Goal: Information Seeking & Learning: Learn about a topic

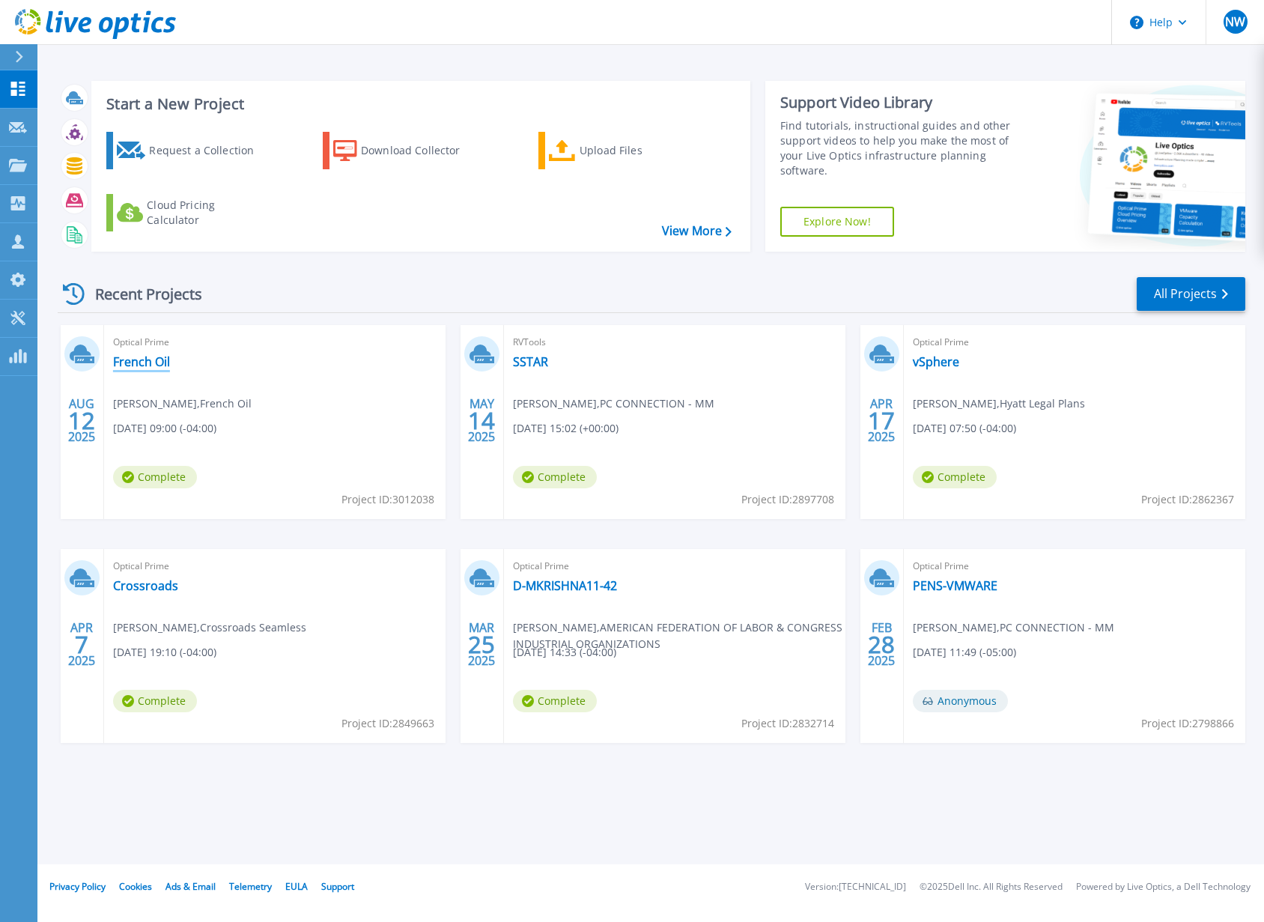
click at [138, 359] on link "French Oil" at bounding box center [141, 361] width 57 height 15
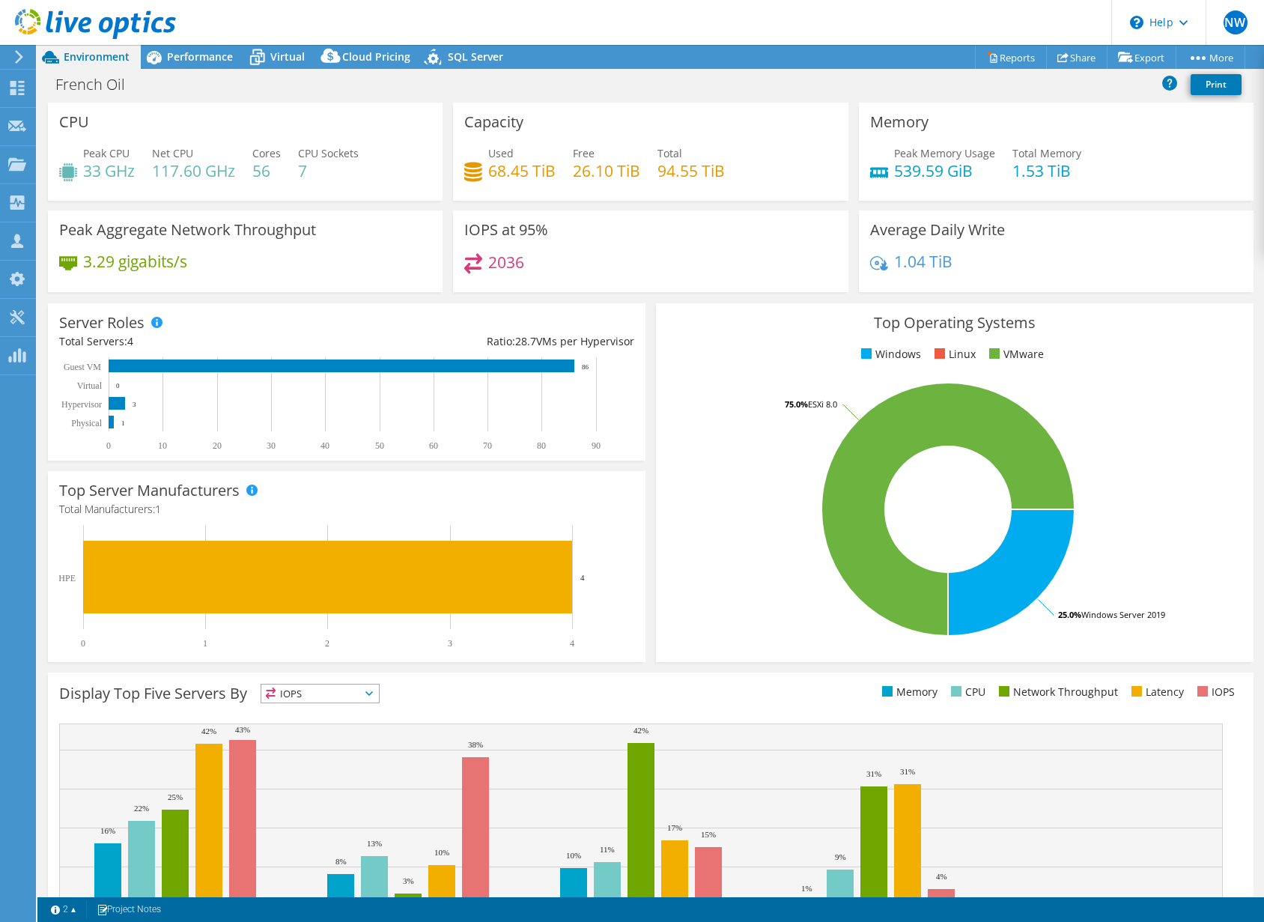
select select "USD"
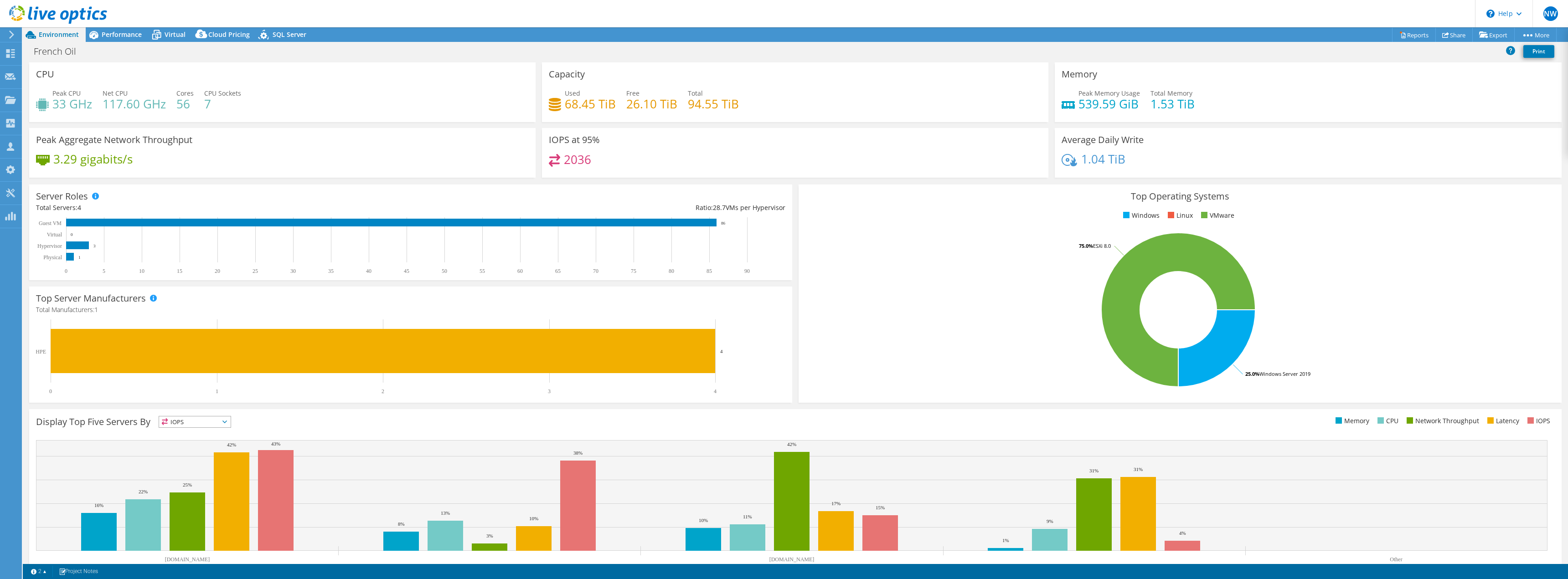
click at [769, 258] on rect at bounding box center [1178, 310] width 746 height 159
click at [121, 35] on span "Performance" at bounding box center [122, 34] width 40 height 9
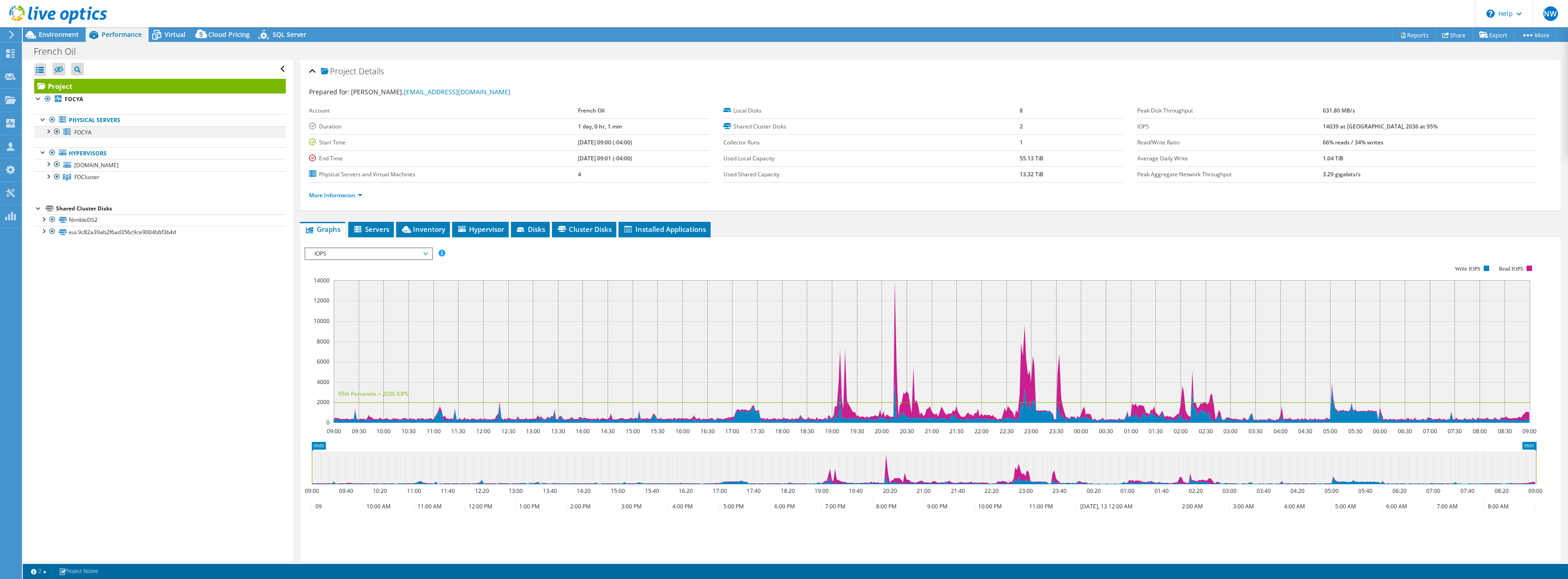
click at [48, 130] on div at bounding box center [47, 130] width 9 height 9
click at [47, 211] on div at bounding box center [47, 211] width 9 height 9
click at [47, 210] on div at bounding box center [47, 211] width 9 height 9
click at [42, 199] on div at bounding box center [43, 199] width 9 height 9
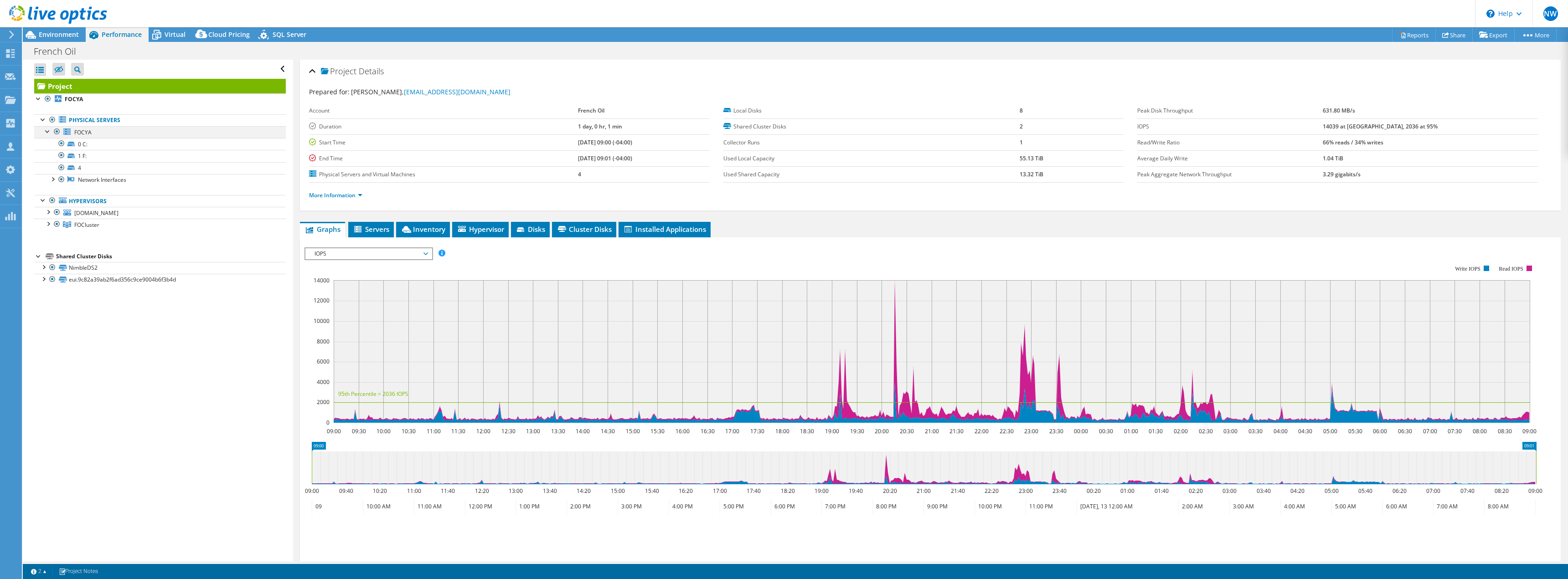
click at [46, 132] on div at bounding box center [47, 130] width 9 height 9
click at [375, 229] on span "Servers" at bounding box center [371, 229] width 37 height 9
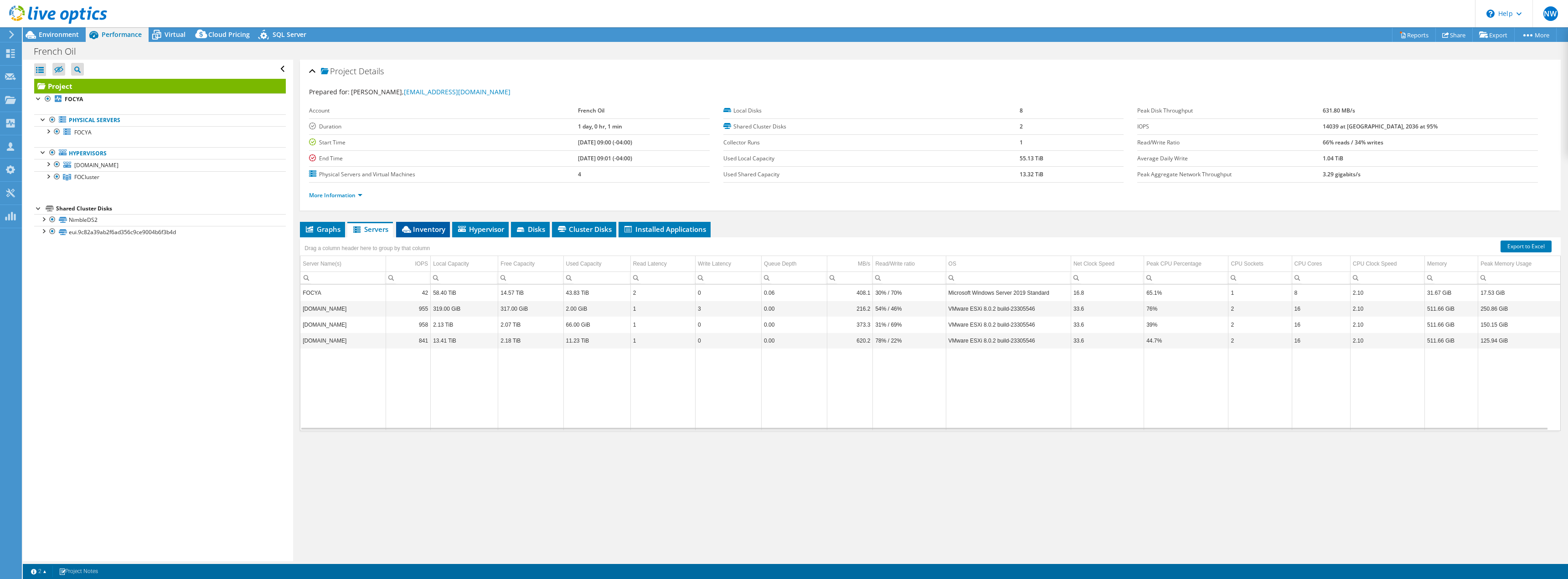
click at [433, 230] on span "Inventory" at bounding box center [422, 229] width 44 height 9
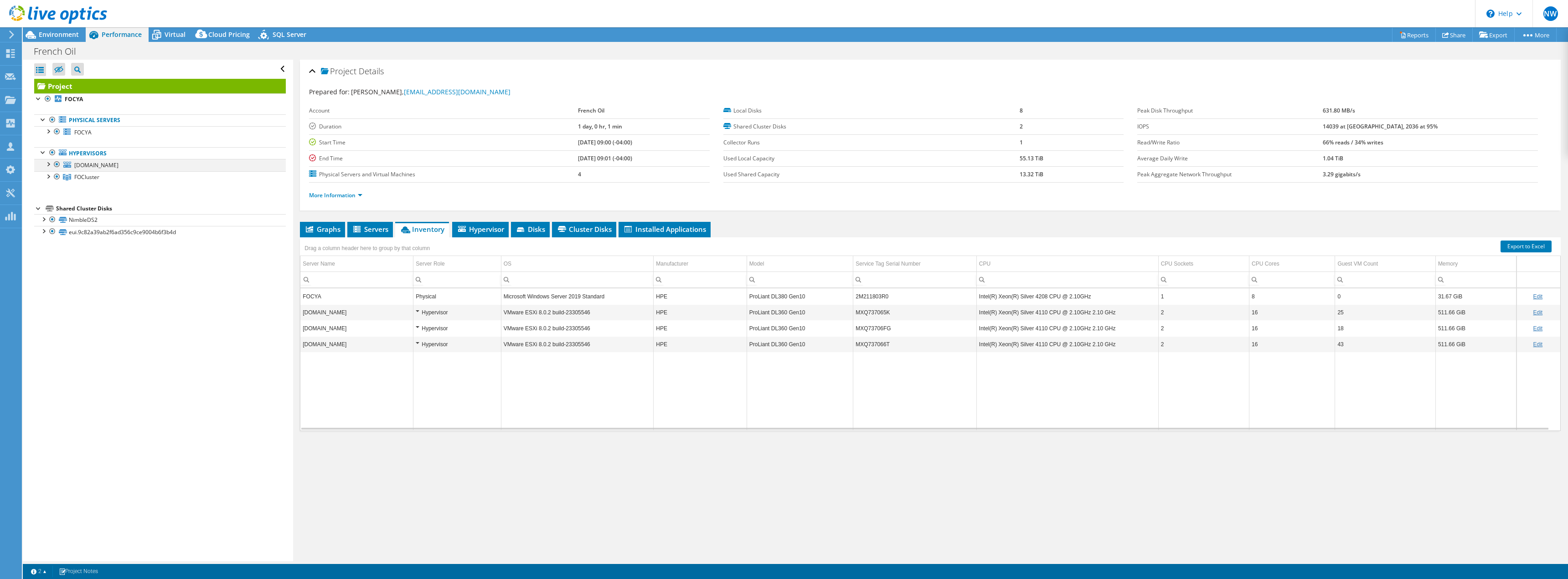
click at [49, 162] on div at bounding box center [47, 163] width 9 height 9
click at [48, 212] on div at bounding box center [47, 211] width 9 height 9
click at [48, 163] on div at bounding box center [47, 163] width 9 height 9
click at [46, 173] on div at bounding box center [47, 176] width 9 height 9
click at [50, 175] on div at bounding box center [47, 176] width 9 height 9
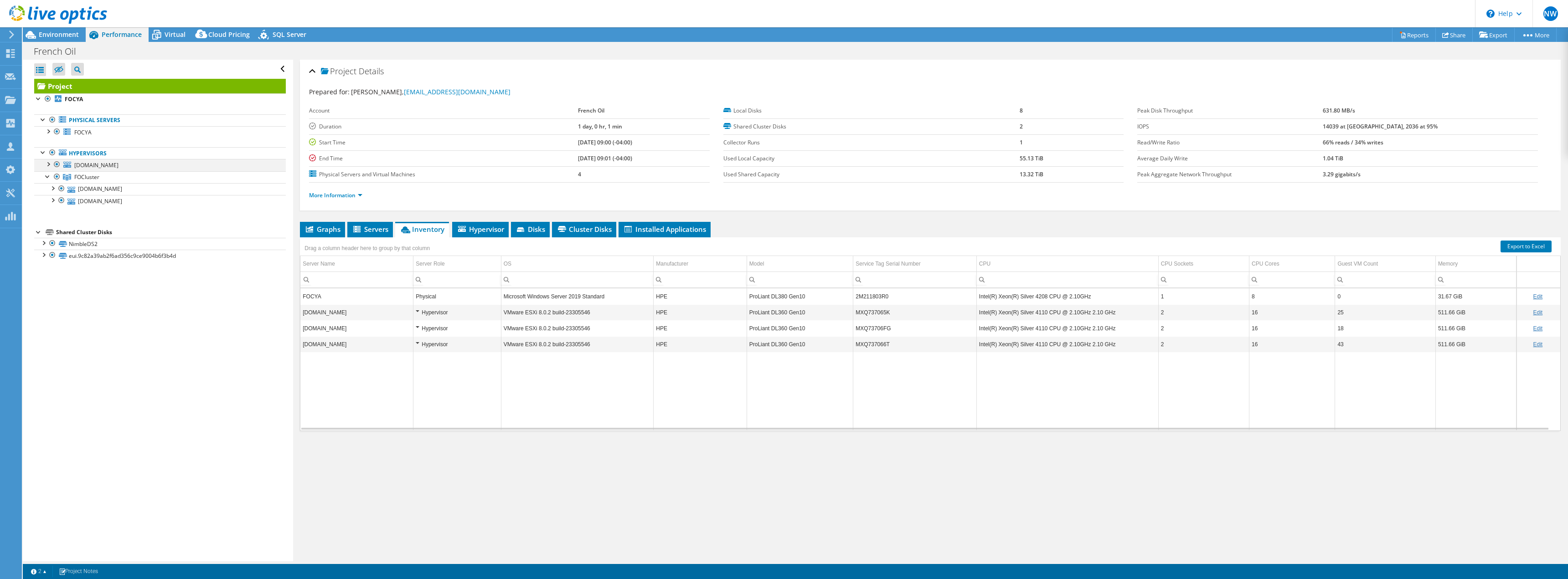
click at [47, 162] on div at bounding box center [47, 163] width 9 height 9
click at [159, 421] on div "Open All Close All Hide Excluded Nodes Project Tree Filter" at bounding box center [157, 310] width 270 height 501
click at [176, 35] on span "Virtual" at bounding box center [175, 34] width 21 height 9
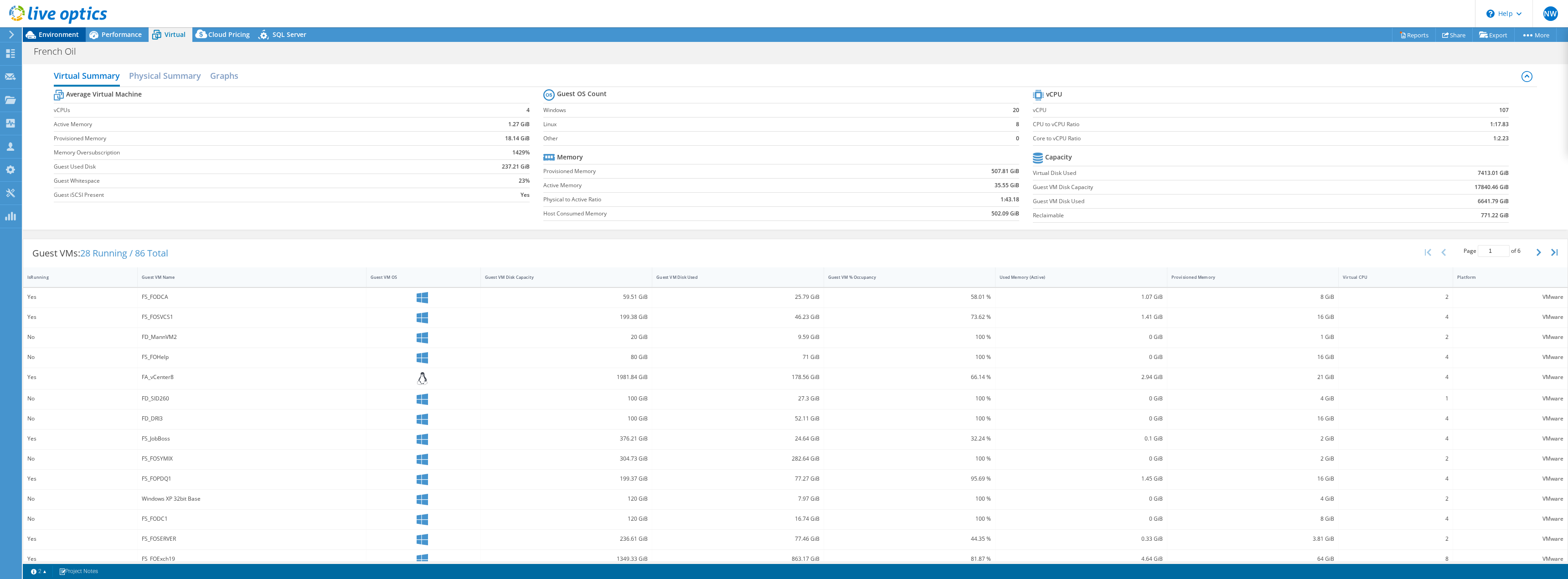
click at [57, 35] on span "Environment" at bounding box center [59, 34] width 40 height 9
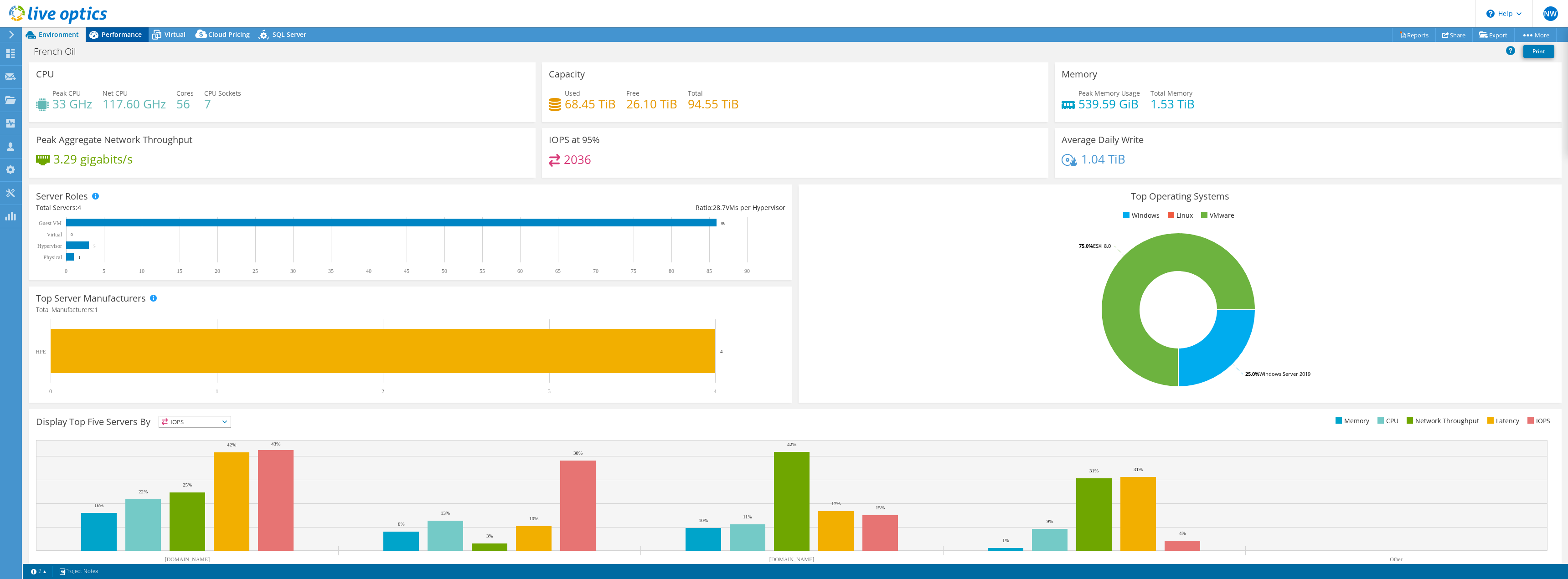
click at [118, 35] on span "Performance" at bounding box center [122, 34] width 40 height 9
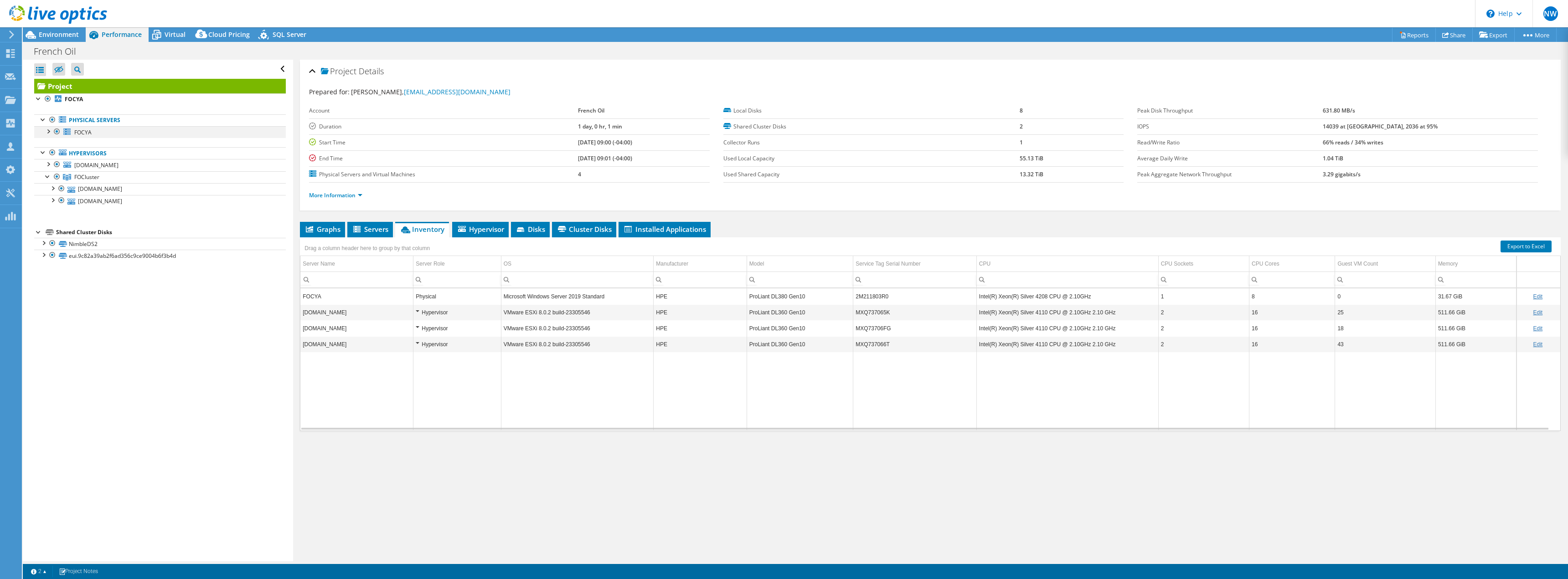
click at [48, 132] on div at bounding box center [47, 130] width 9 height 9
click at [57, 133] on div at bounding box center [57, 131] width 9 height 11
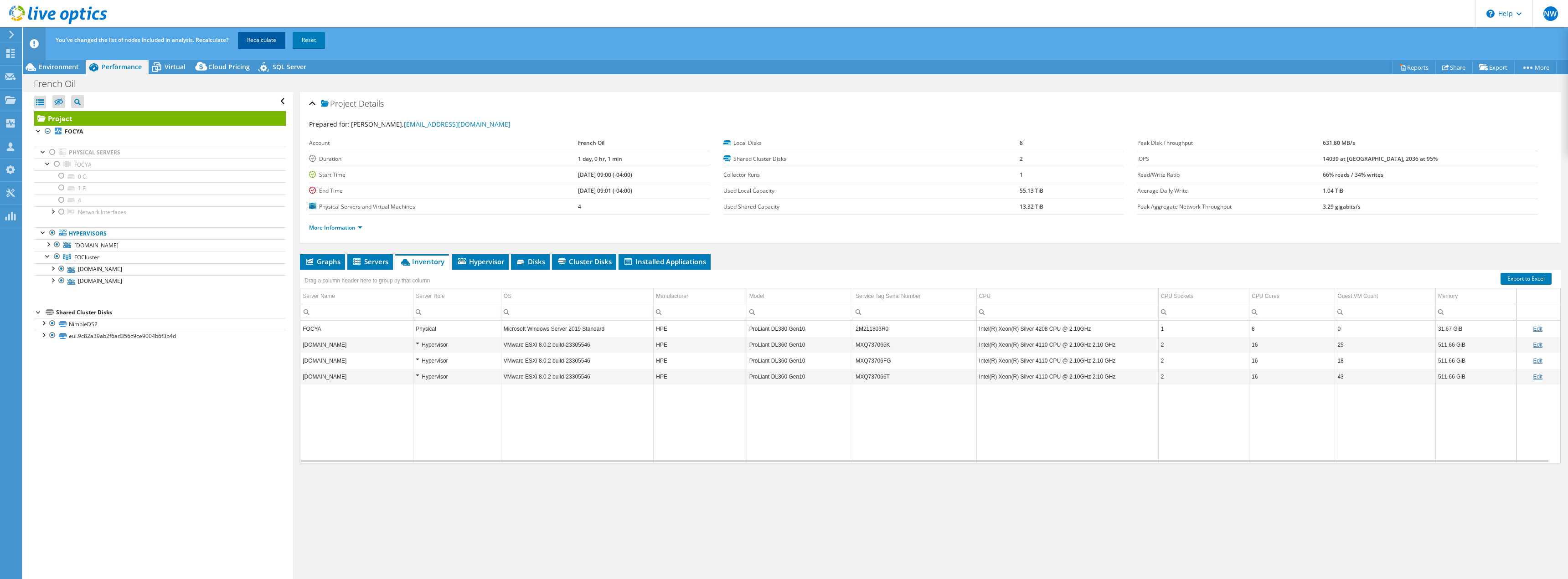
click at [265, 40] on link "Recalculate" at bounding box center [262, 40] width 47 height 16
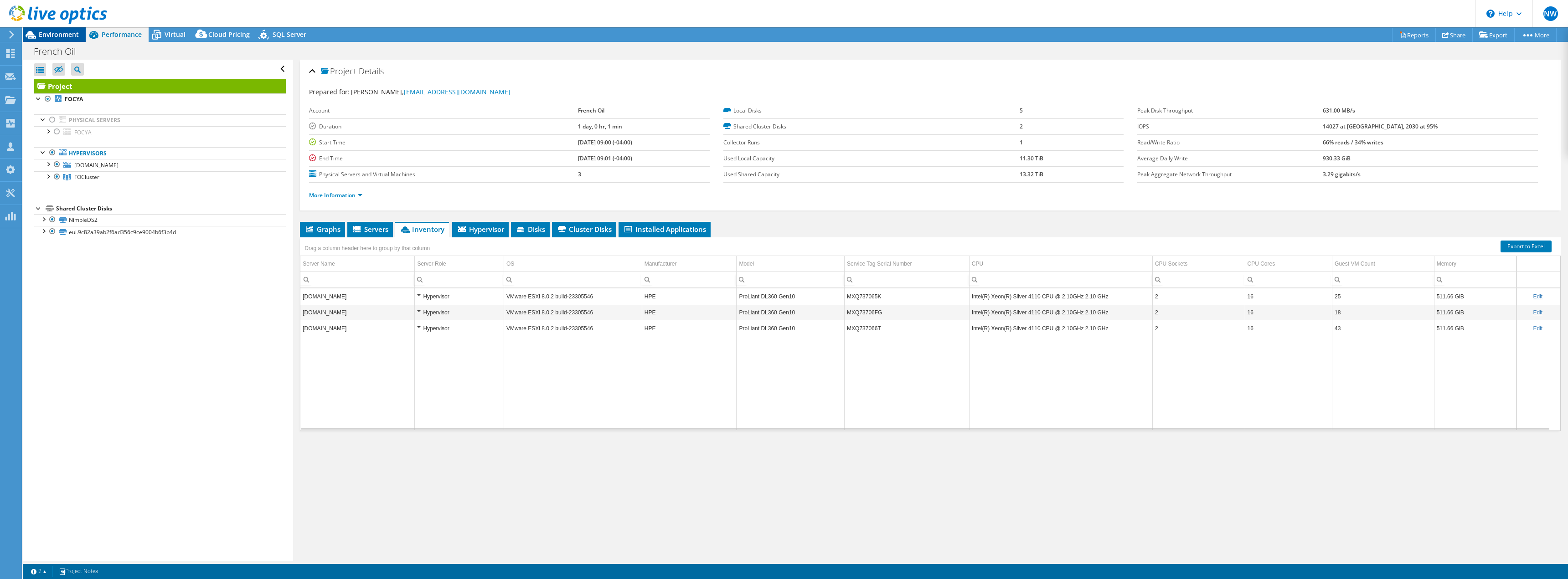
click at [54, 32] on span "Environment" at bounding box center [59, 34] width 40 height 9
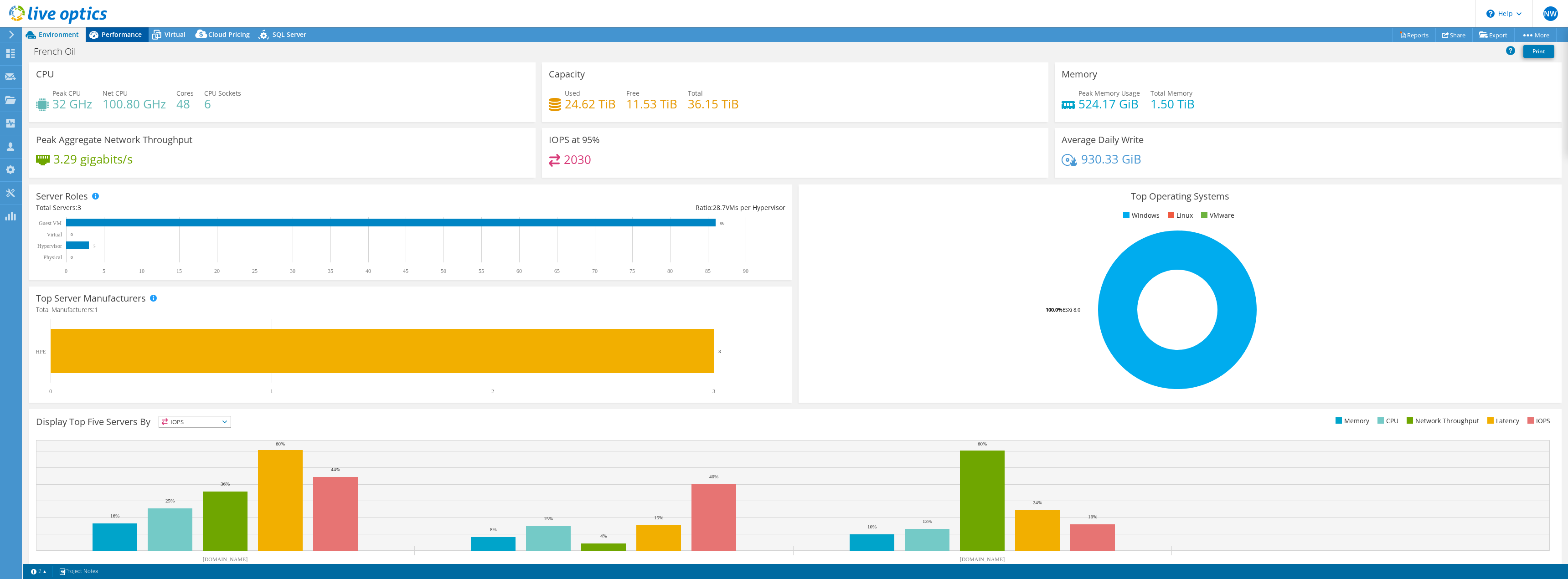
click at [125, 33] on span "Performance" at bounding box center [122, 34] width 40 height 9
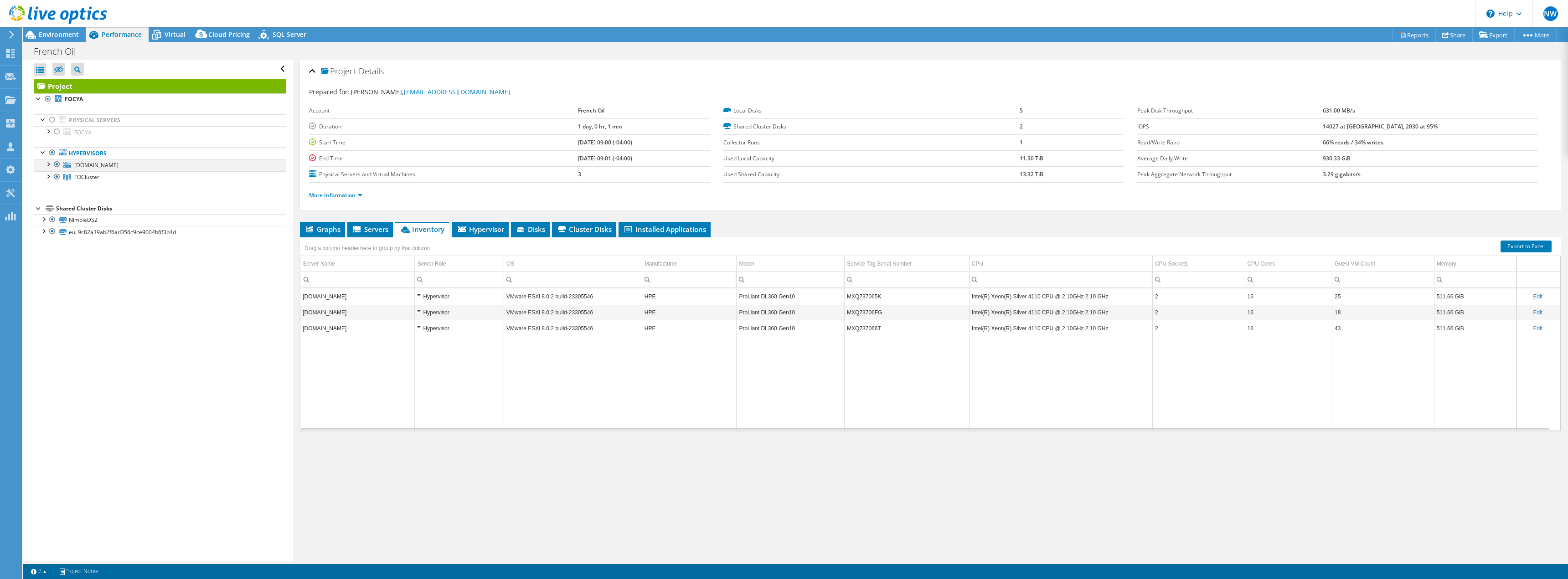
click at [47, 163] on div at bounding box center [47, 163] width 9 height 9
click at [46, 213] on div at bounding box center [47, 211] width 9 height 9
click at [345, 196] on link "More Information" at bounding box center [336, 195] width 54 height 8
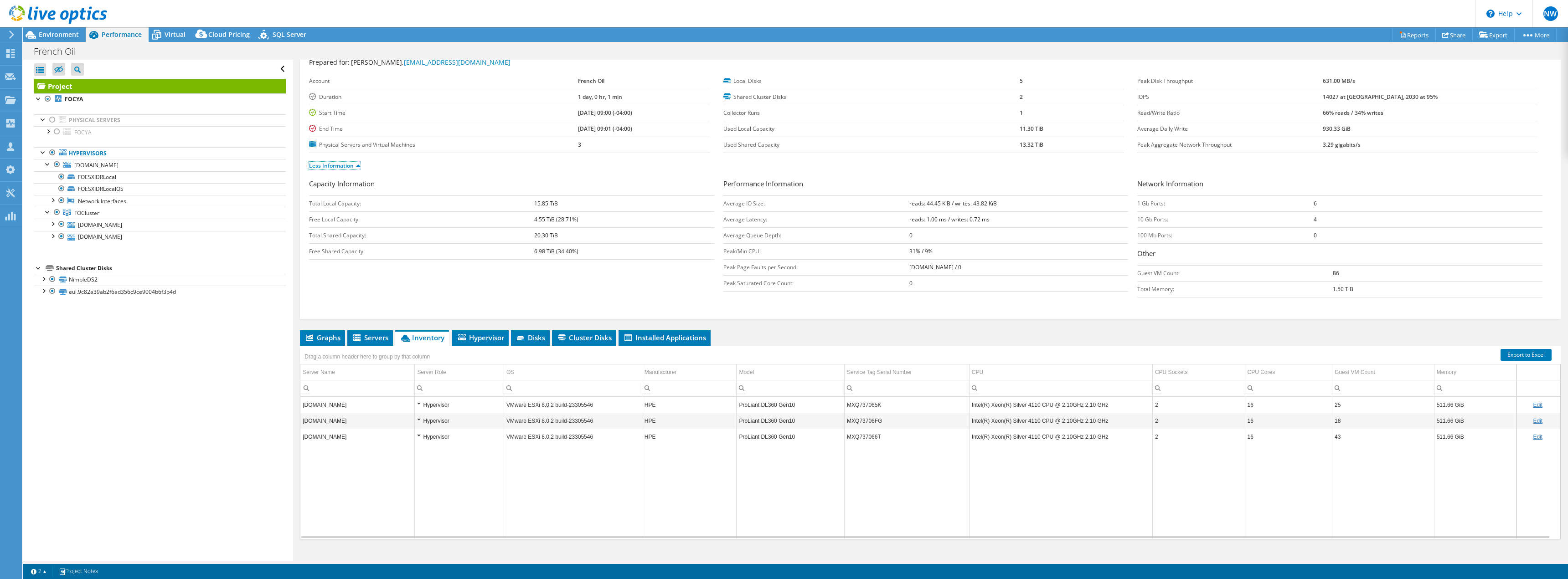
scroll to position [43, 0]
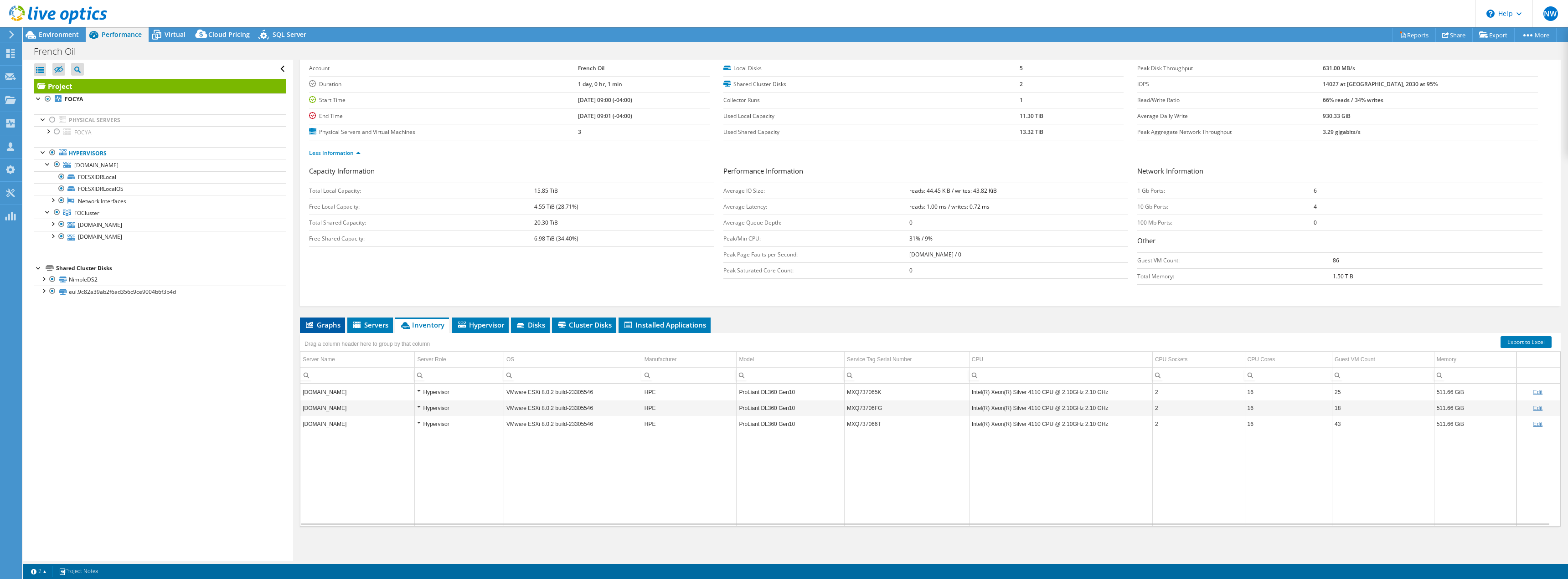
click at [333, 328] on span "Graphs" at bounding box center [322, 324] width 36 height 9
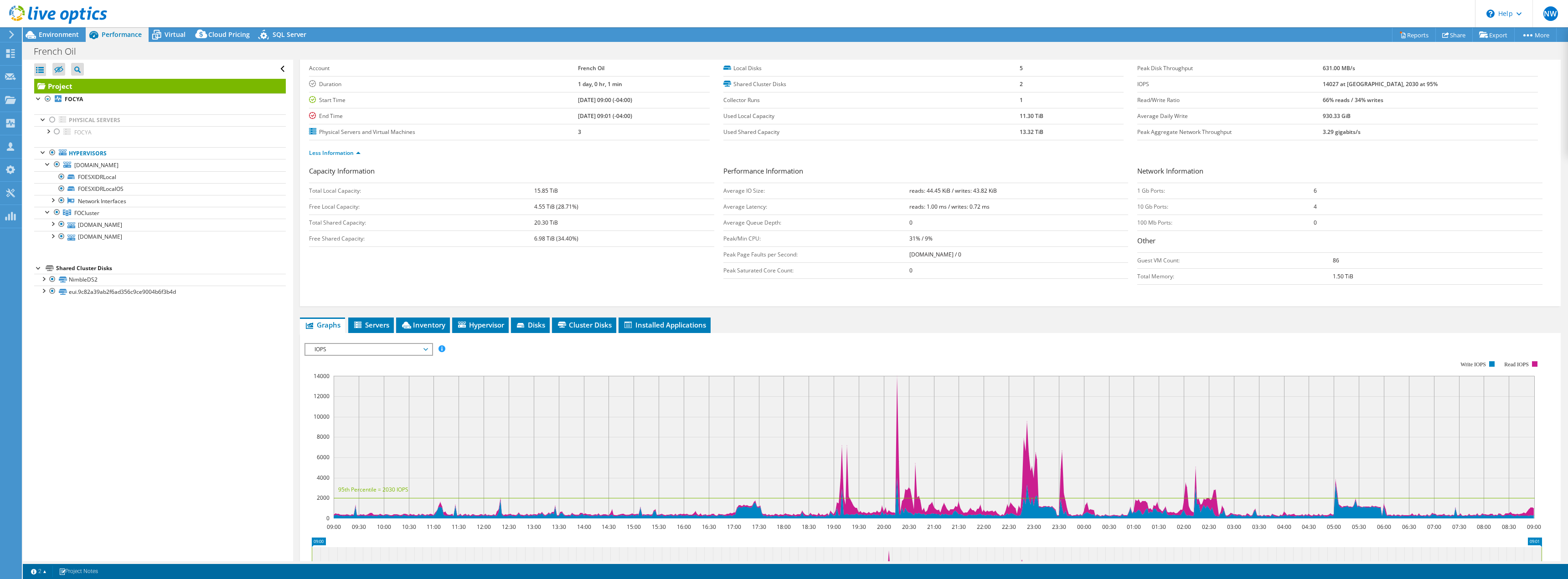
click at [427, 353] on span "IOPS" at bounding box center [368, 349] width 117 height 11
click at [313, 457] on li "All" at bounding box center [368, 459] width 126 height 11
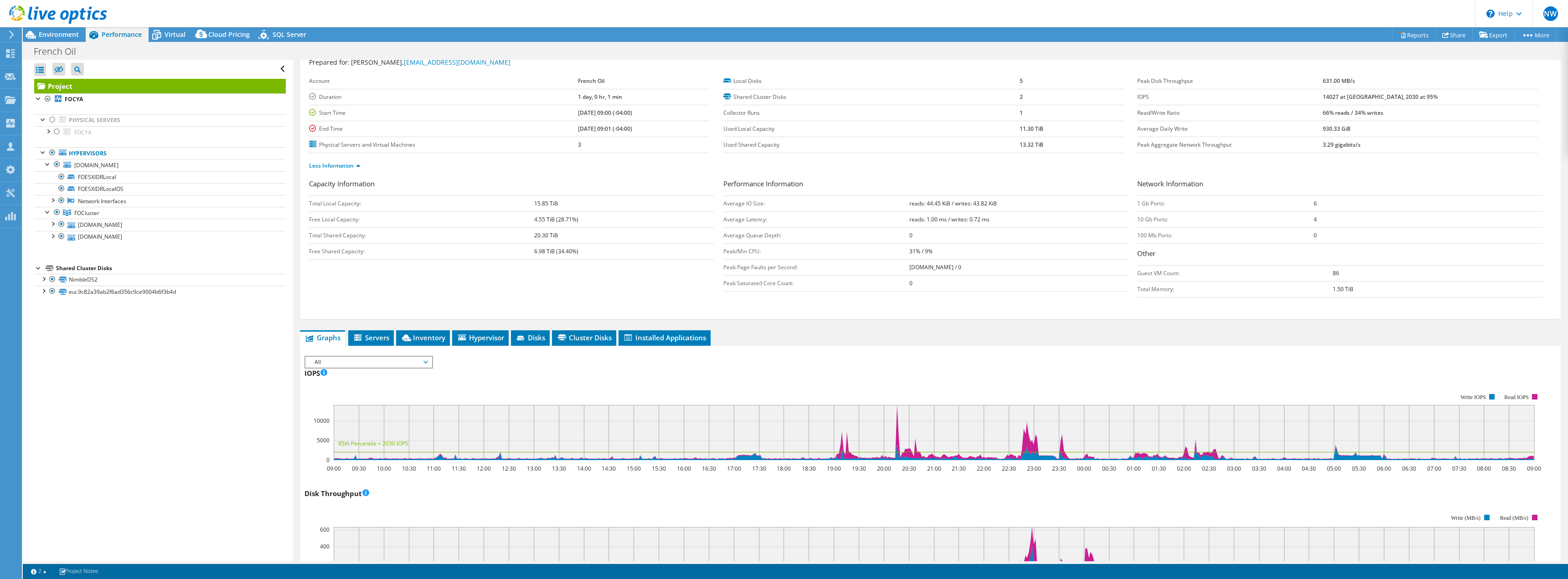
scroll to position [46, 0]
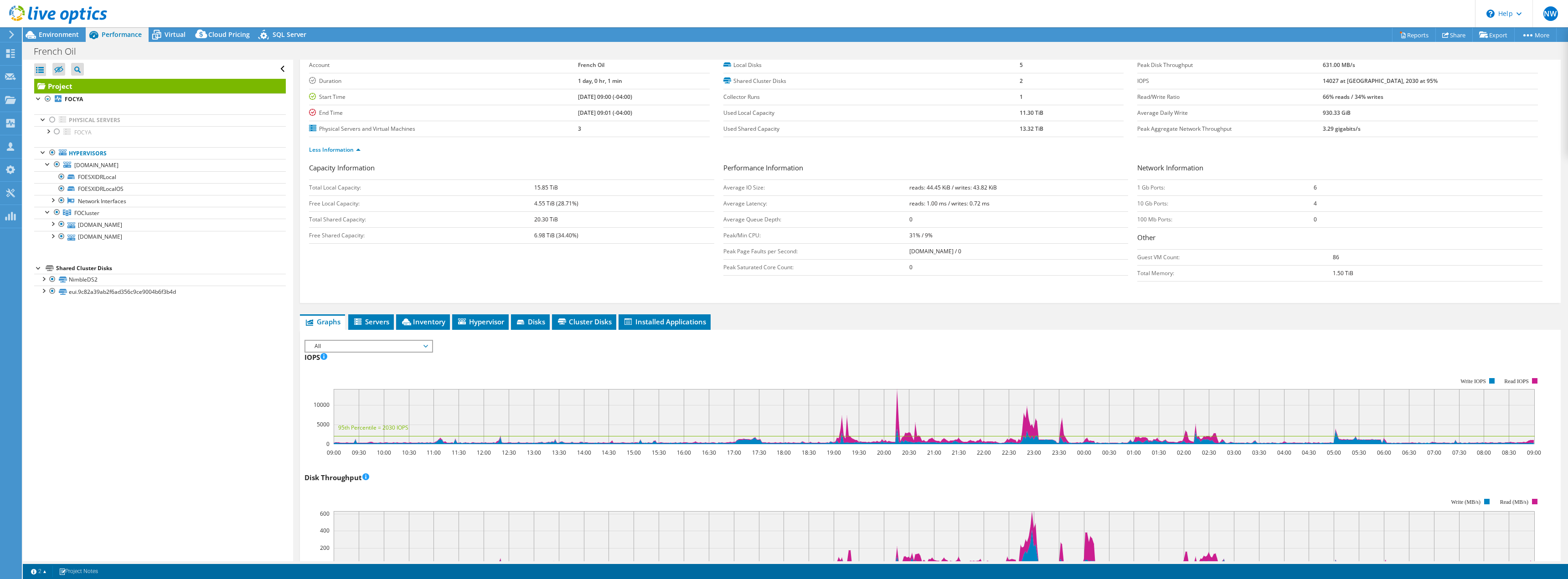
click at [424, 345] on span "All" at bounding box center [368, 346] width 117 height 11
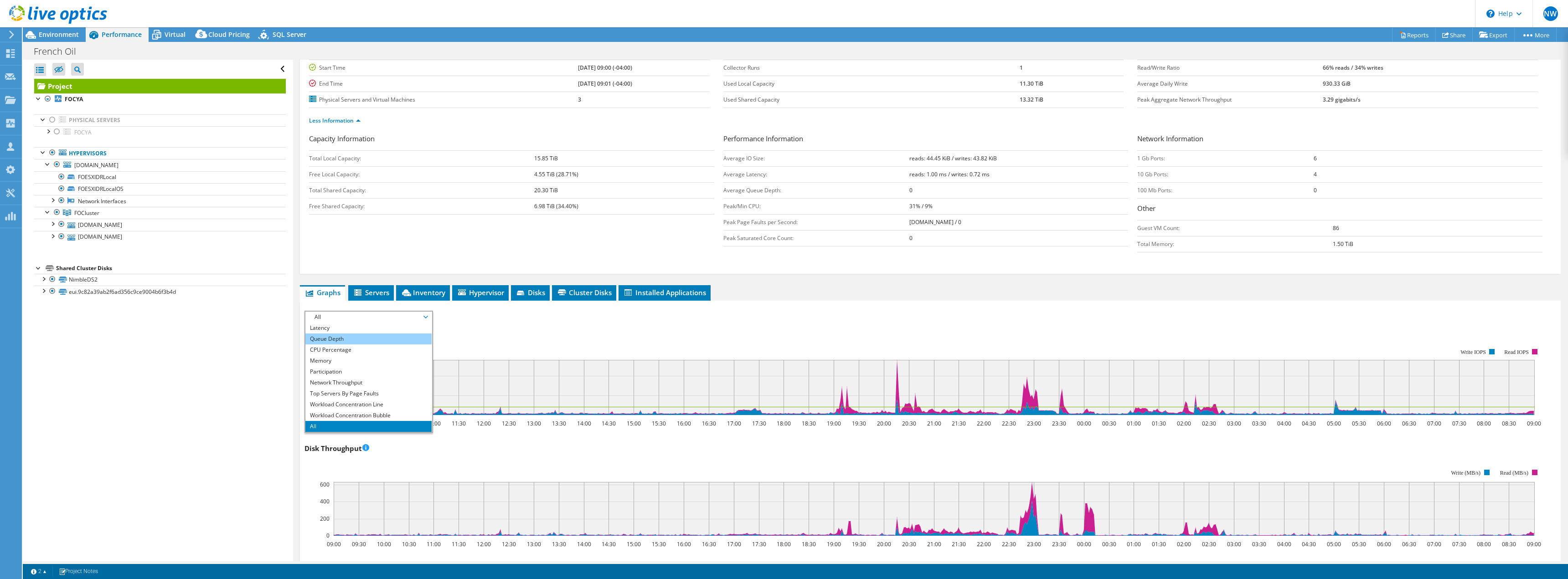
scroll to position [91, 0]
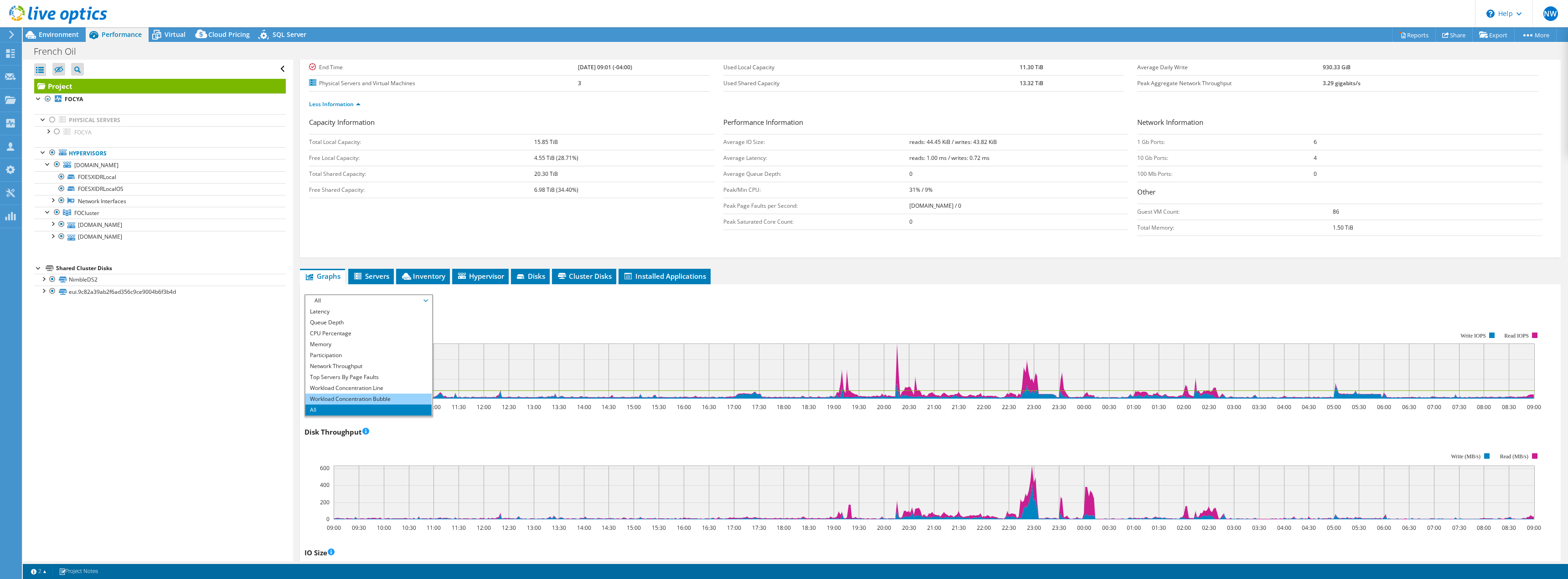
click at [344, 397] on li "Workload Concentration Bubble" at bounding box center [368, 399] width 126 height 11
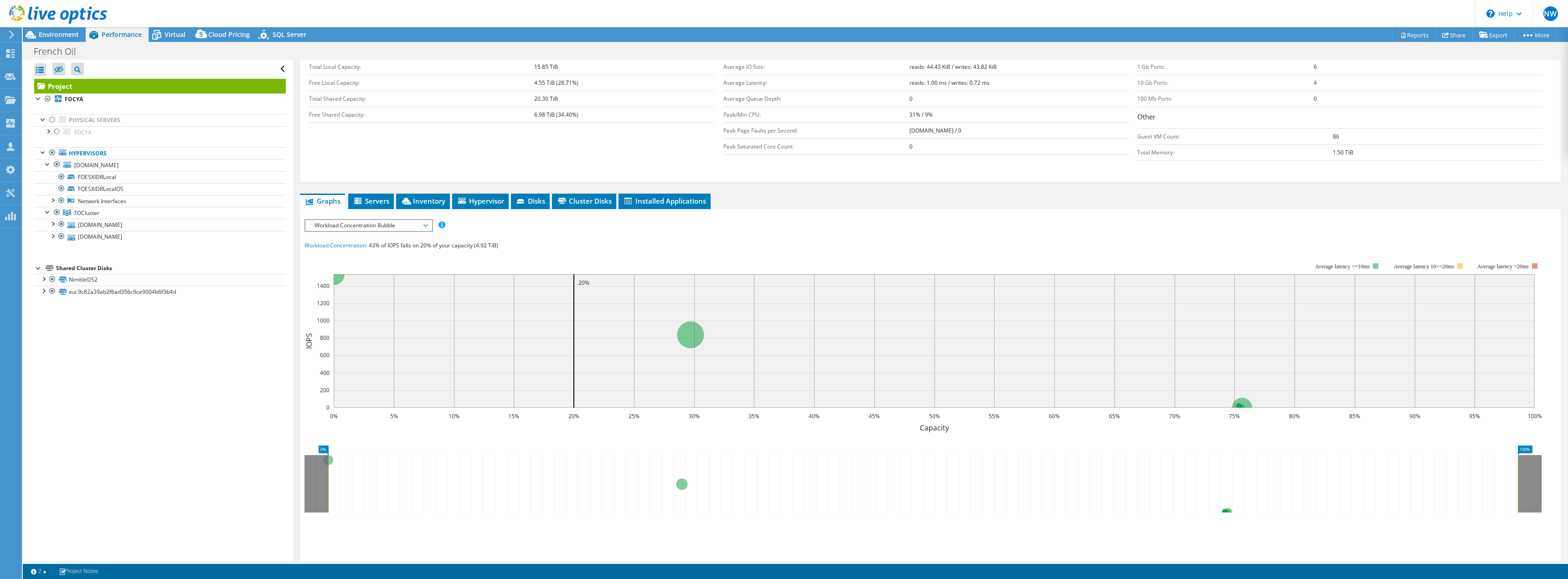
scroll to position [182, 0]
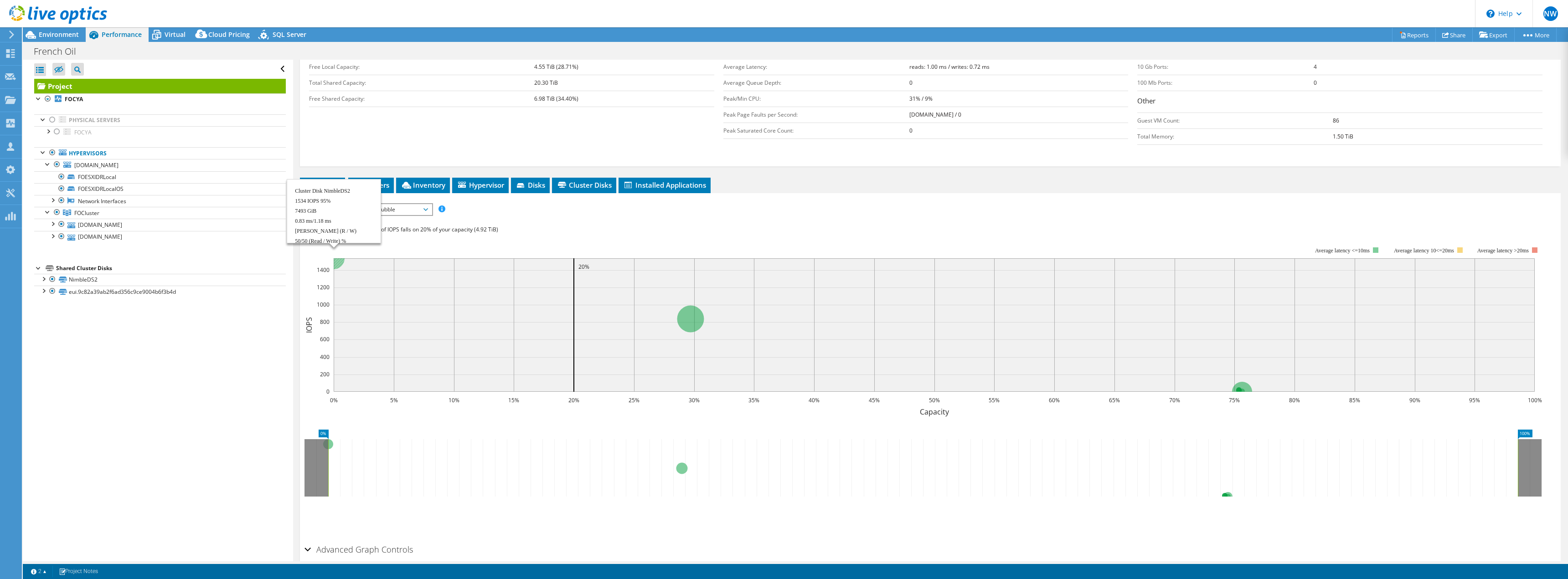
click at [337, 263] on circle at bounding box center [334, 258] width 22 height 22
click at [44, 279] on div at bounding box center [43, 278] width 9 height 9
click at [340, 264] on circle at bounding box center [334, 258] width 22 height 22
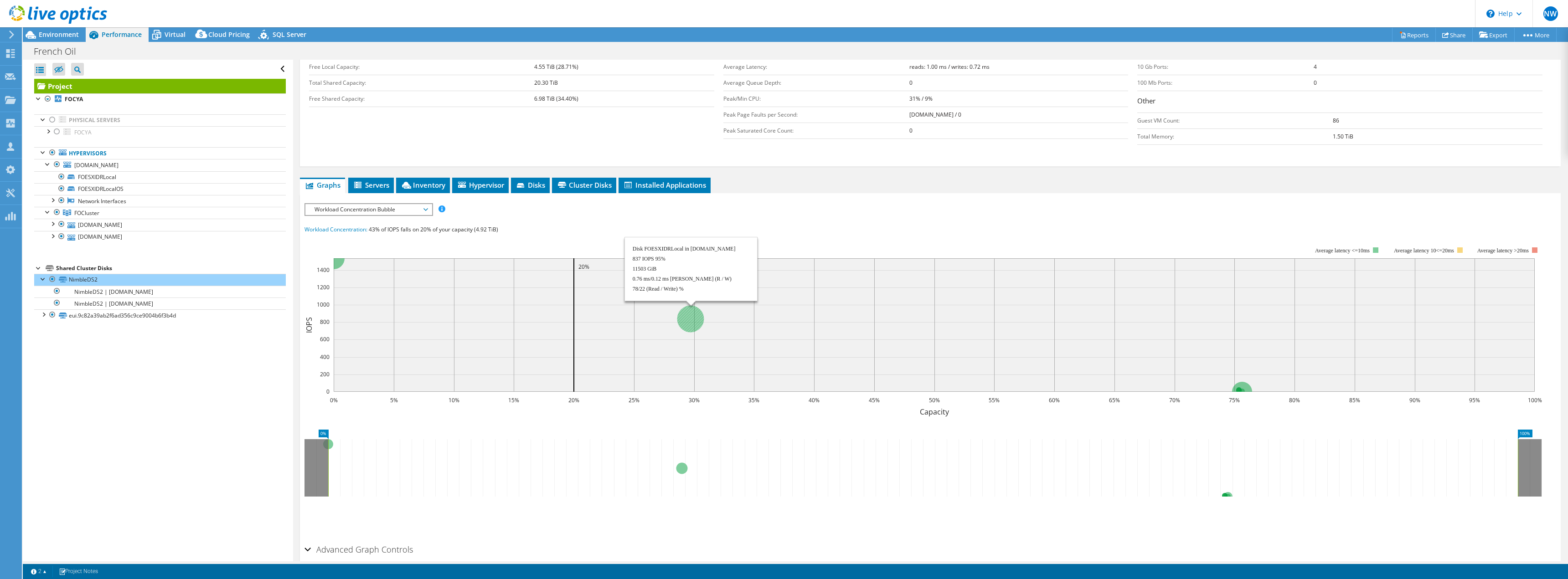
click at [689, 316] on circle at bounding box center [691, 319] width 27 height 27
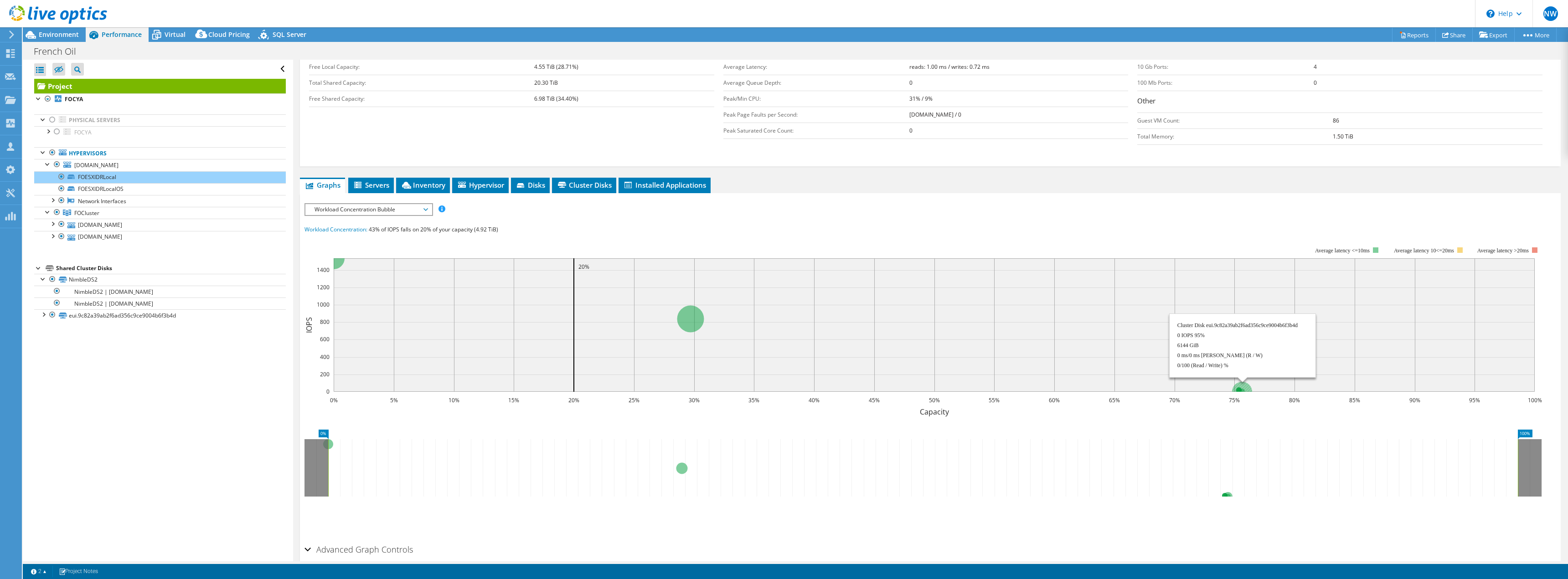
click at [769, 387] on circle at bounding box center [1242, 392] width 20 height 20
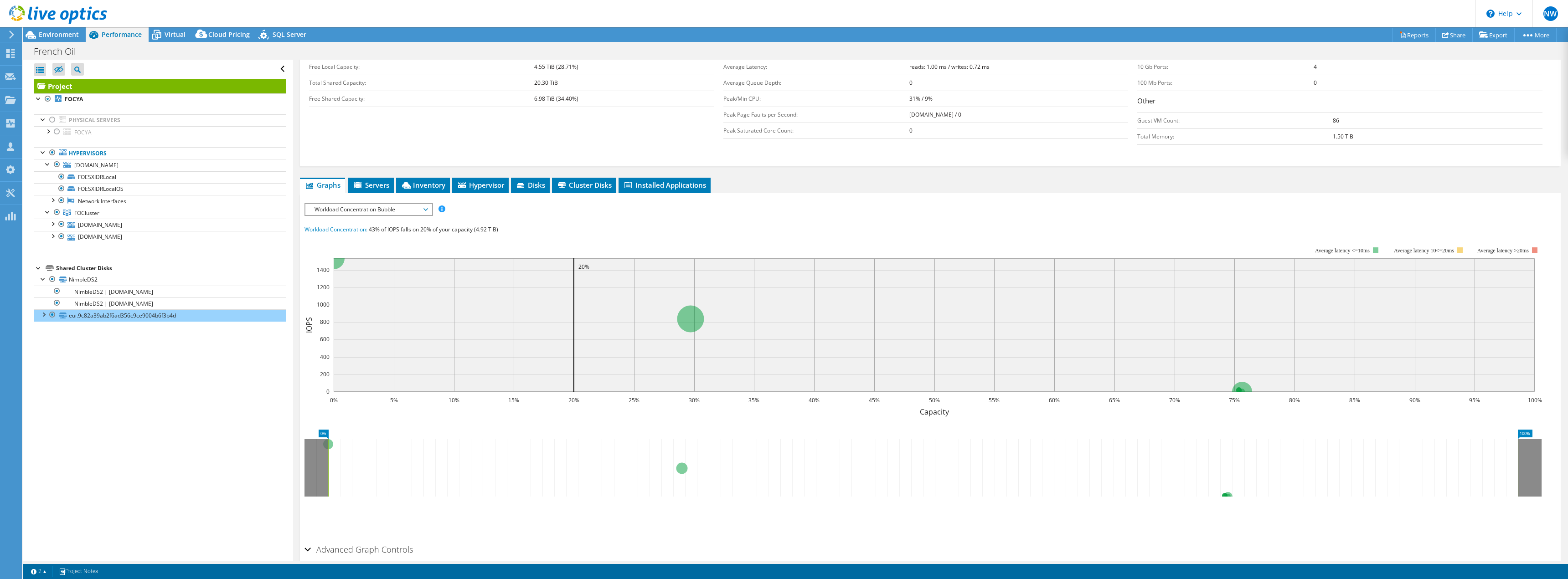
click at [375, 183] on span "Servers" at bounding box center [371, 185] width 37 height 9
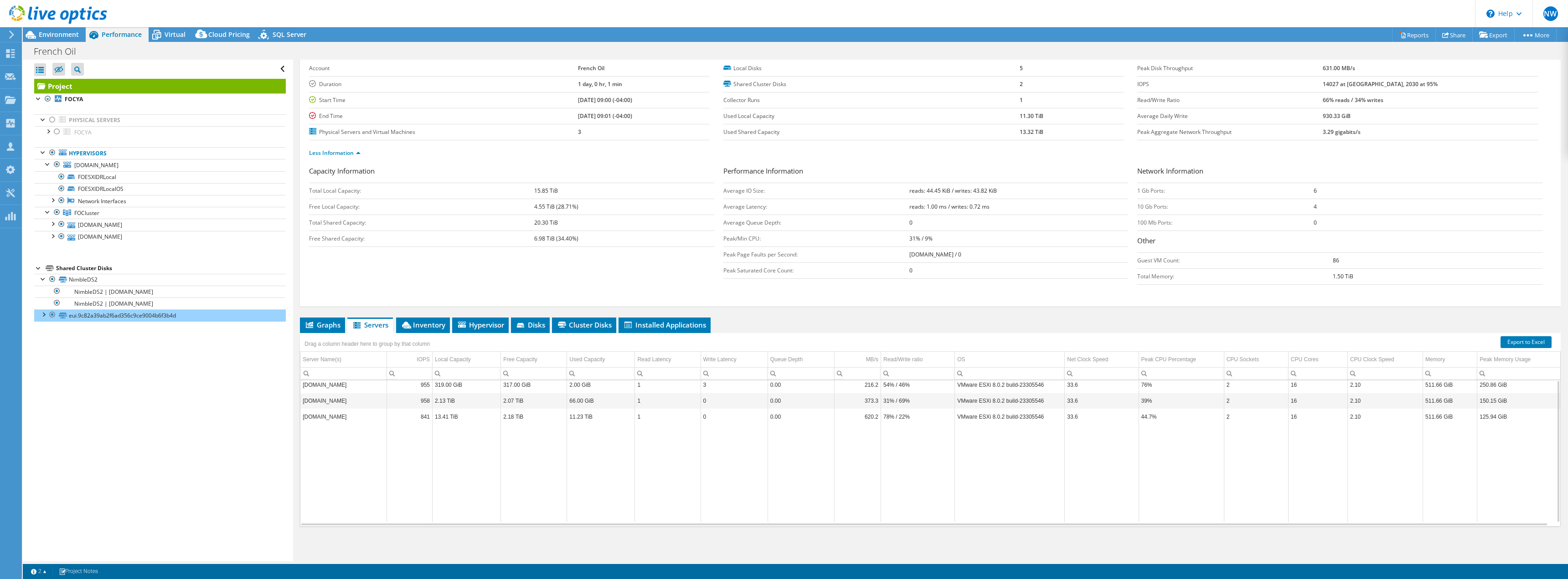
scroll to position [0, 0]
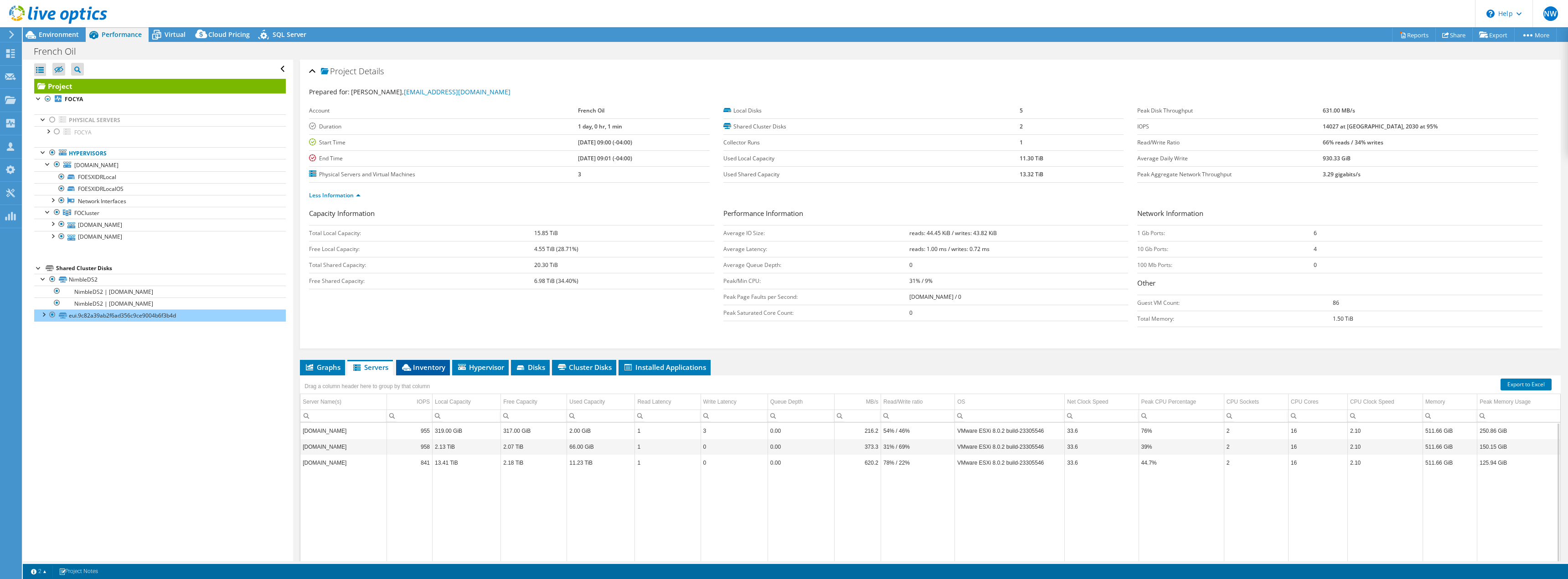
click at [428, 367] on span "Inventory" at bounding box center [422, 367] width 44 height 9
click at [418, 433] on div "Hypervisor" at bounding box center [459, 434] width 85 height 11
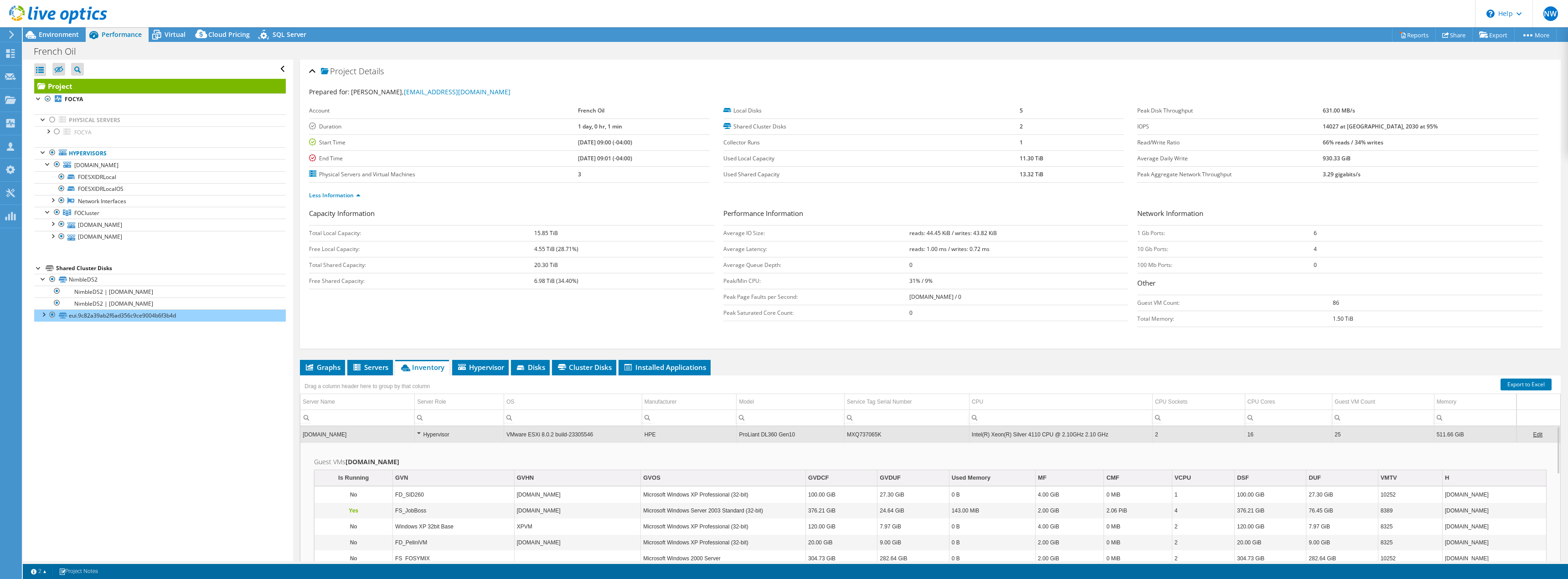
click at [419, 431] on div "Hypervisor" at bounding box center [459, 434] width 85 height 11
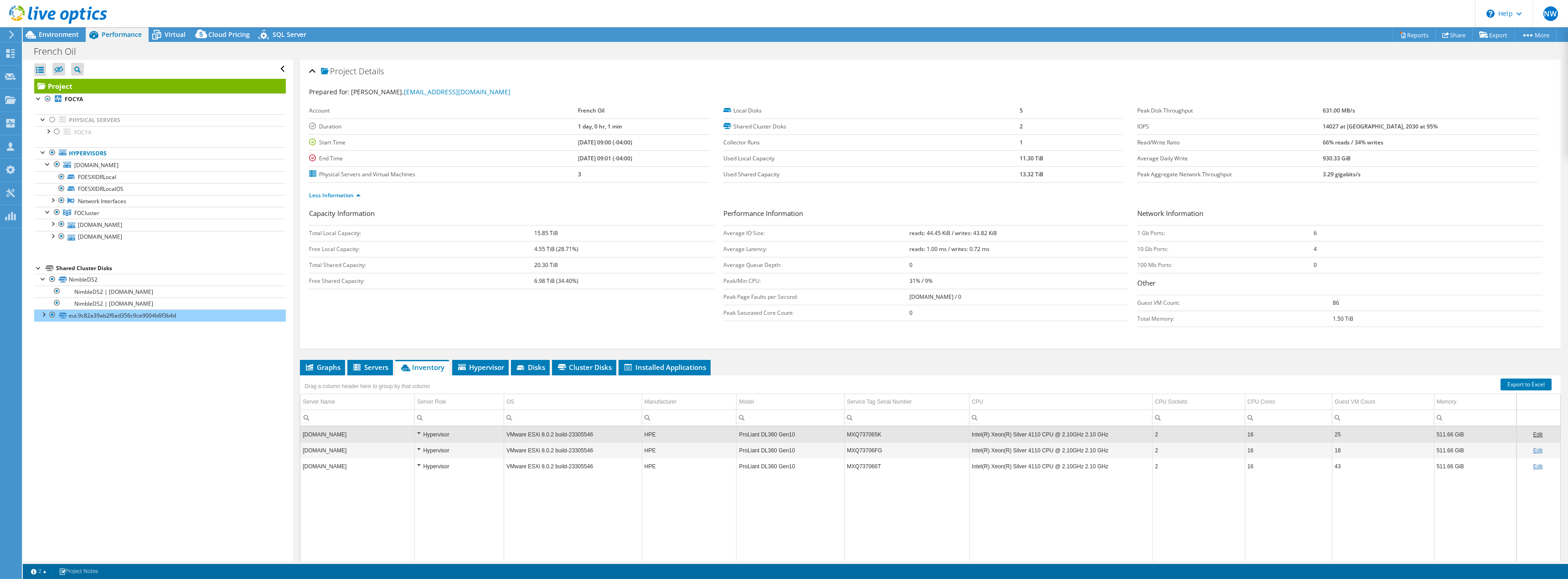
click at [419, 449] on div "Hypervisor" at bounding box center [459, 451] width 85 height 11
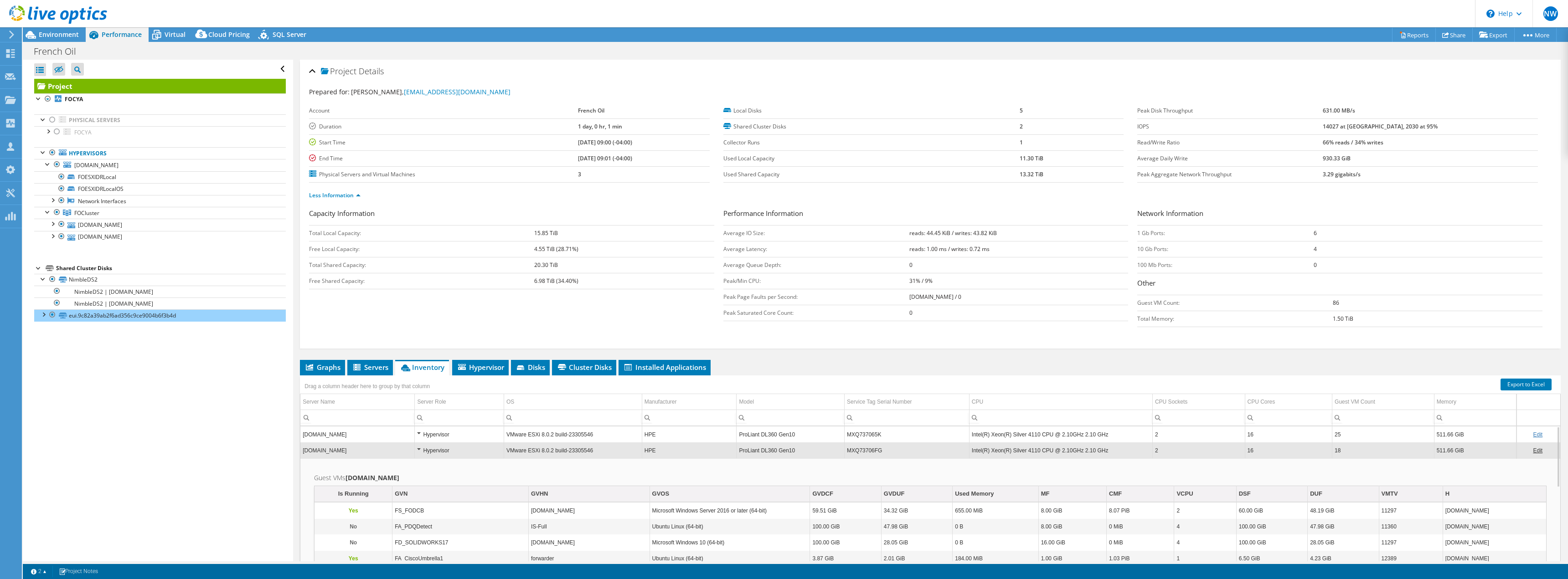
click at [419, 447] on div "Hypervisor" at bounding box center [459, 451] width 85 height 11
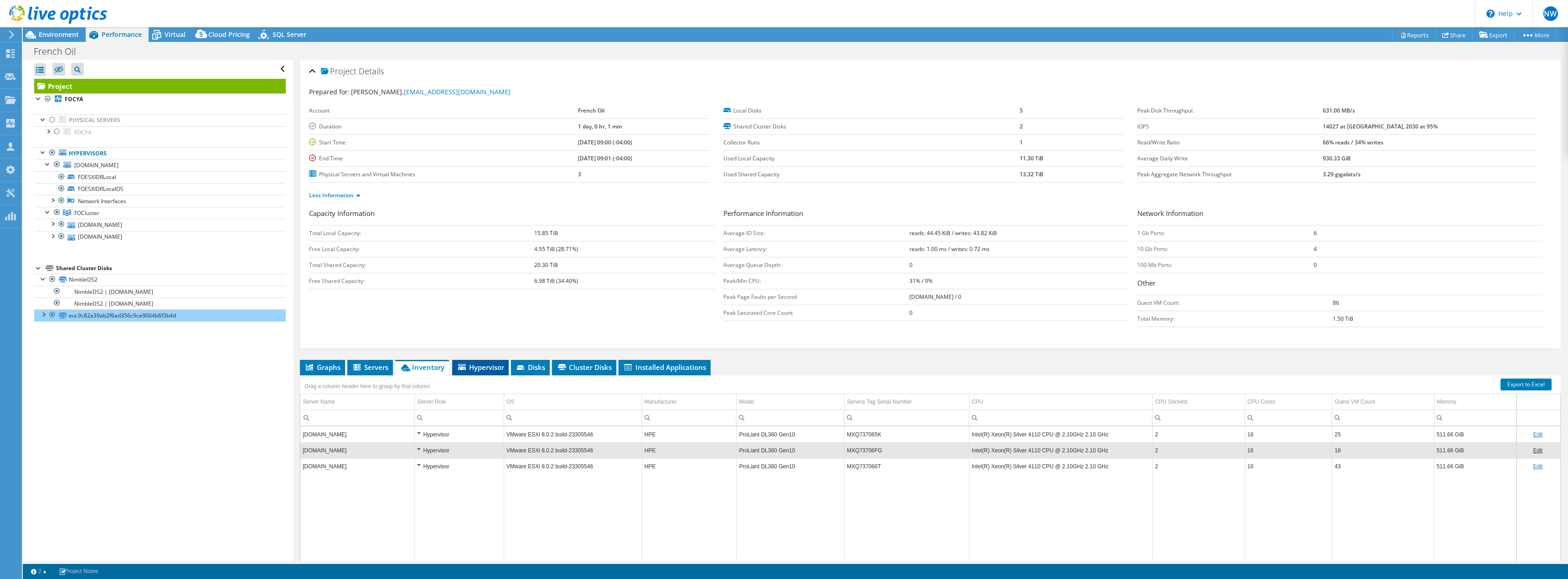
click at [483, 367] on span "Hypervisor" at bounding box center [480, 367] width 47 height 9
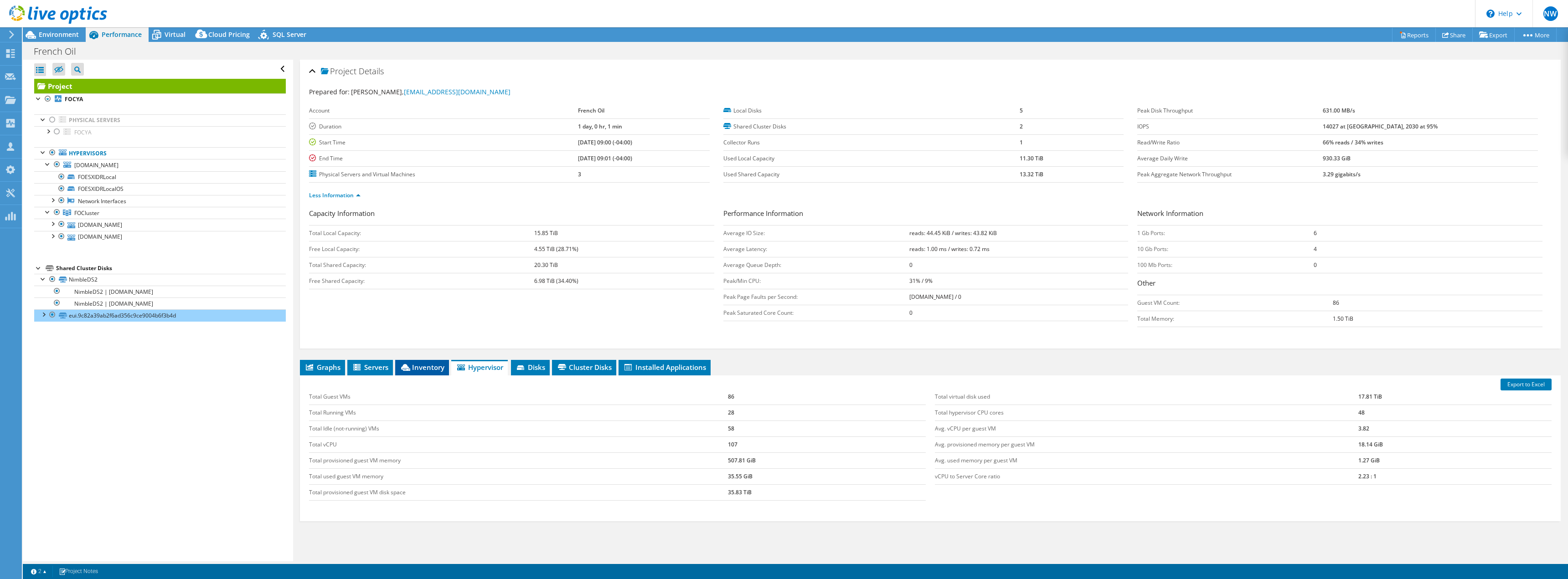
click at [418, 371] on span "Inventory" at bounding box center [422, 367] width 44 height 9
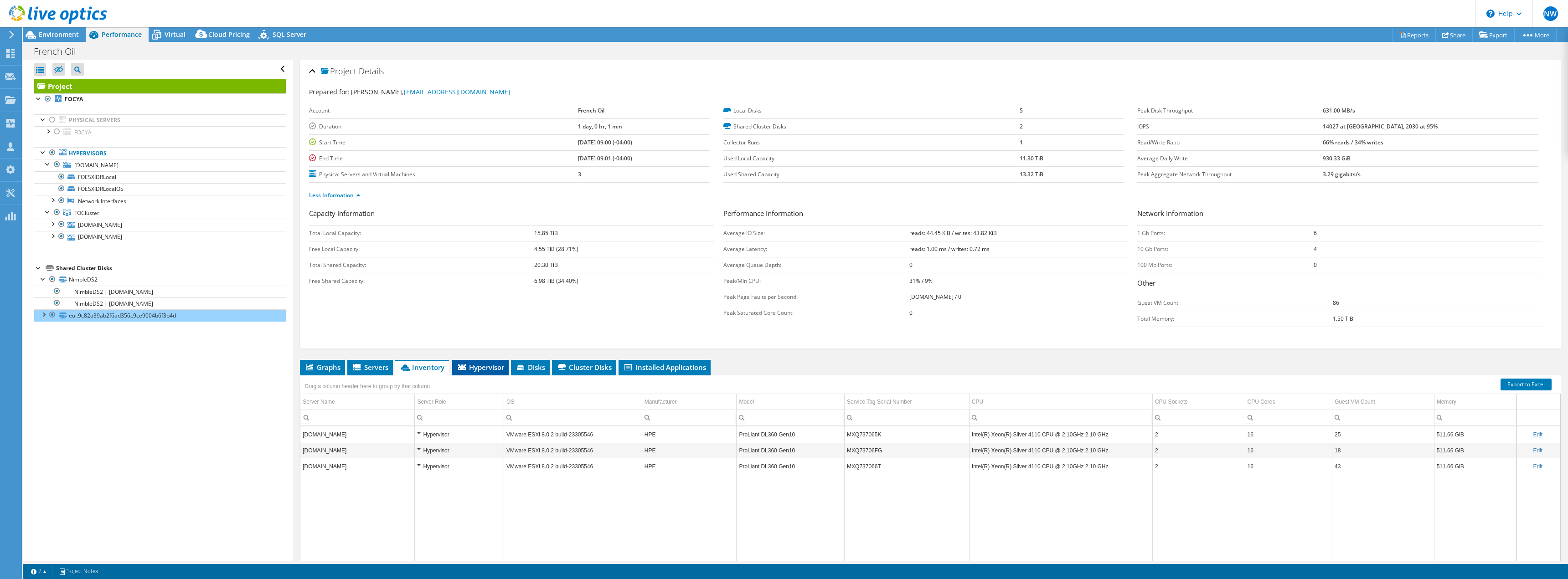
click at [488, 367] on span "Hypervisor" at bounding box center [480, 367] width 47 height 9
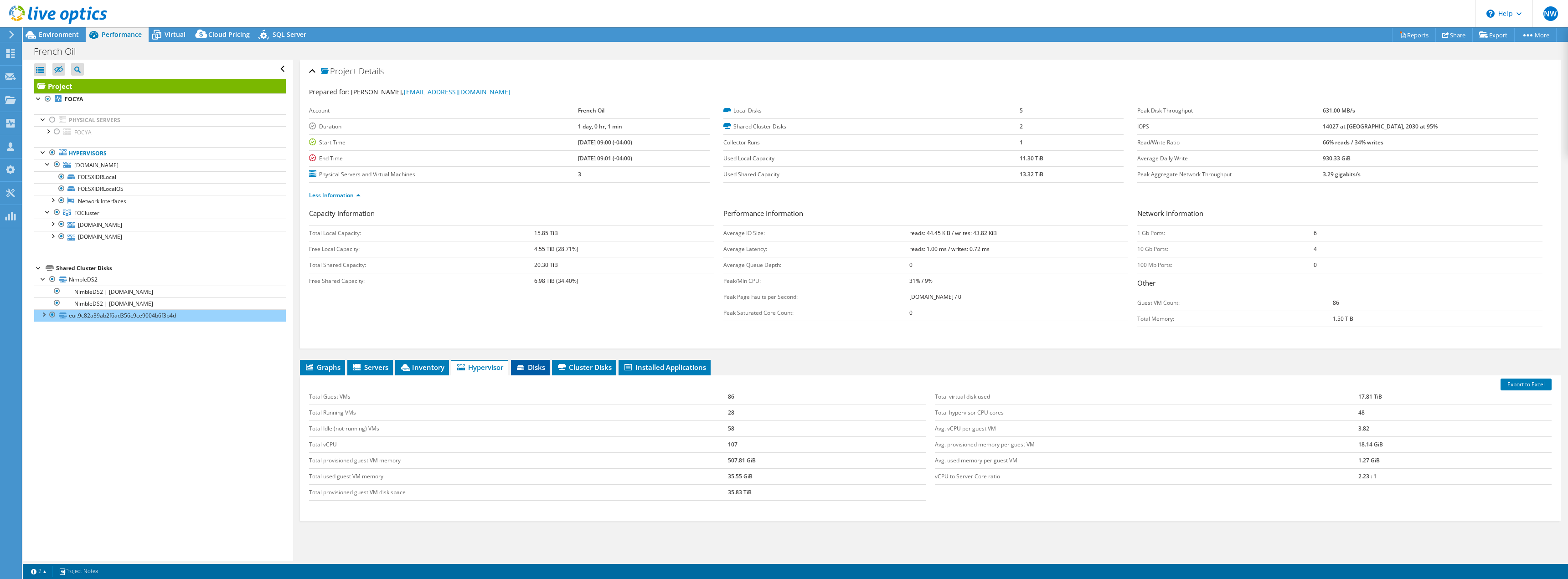
click at [526, 366] on icon at bounding box center [521, 369] width 9 height 6
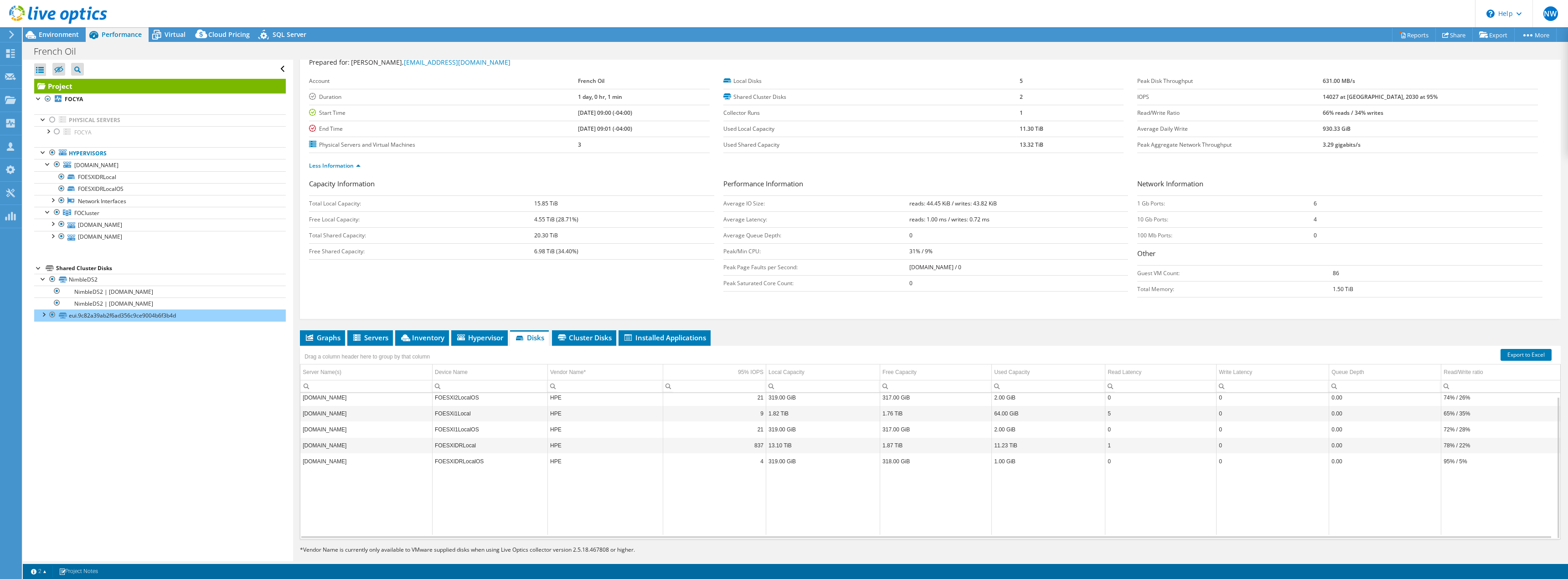
scroll to position [43, 0]
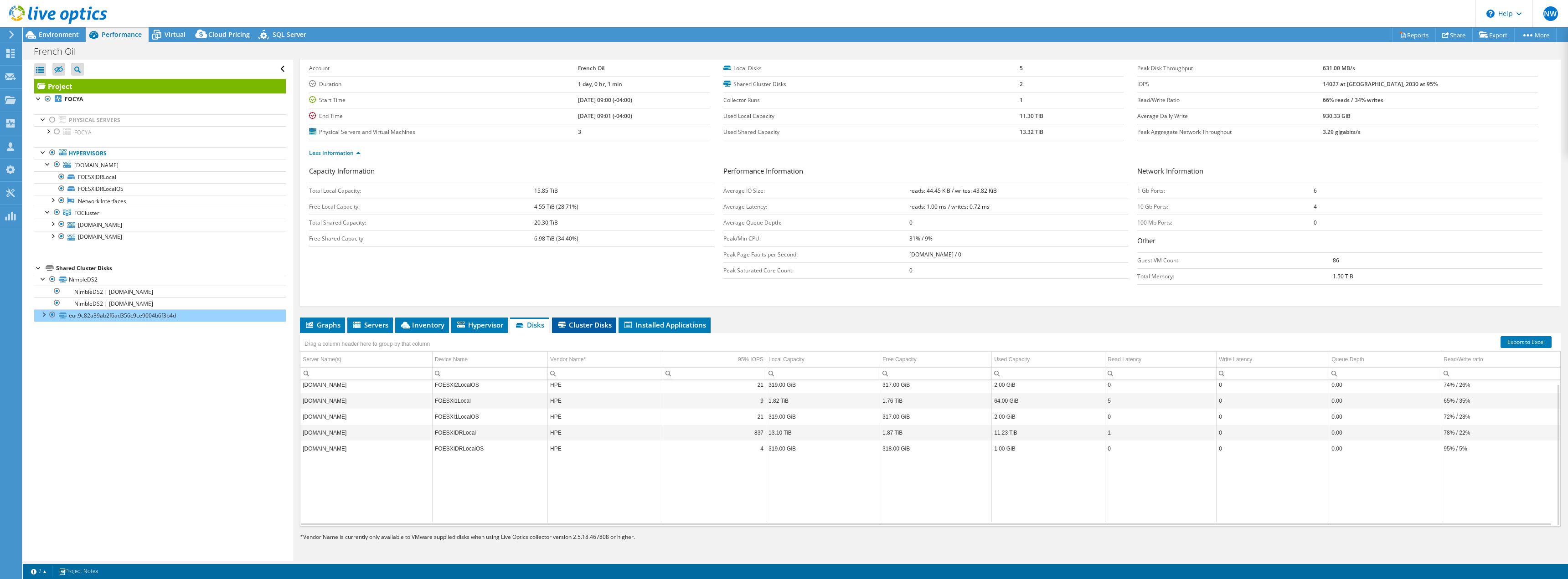
click at [589, 324] on span "Cluster Disks" at bounding box center [584, 324] width 55 height 9
click at [672, 324] on span "Installed Applications" at bounding box center [665, 324] width 83 height 9
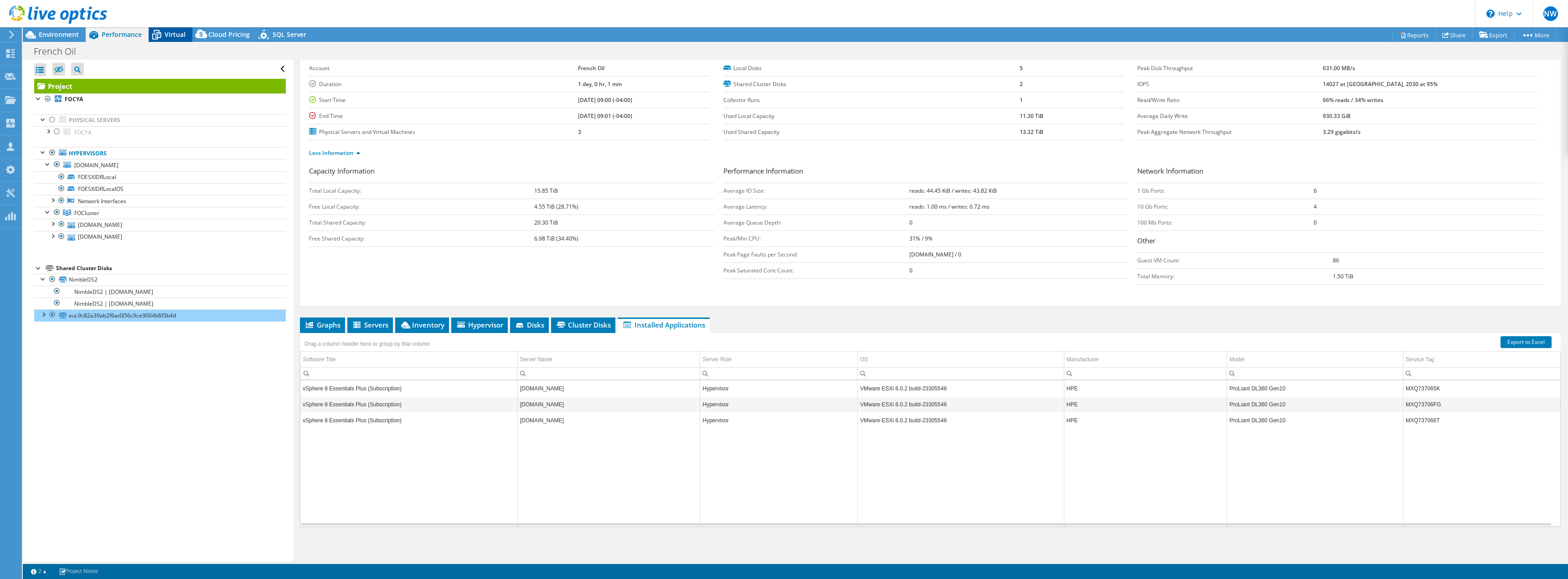
click at [173, 36] on span "Virtual" at bounding box center [175, 34] width 21 height 9
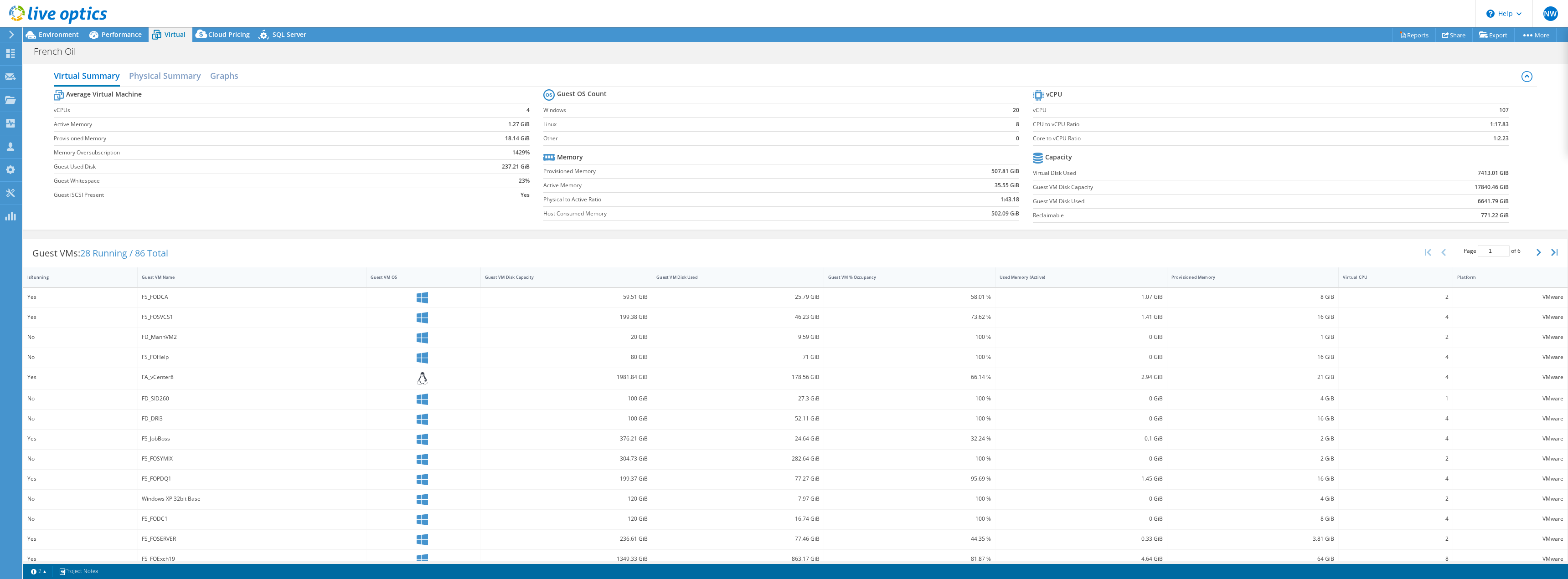
scroll to position [33, 0]
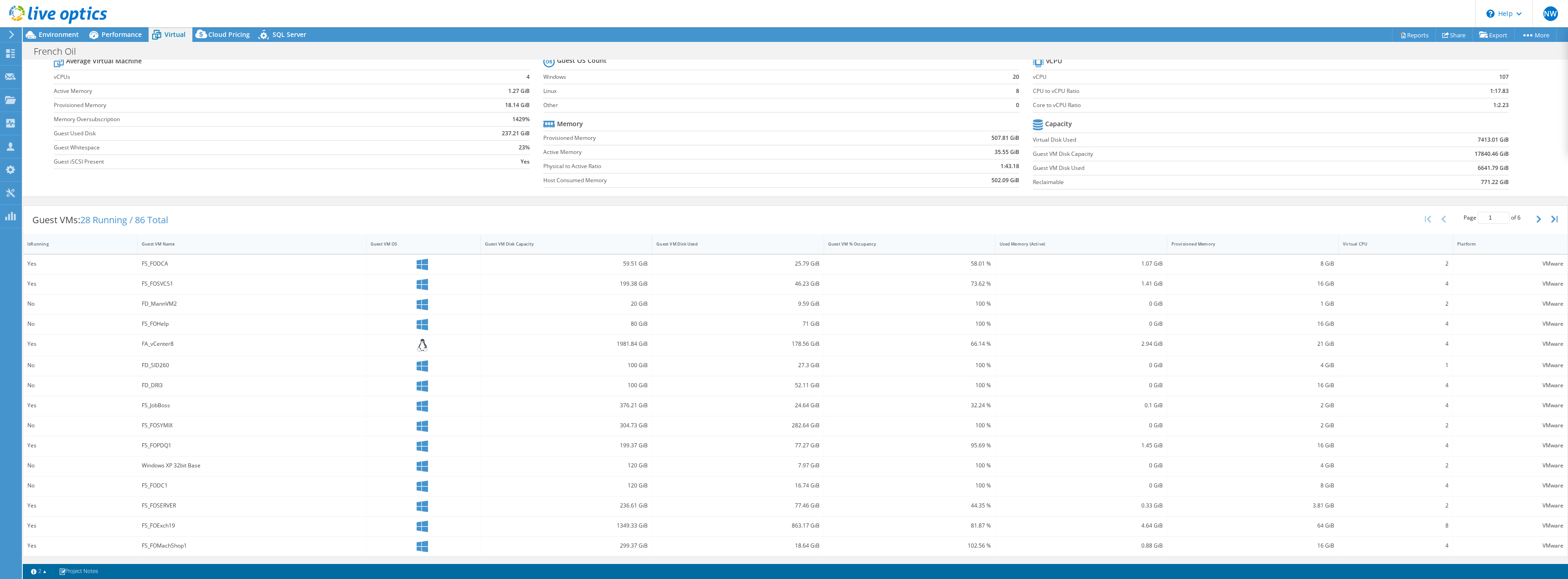
click at [38, 244] on div "IsRunning" at bounding box center [75, 244] width 95 height 6
click at [40, 244] on div "IsRunning" at bounding box center [75, 244] width 95 height 6
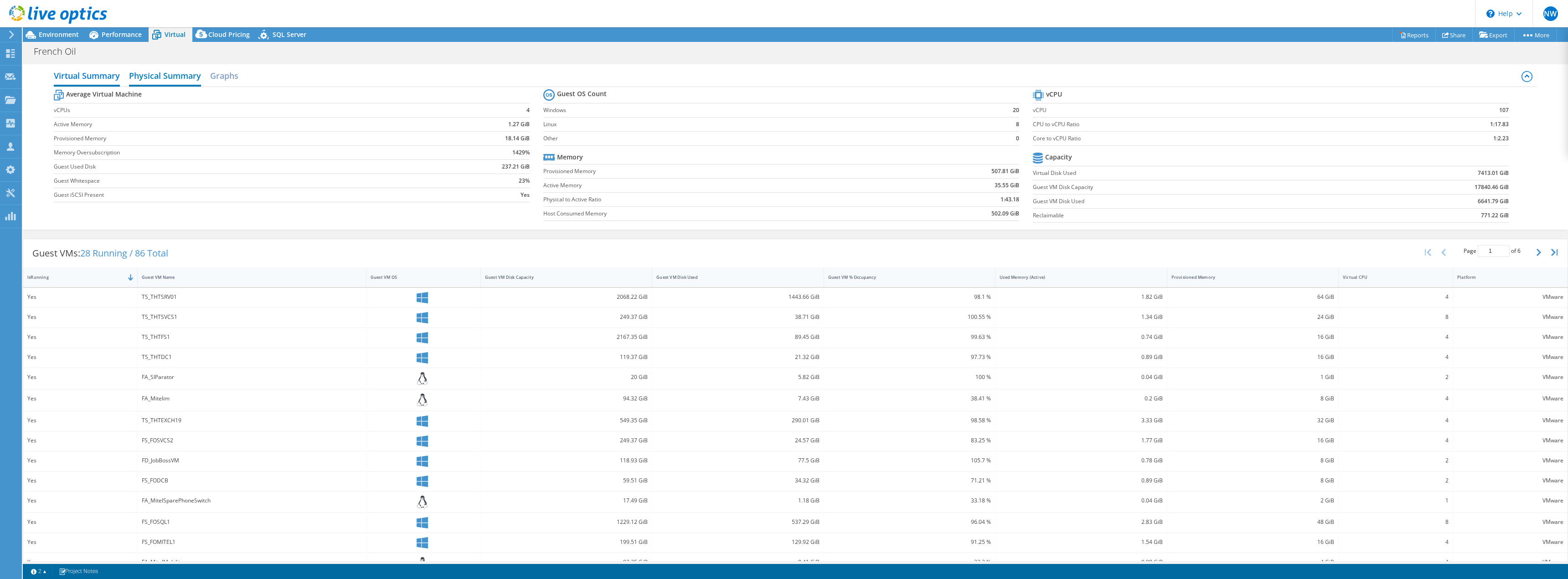
click at [175, 79] on h2 "Physical Summary" at bounding box center [165, 76] width 72 height 20
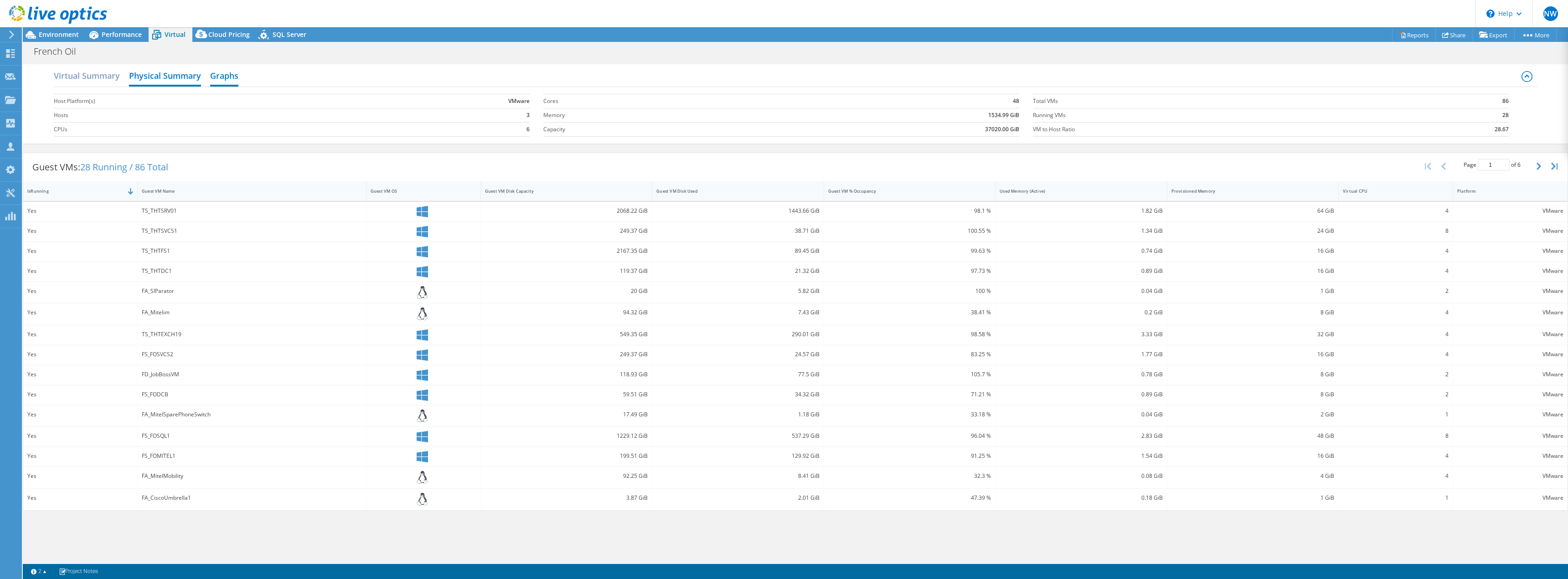
click at [228, 77] on h2 "Graphs" at bounding box center [224, 76] width 28 height 20
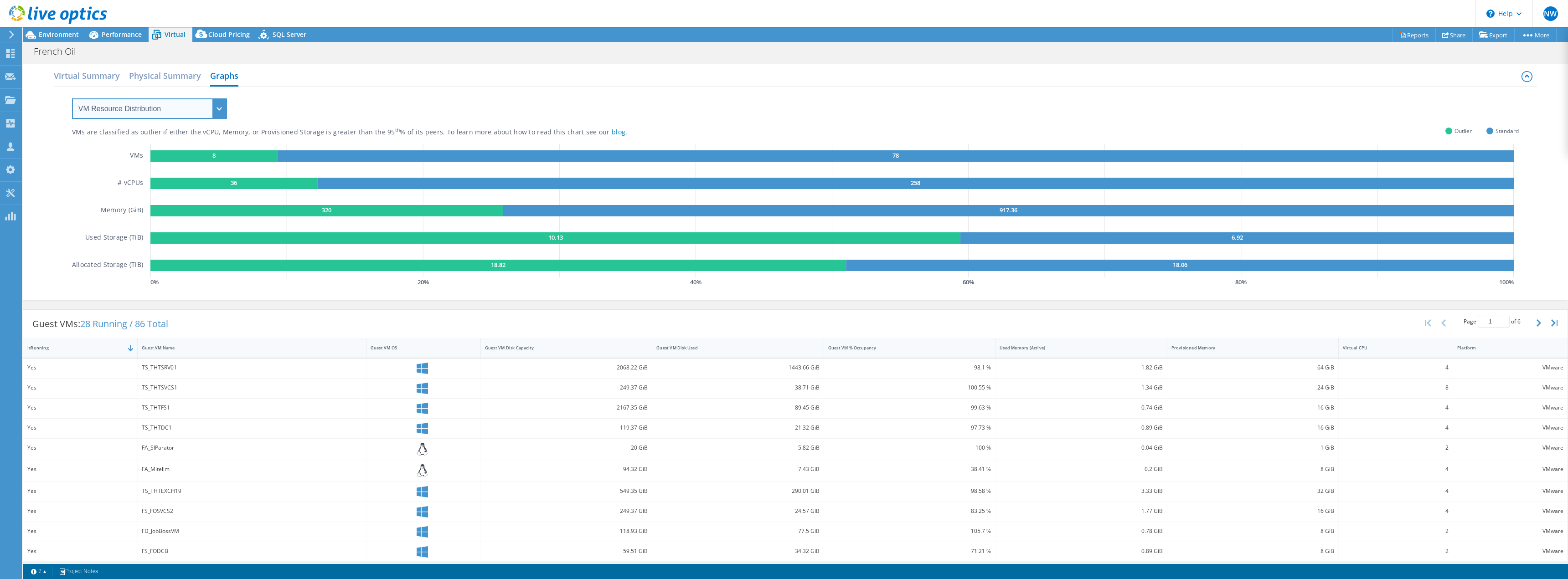
click at [220, 109] on select "VM Resource Distribution Provisioning Contrast Over Provisioning" at bounding box center [149, 109] width 155 height 21
click at [72, 99] on select "VM Resource Distribution Provisioning Contrast Over Provisioning" at bounding box center [149, 109] width 155 height 21
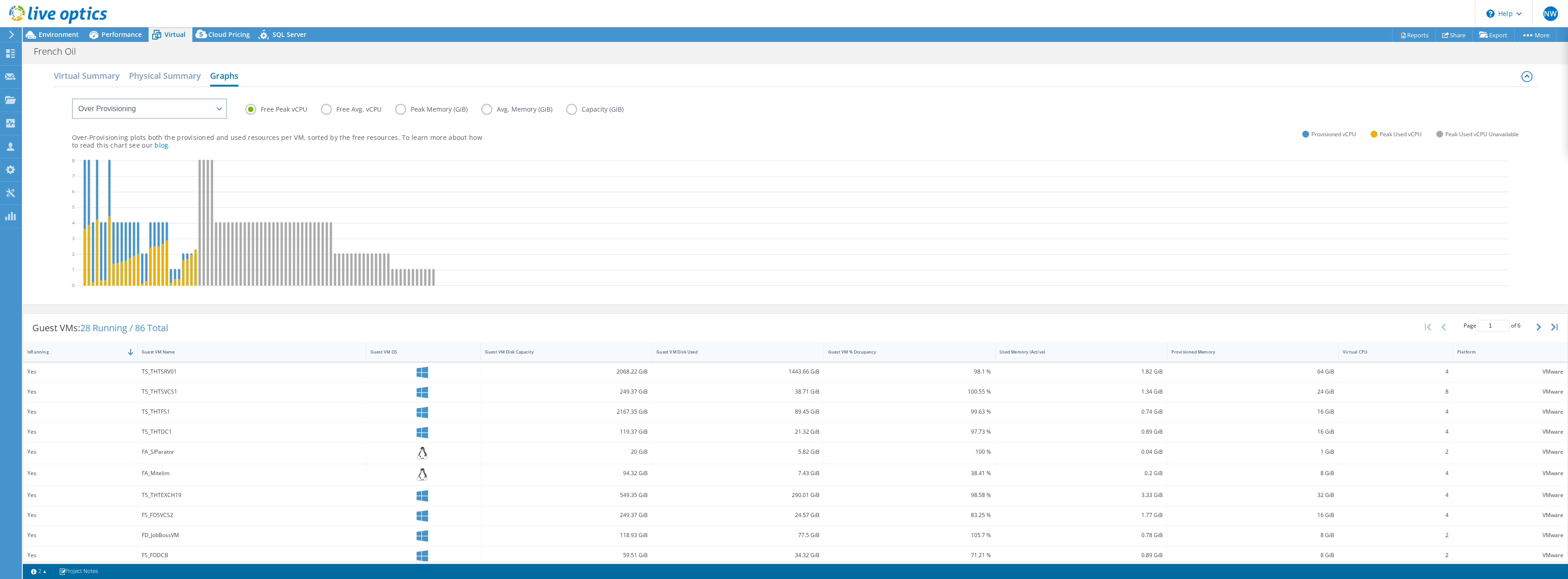
click at [328, 109] on label "Free Avg. vCPU" at bounding box center [358, 109] width 74 height 11
click at [0, 0] on input "Free Avg. vCPU" at bounding box center [0, 0] width 0 height 0
click at [248, 109] on label "Free Peak vCPU" at bounding box center [283, 109] width 75 height 11
click at [0, 0] on input "Free Peak vCPU" at bounding box center [0, 0] width 0 height 0
click at [326, 108] on label "Free Avg. vCPU" at bounding box center [358, 109] width 74 height 11
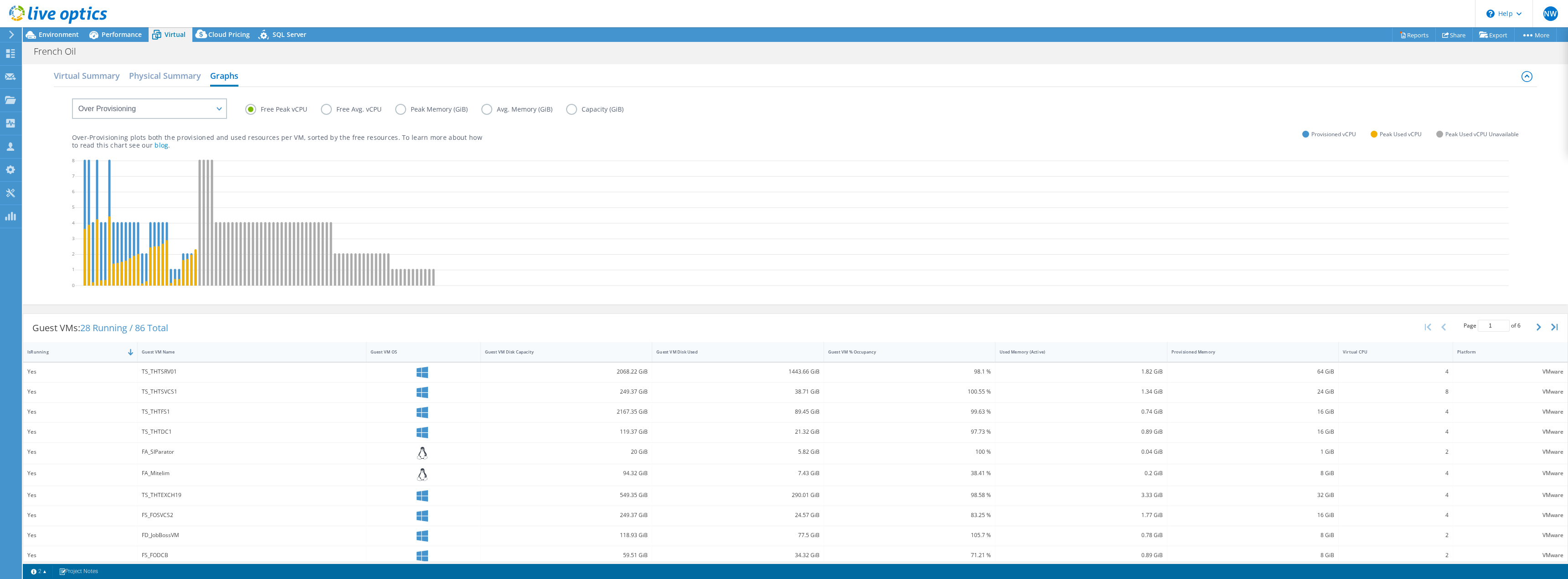
click at [0, 0] on input "Free Avg. vCPU" at bounding box center [0, 0] width 0 height 0
click at [251, 108] on label "Free Peak vCPU" at bounding box center [283, 109] width 75 height 11
click at [0, 0] on input "Free Peak vCPU" at bounding box center [0, 0] width 0 height 0
click at [402, 109] on label "Peak Memory (GiB)" at bounding box center [438, 109] width 86 height 11
click at [0, 0] on input "Peak Memory (GiB)" at bounding box center [0, 0] width 0 height 0
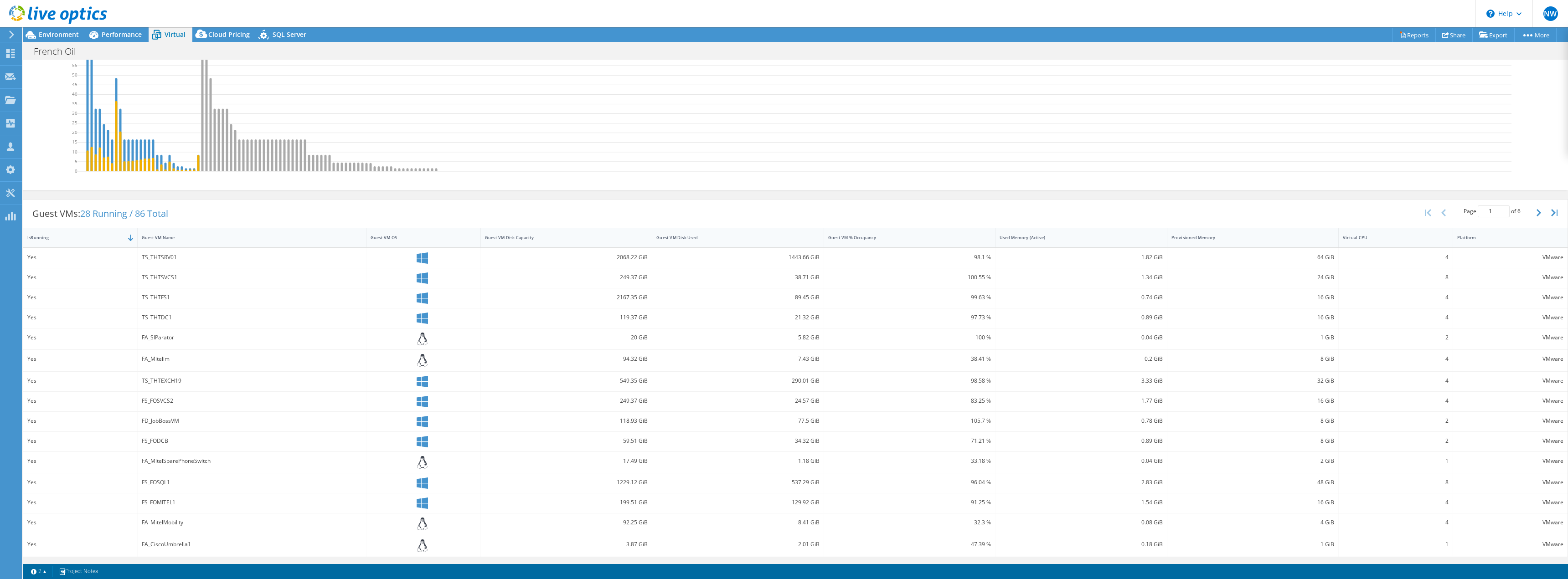
scroll to position [115, 0]
click at [44, 240] on div "IsRunning" at bounding box center [75, 237] width 95 height 6
click at [30, 246] on div "IsRunning" at bounding box center [75, 244] width 95 height 6
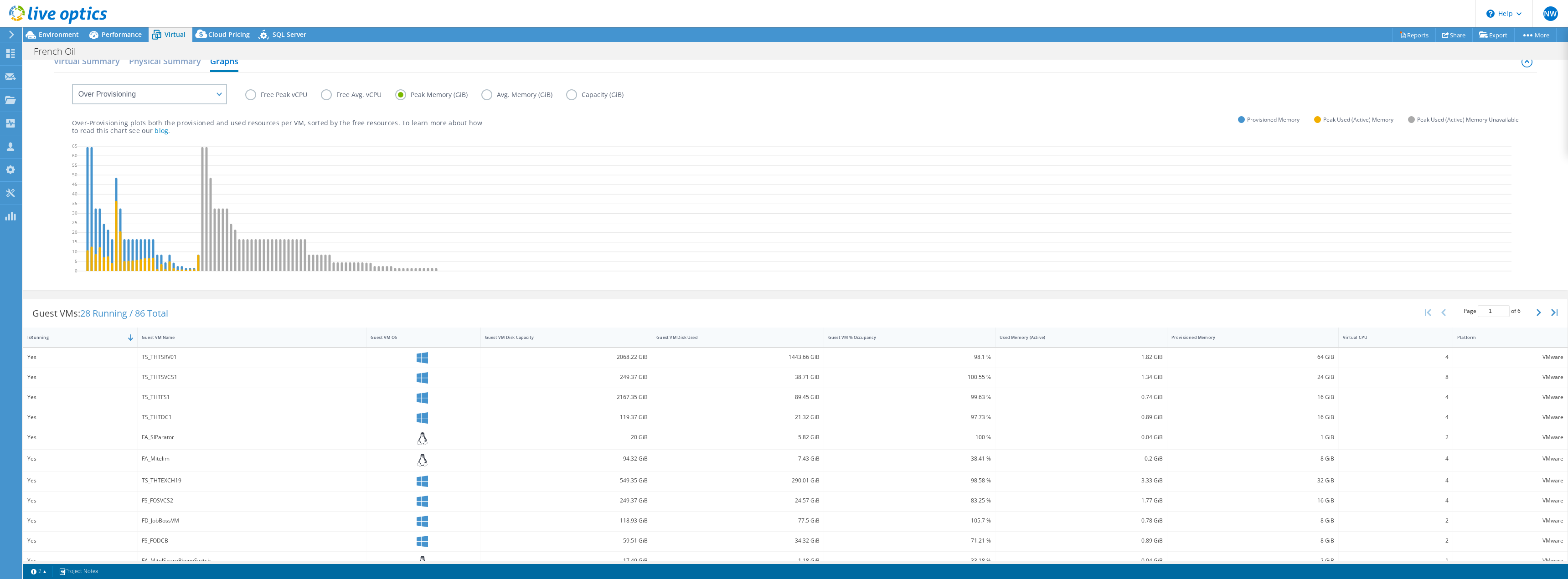
scroll to position [0, 0]
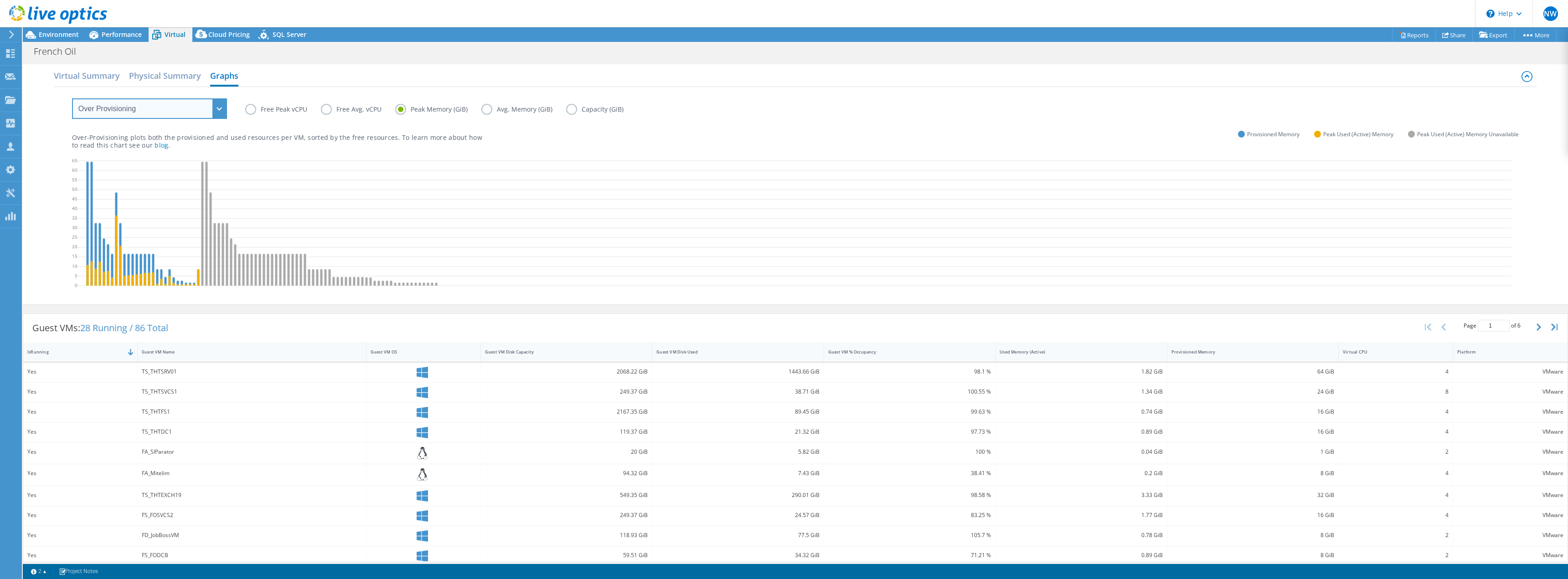
click at [217, 105] on select "VM Resource Distribution Provisioning Contrast Over Provisioning" at bounding box center [149, 109] width 155 height 21
click at [72, 99] on select "VM Resource Distribution Provisioning Contrast Over Provisioning" at bounding box center [149, 109] width 155 height 21
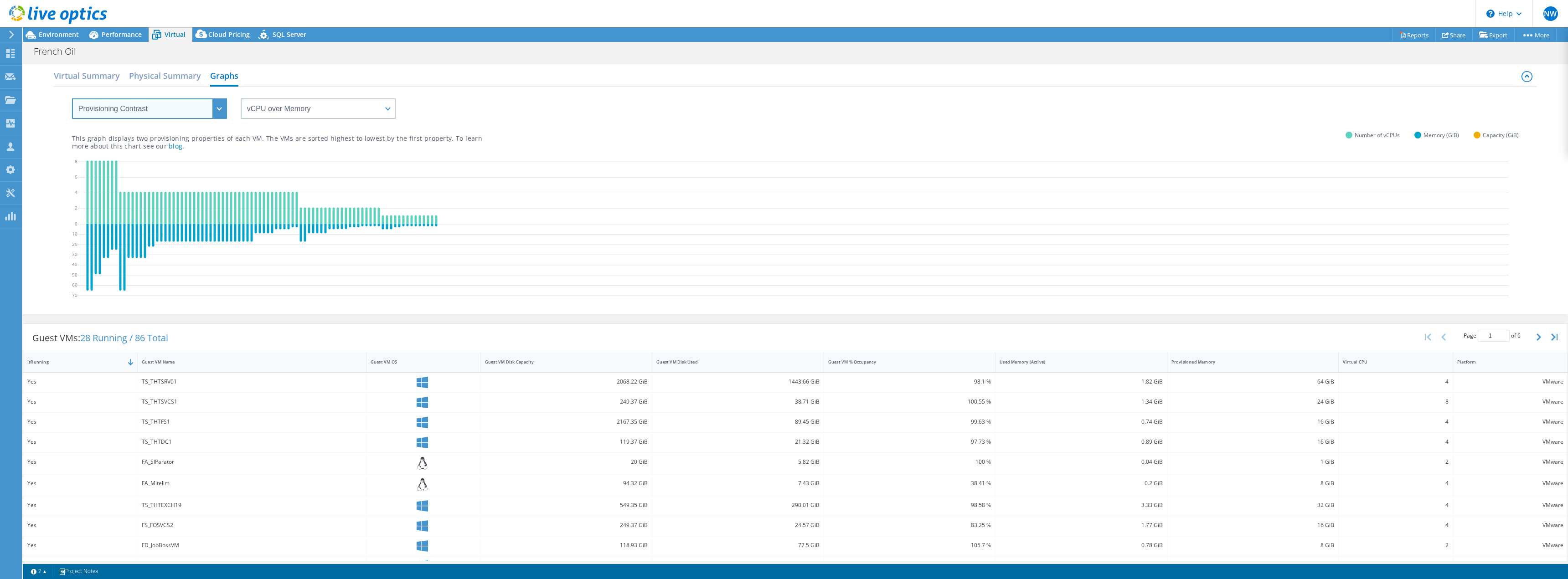
click at [222, 108] on select "VM Resource Distribution Provisioning Contrast Over Provisioning" at bounding box center [149, 109] width 155 height 21
select select "VM Resource Distribution"
click at [72, 99] on select "VM Resource Distribution Provisioning Contrast Over Provisioning" at bounding box center [149, 109] width 155 height 21
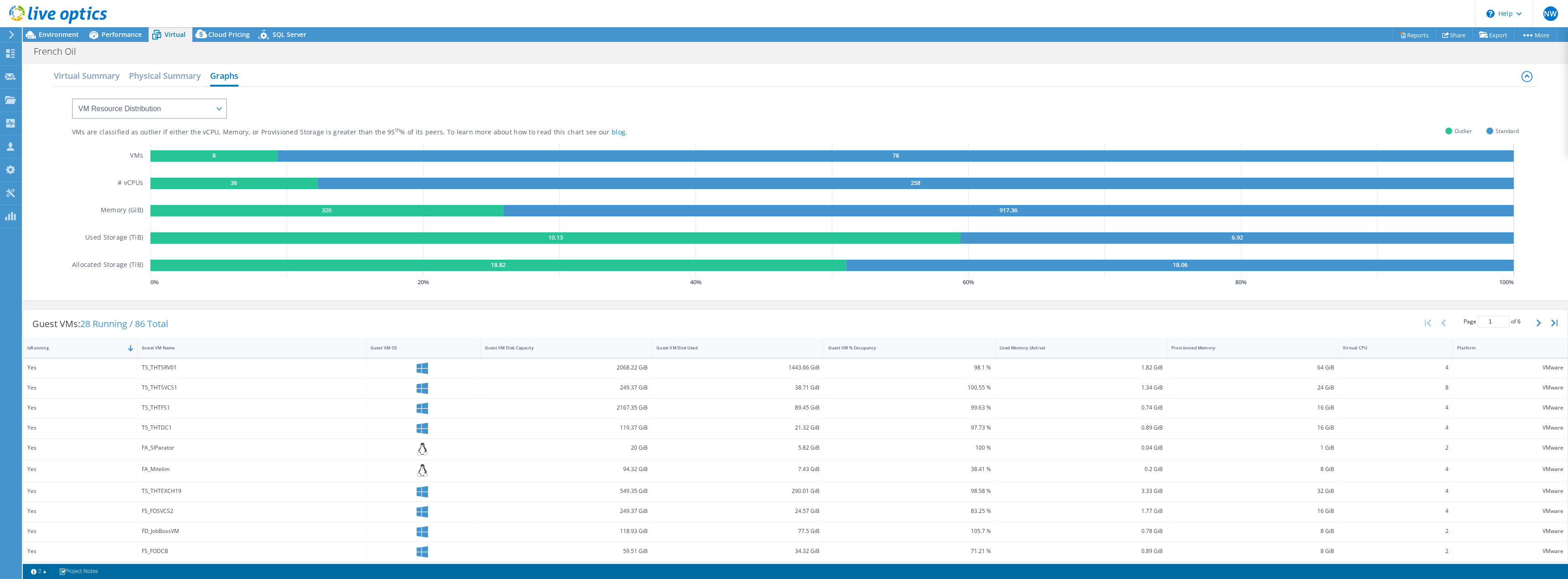
click at [219, 157] on rect at bounding box center [214, 156] width 127 height 12
click at [83, 77] on h2 "Virtual Summary" at bounding box center [86, 76] width 66 height 20
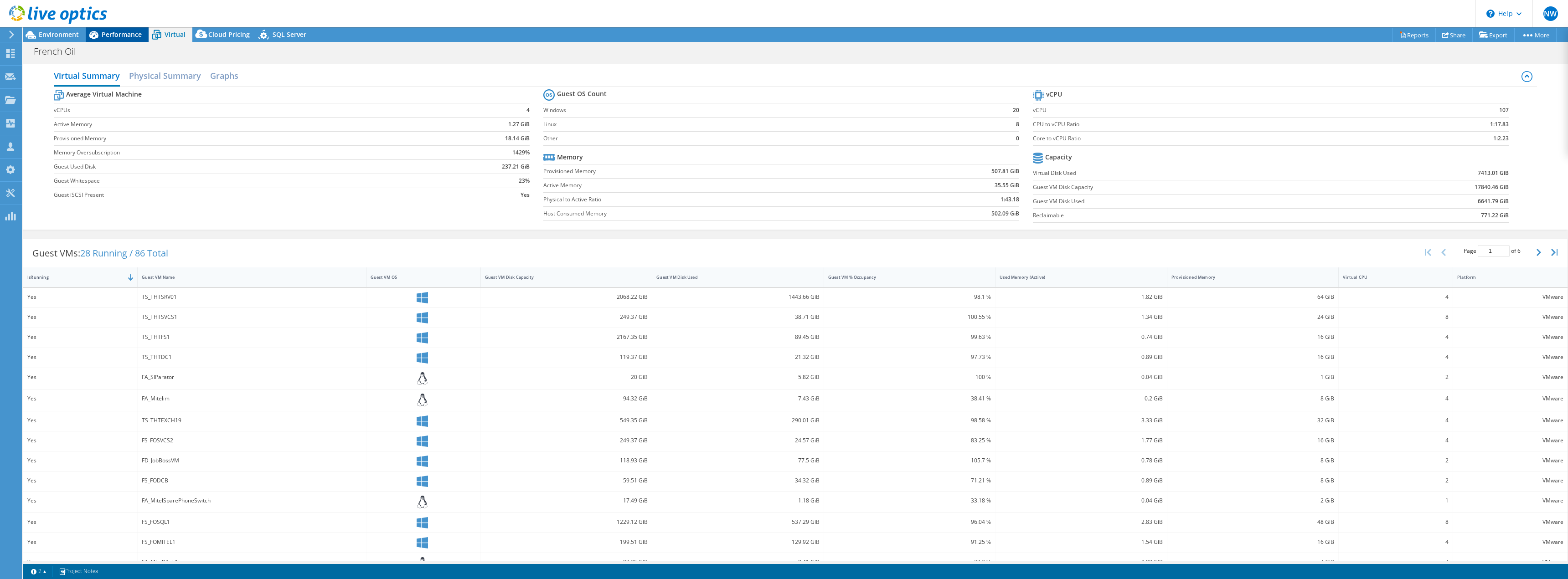
click at [124, 34] on span "Performance" at bounding box center [122, 34] width 40 height 9
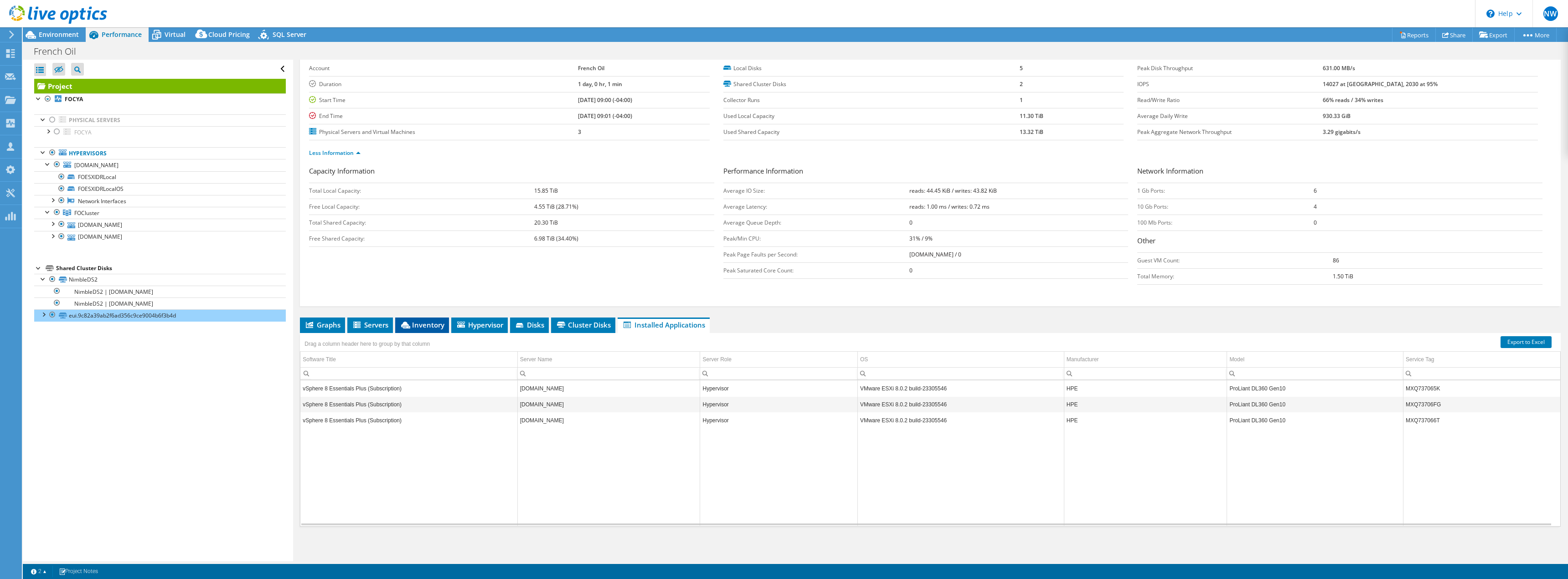
click at [429, 326] on span "Inventory" at bounding box center [422, 324] width 44 height 9
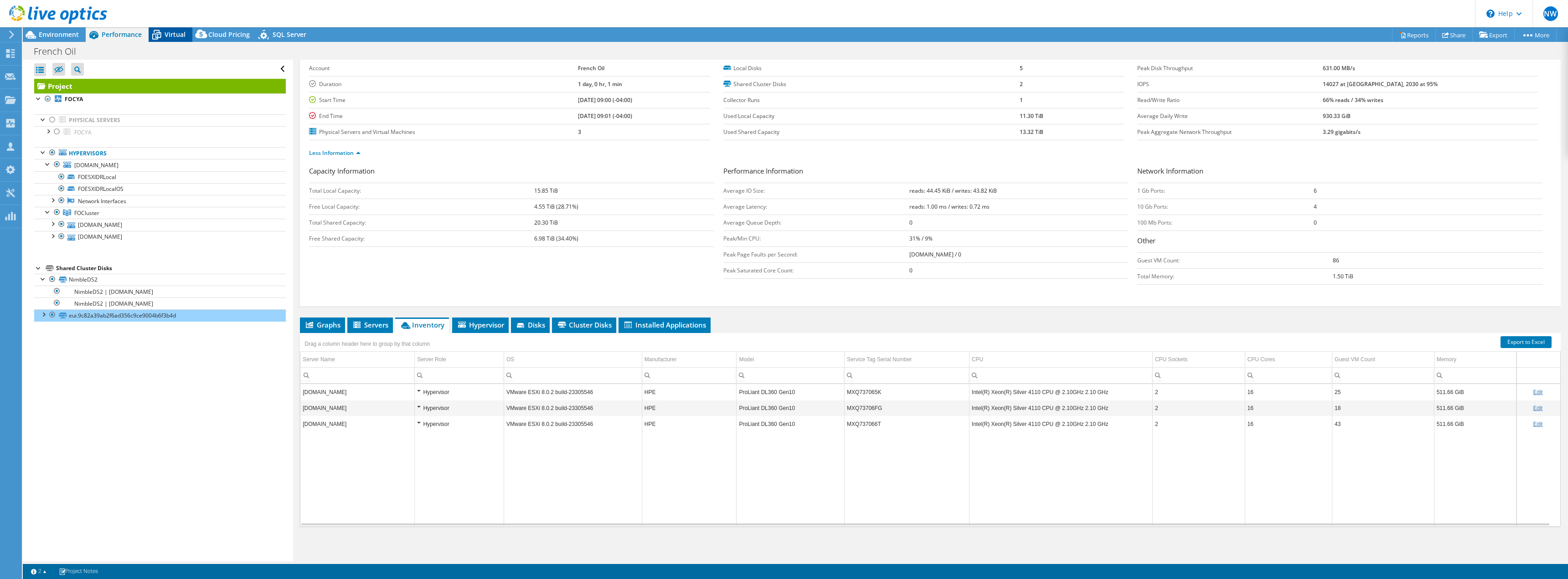
click at [174, 37] on span "Virtual" at bounding box center [175, 34] width 21 height 9
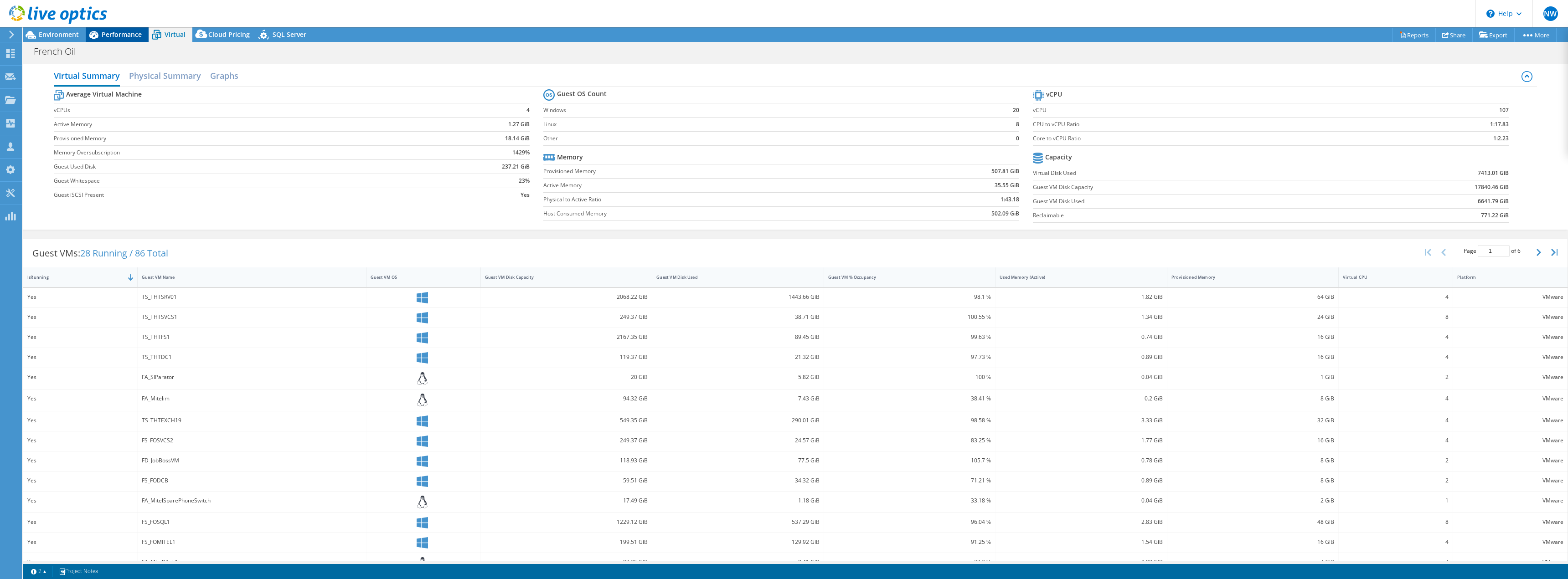
click at [115, 35] on span "Performance" at bounding box center [122, 34] width 40 height 9
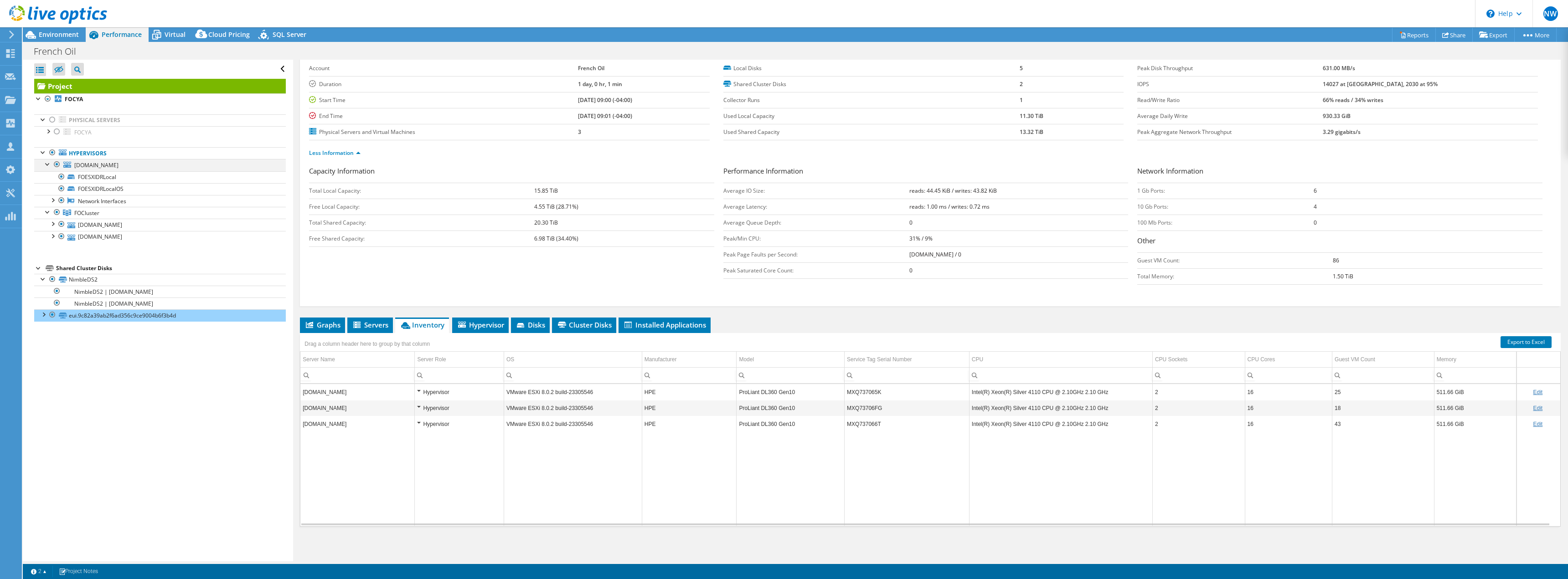
click at [48, 165] on div at bounding box center [47, 163] width 9 height 9
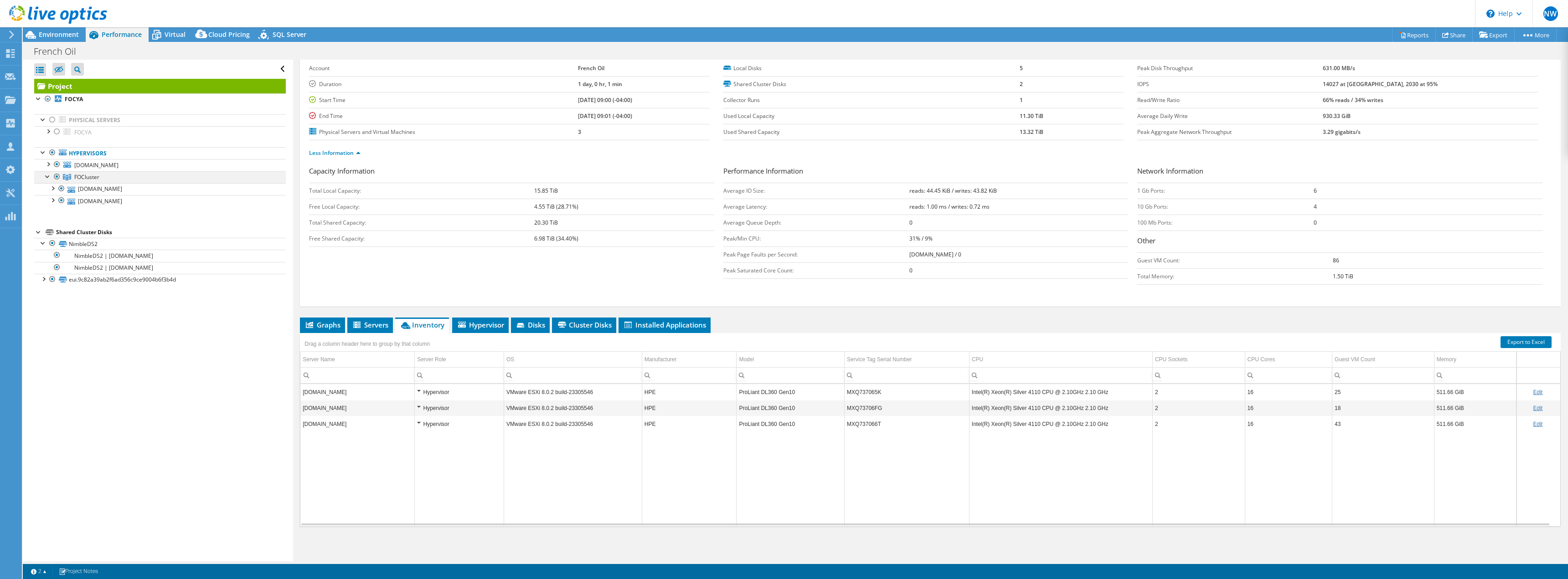
click at [49, 178] on div at bounding box center [47, 176] width 9 height 9
click at [42, 219] on div at bounding box center [43, 218] width 9 height 9
click at [660, 324] on span "Installed Applications" at bounding box center [665, 324] width 83 height 9
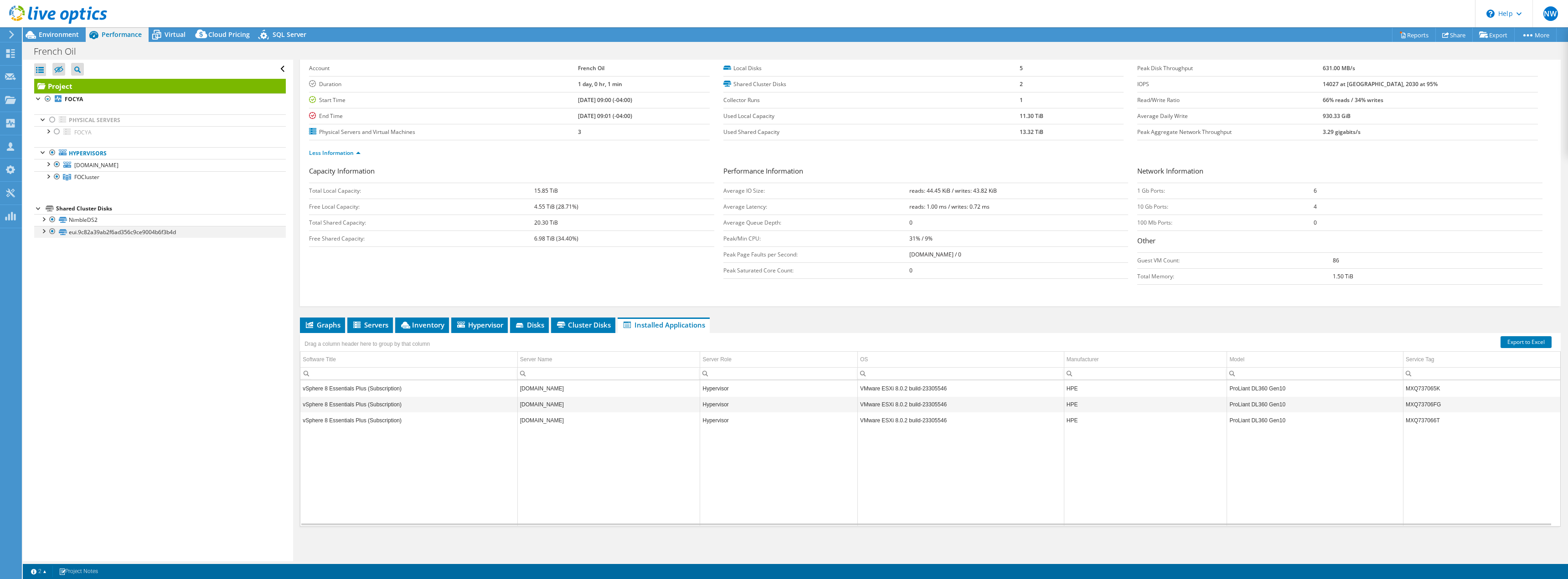
click at [44, 232] on div at bounding box center [43, 230] width 9 height 9
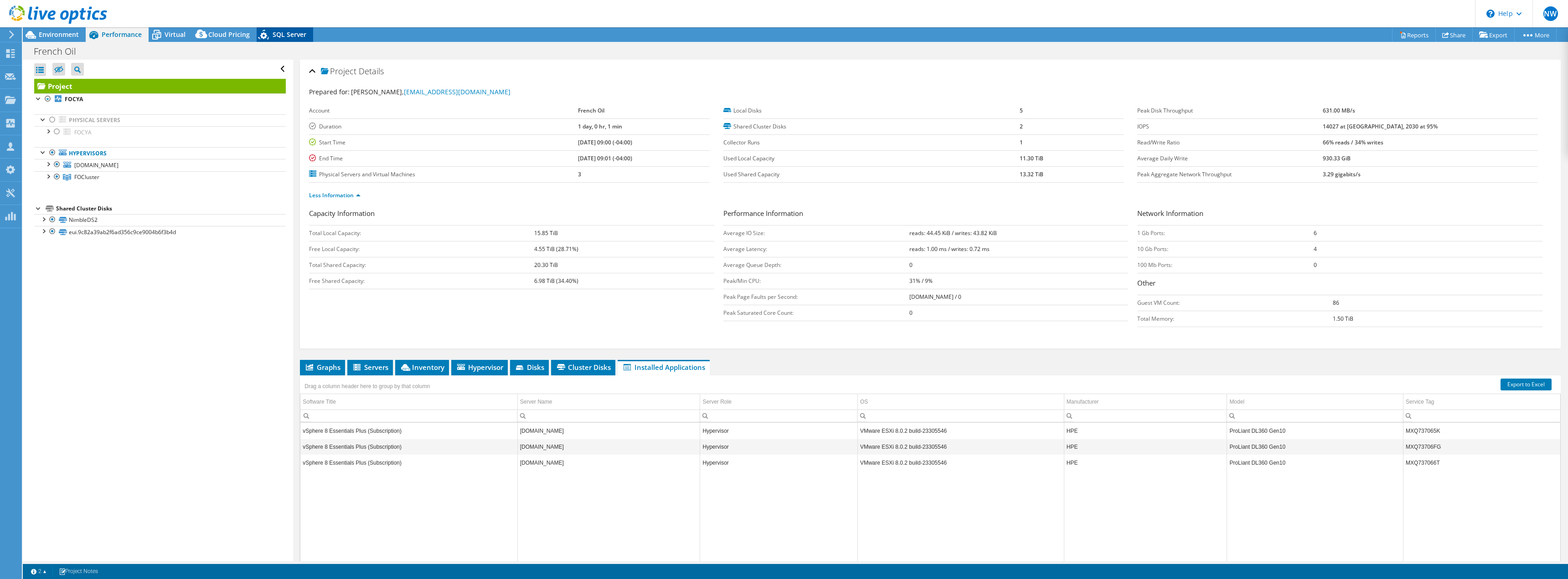
click at [287, 36] on span "SQL Server" at bounding box center [289, 34] width 33 height 9
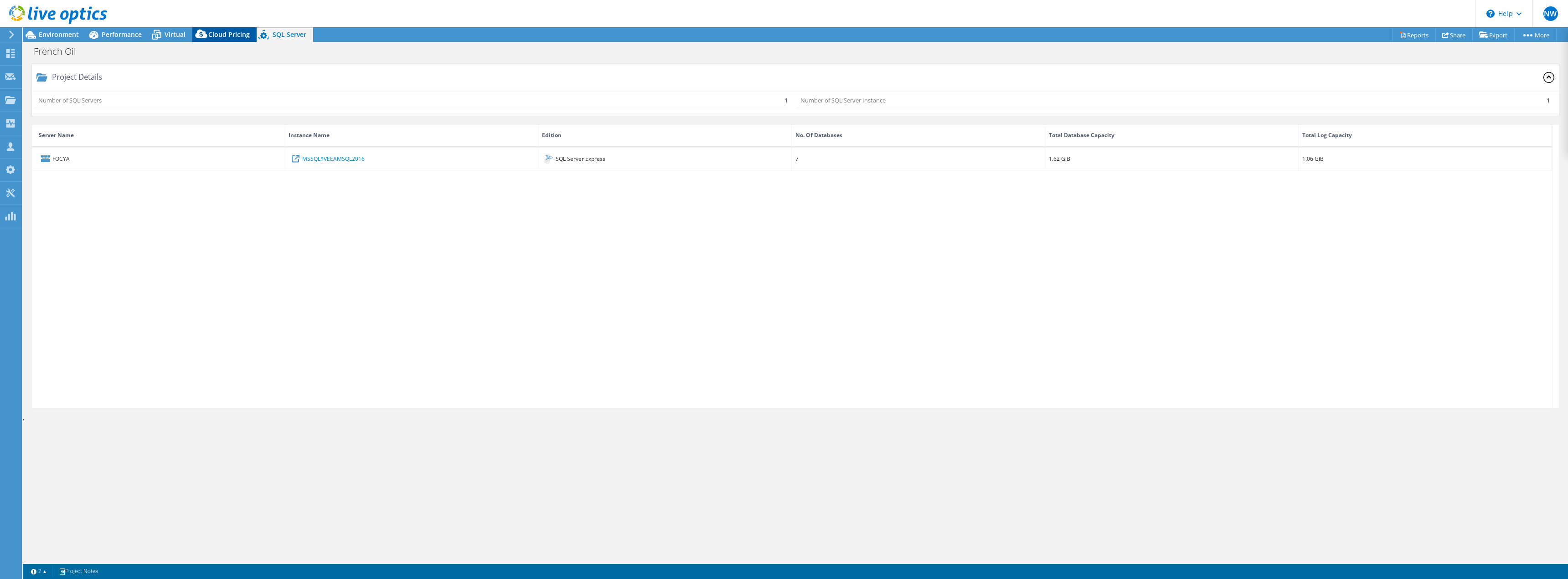
click at [226, 33] on span "Cloud Pricing" at bounding box center [229, 34] width 41 height 9
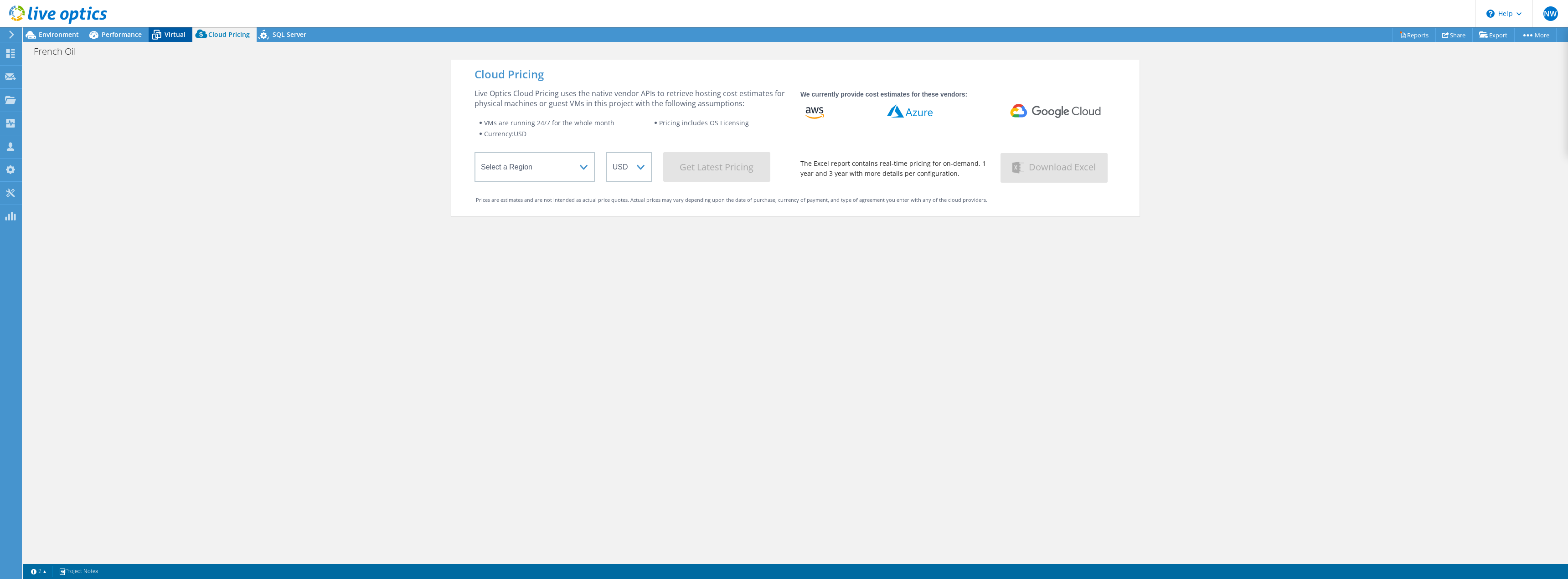
click at [175, 35] on span "Virtual" at bounding box center [175, 34] width 21 height 9
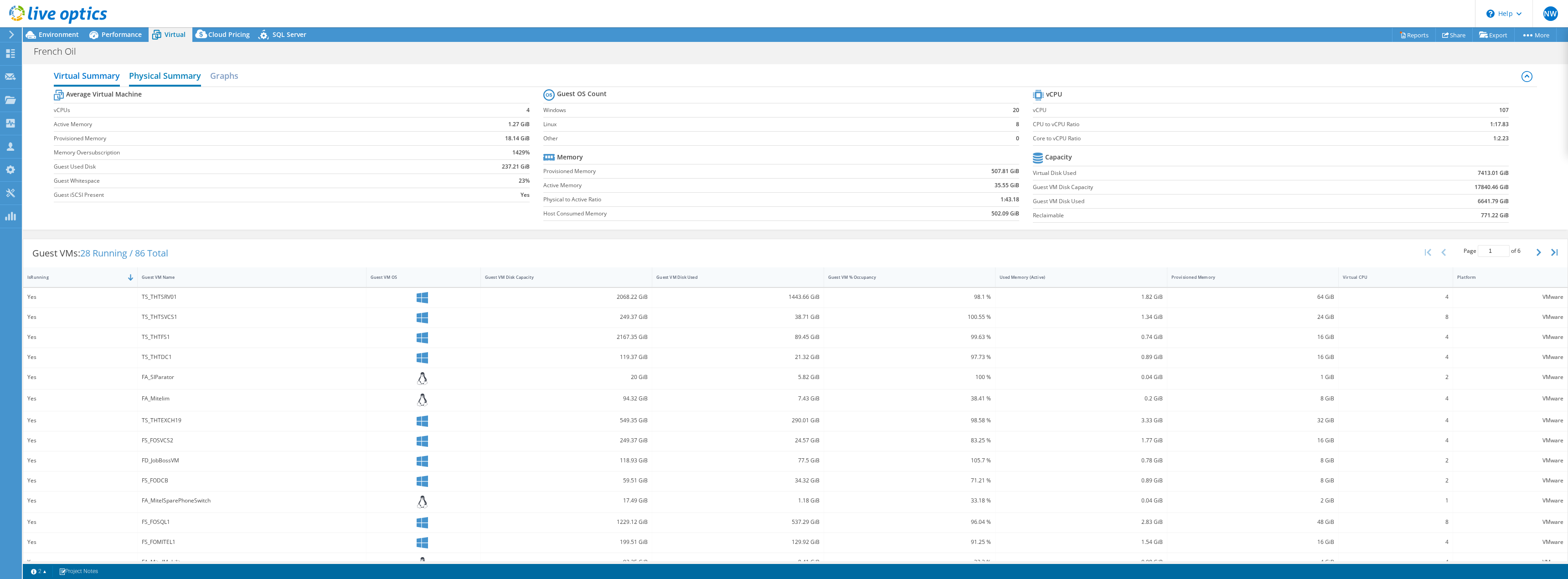
click at [173, 74] on h2 "Physical Summary" at bounding box center [165, 76] width 72 height 20
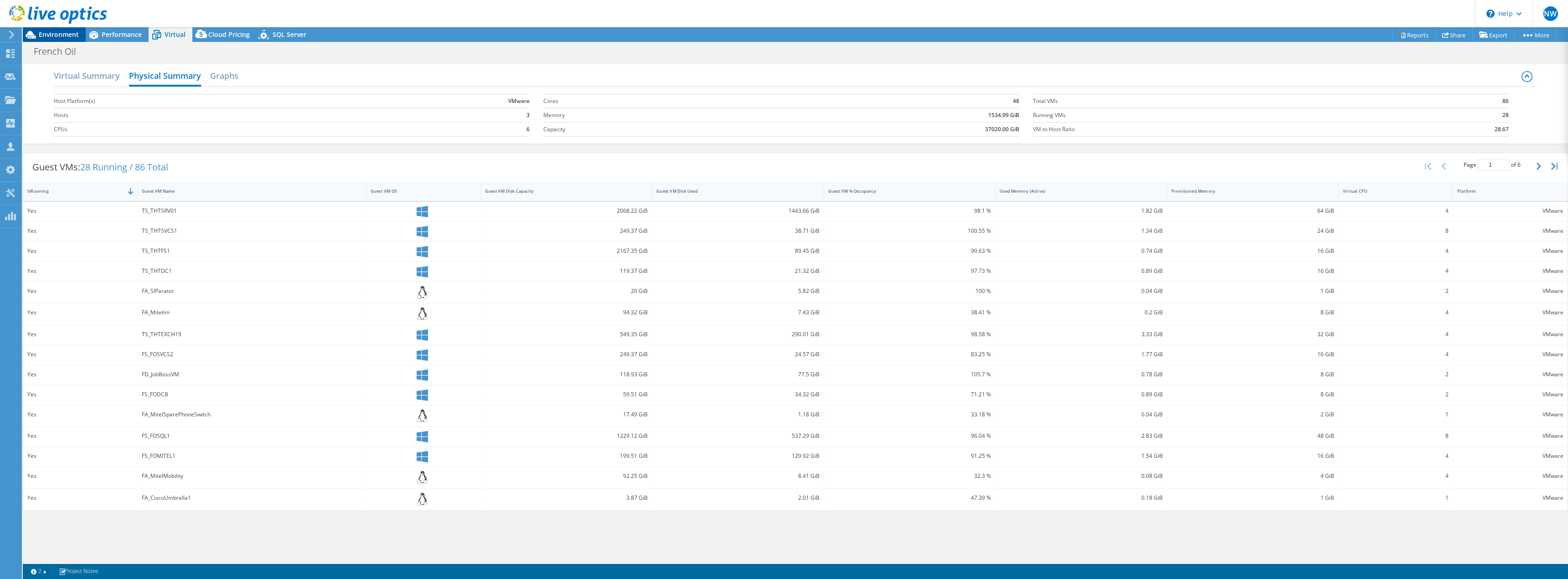
click at [59, 35] on span "Environment" at bounding box center [59, 34] width 40 height 9
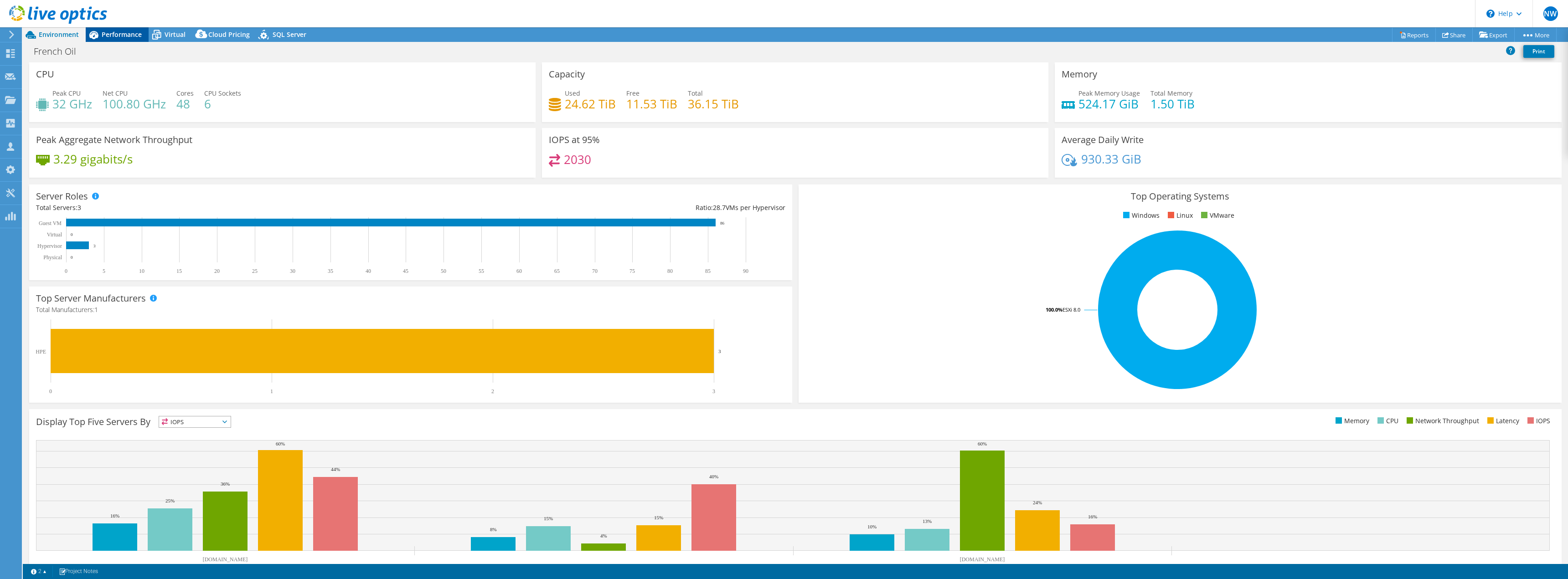
click at [122, 34] on span "Performance" at bounding box center [122, 34] width 40 height 9
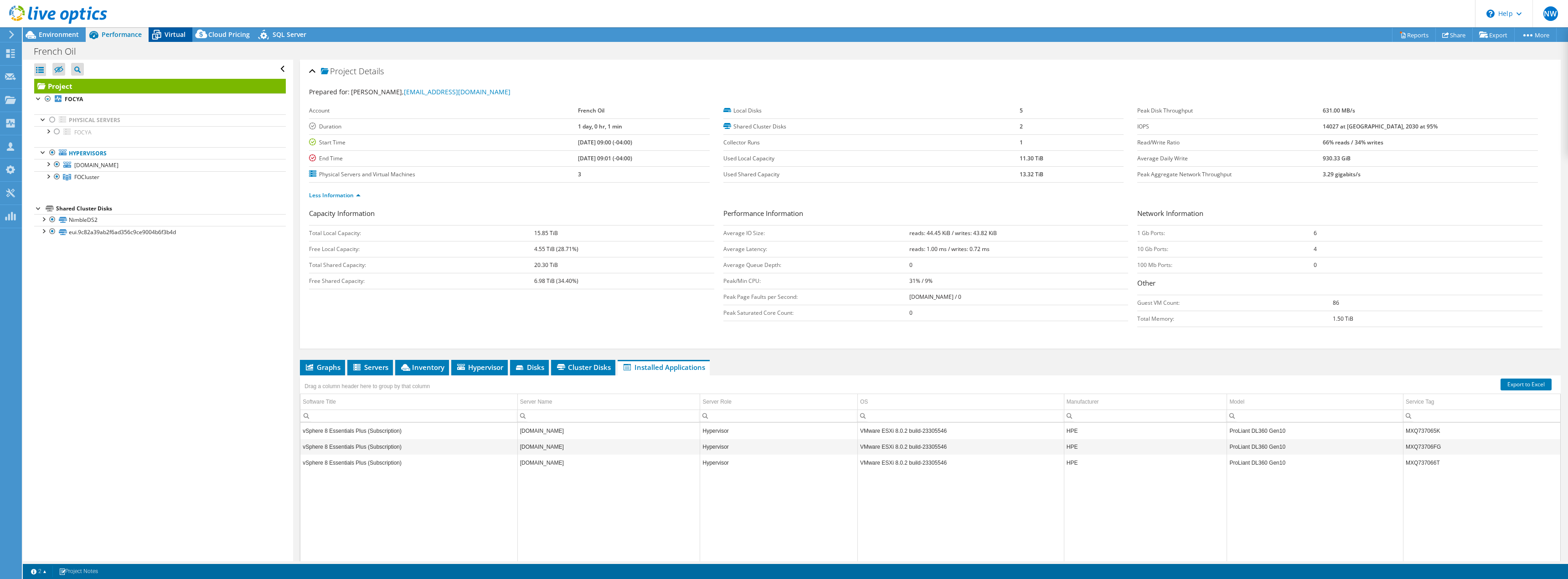
click at [173, 35] on span "Virtual" at bounding box center [175, 34] width 21 height 9
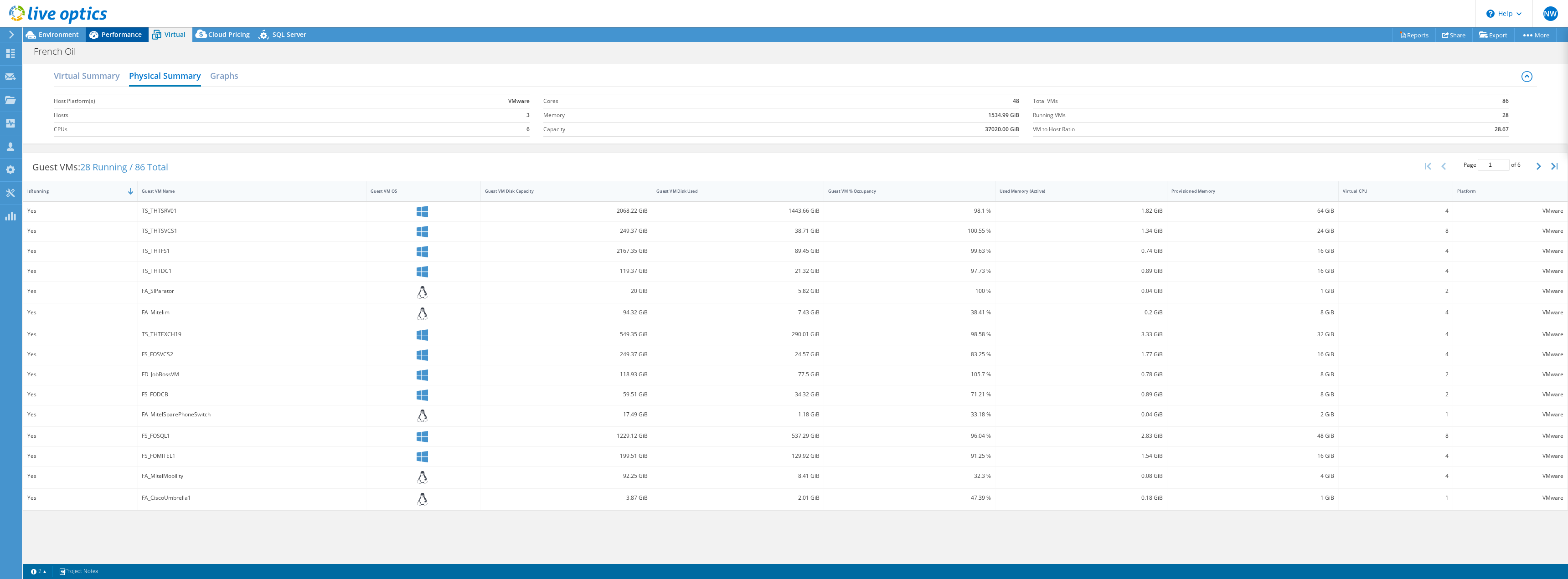
click at [117, 33] on span "Performance" at bounding box center [122, 34] width 40 height 9
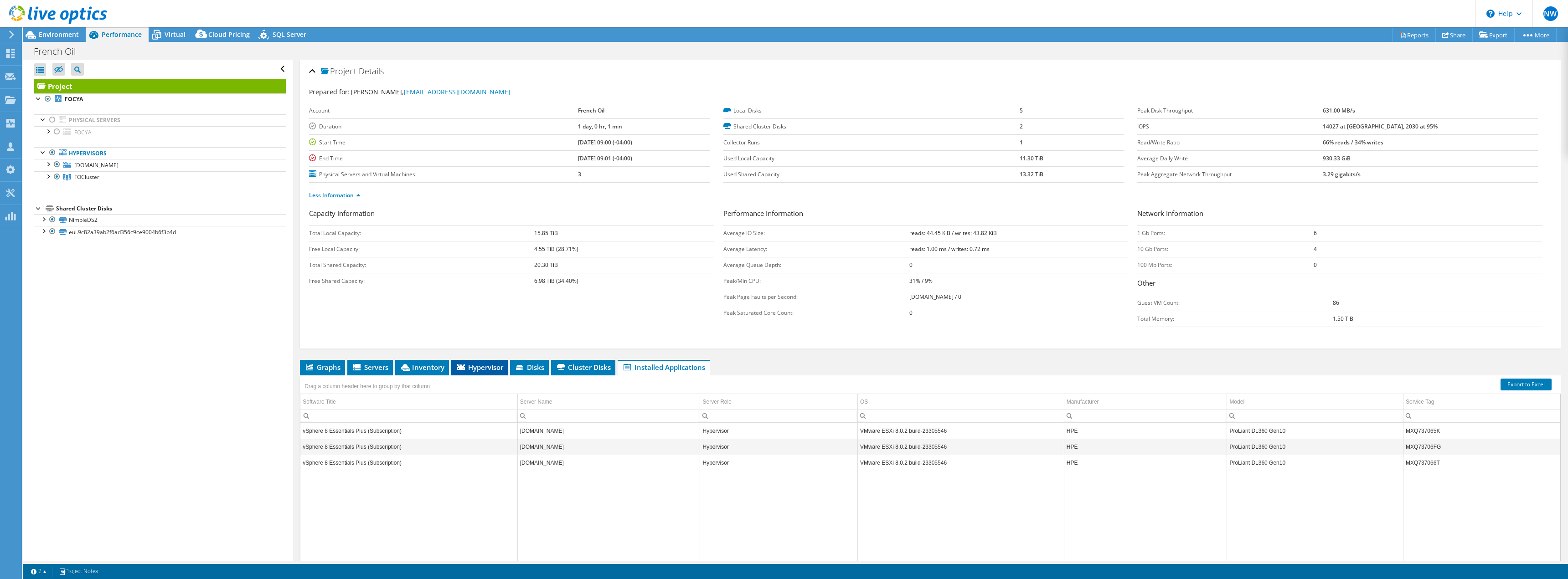
click at [482, 367] on span "Hypervisor" at bounding box center [480, 367] width 47 height 9
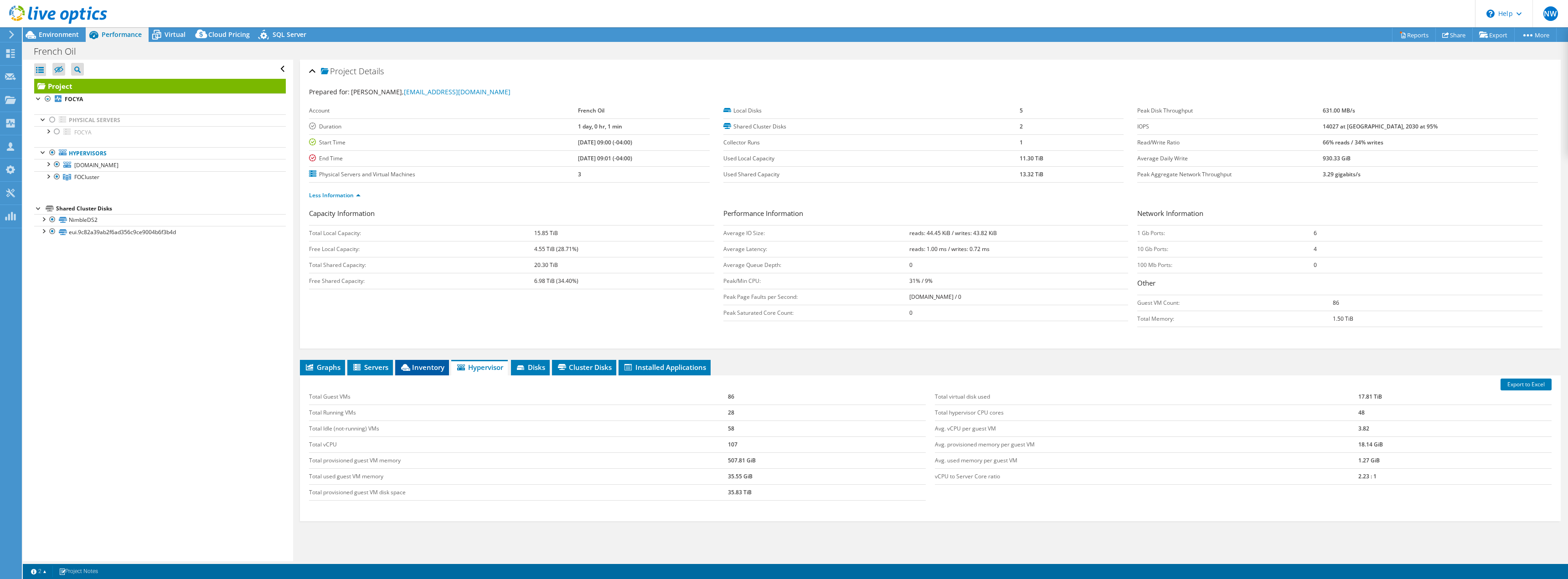
click at [426, 366] on span "Inventory" at bounding box center [422, 367] width 44 height 9
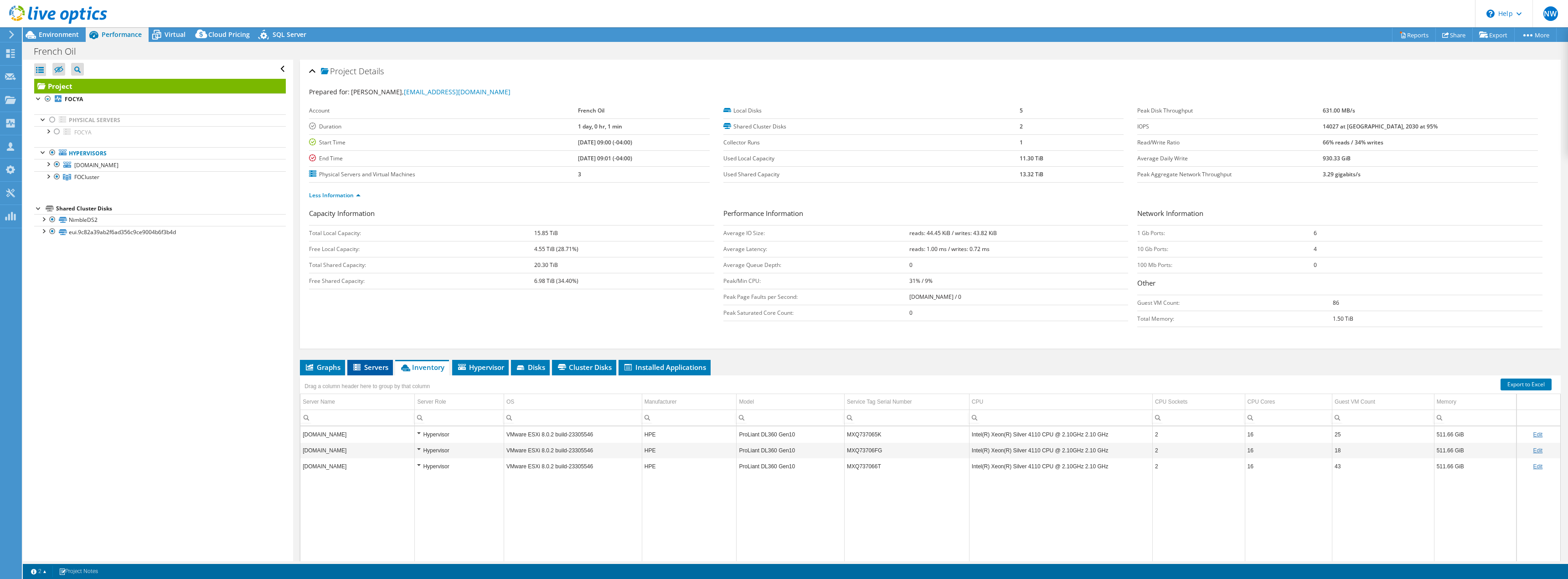
click at [375, 370] on span "Servers" at bounding box center [370, 367] width 37 height 9
click at [667, 369] on span "Installed Applications" at bounding box center [665, 367] width 83 height 9
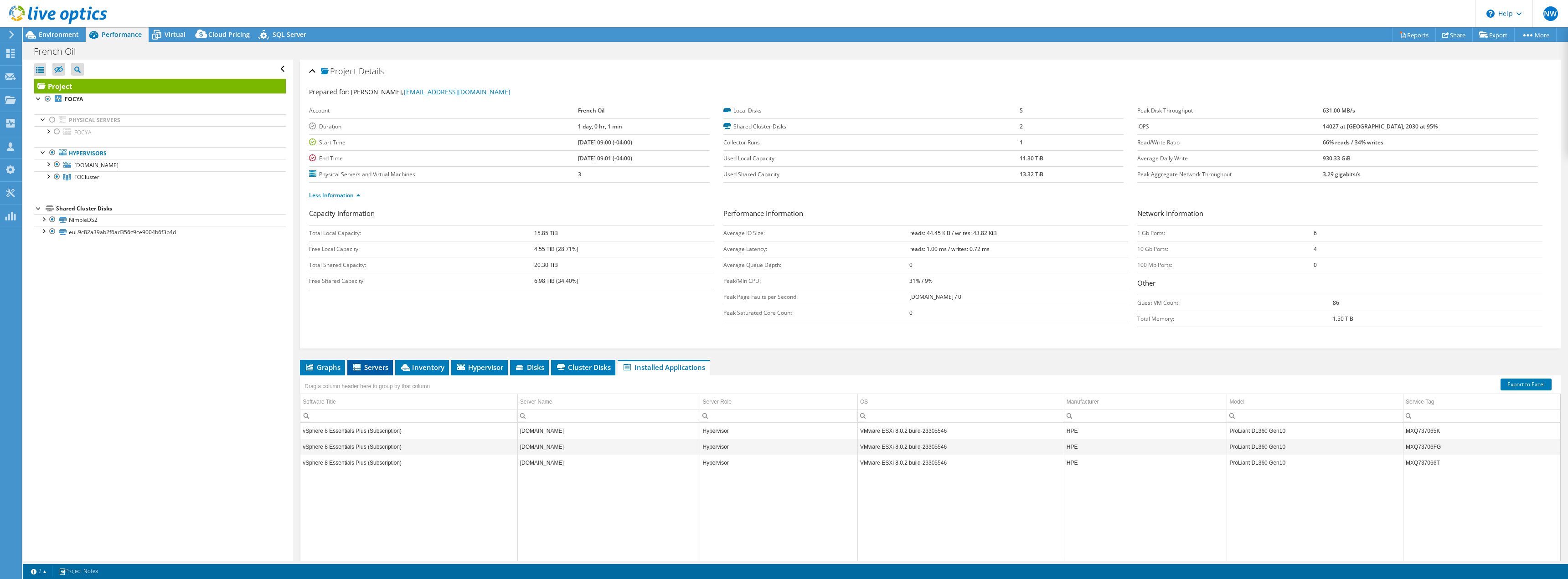
click at [373, 367] on span "Servers" at bounding box center [370, 367] width 37 height 9
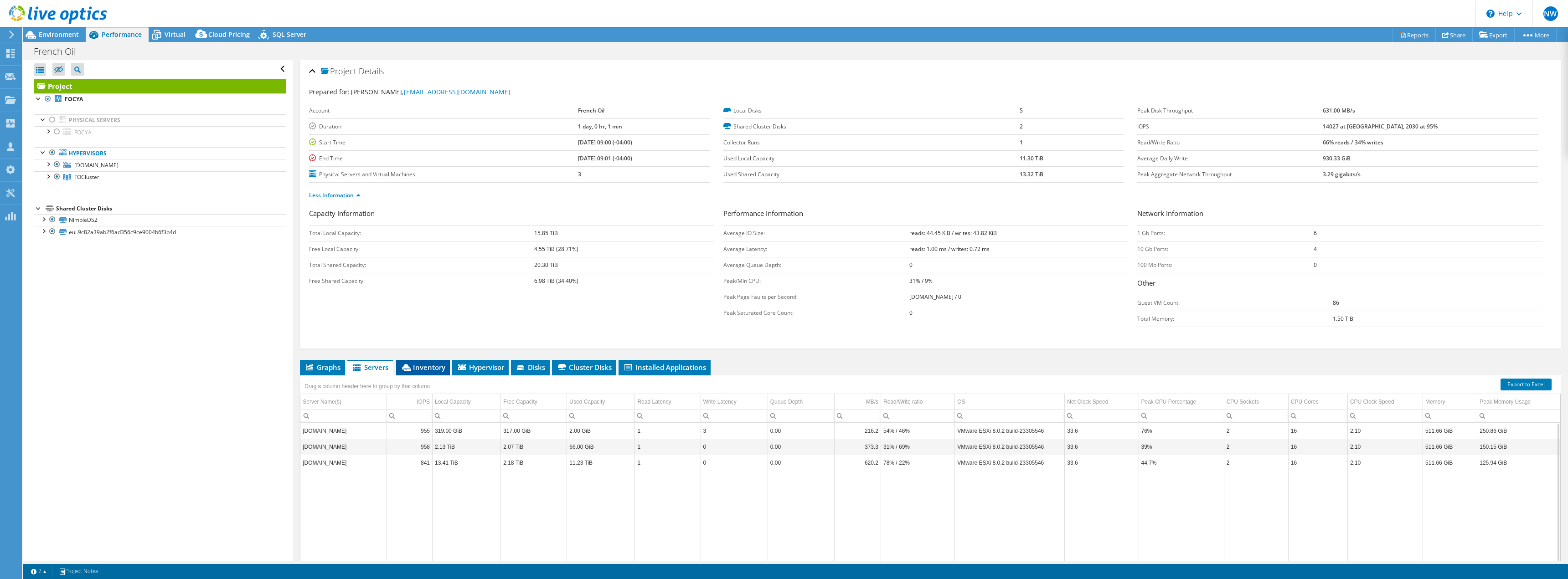
click at [433, 367] on span "Inventory" at bounding box center [422, 367] width 44 height 9
click at [417, 432] on div "Hypervisor" at bounding box center [459, 434] width 85 height 11
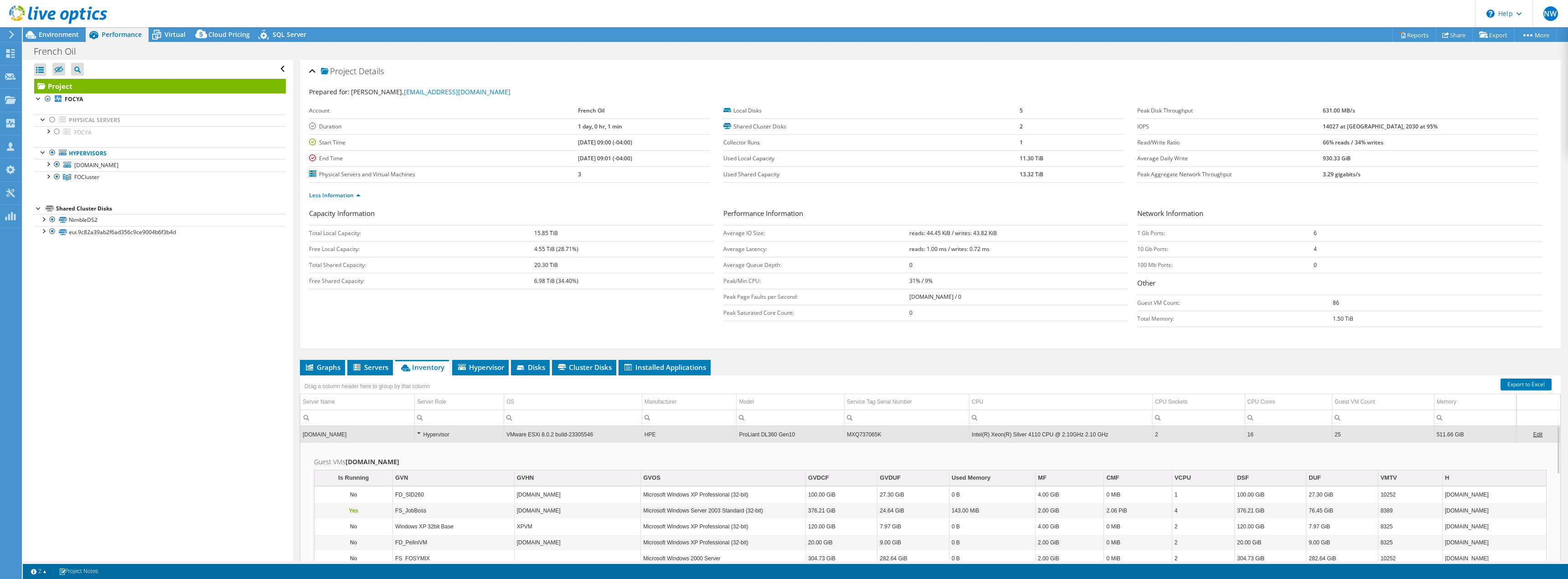
click at [420, 432] on div "Hypervisor" at bounding box center [459, 434] width 85 height 11
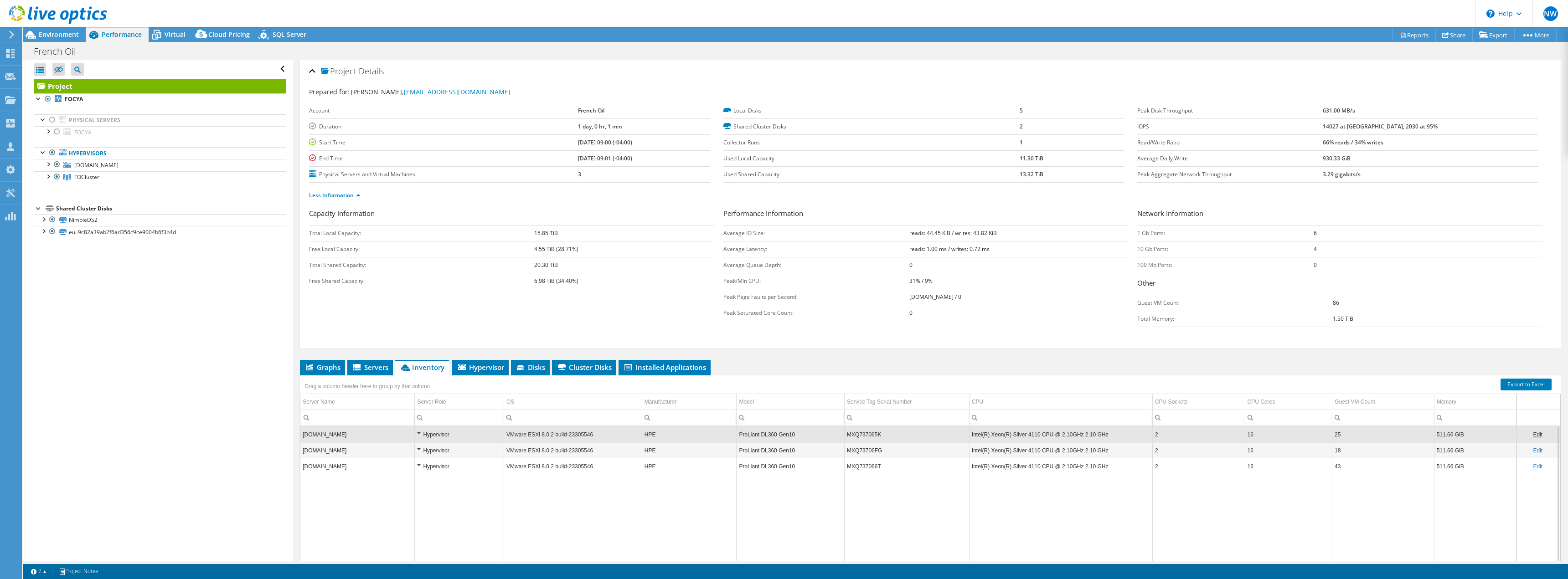
click at [418, 450] on div "Hypervisor" at bounding box center [459, 451] width 85 height 11
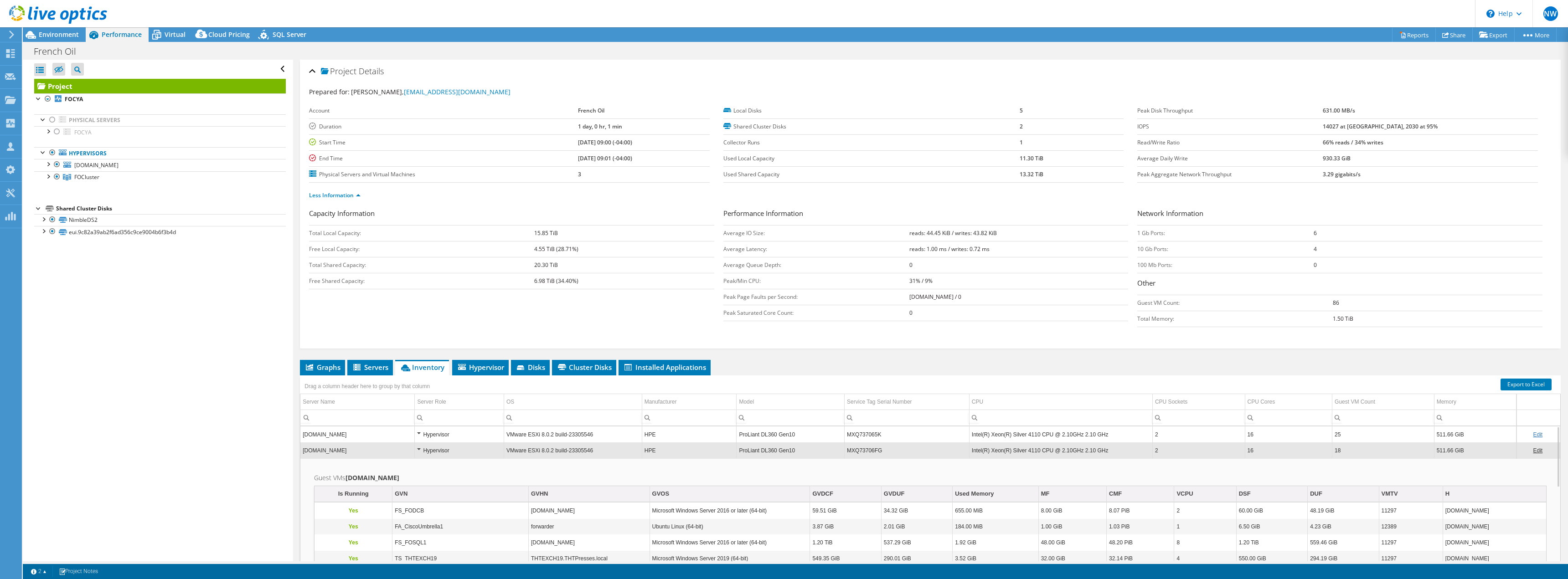
click at [420, 451] on div "Hypervisor" at bounding box center [459, 451] width 85 height 11
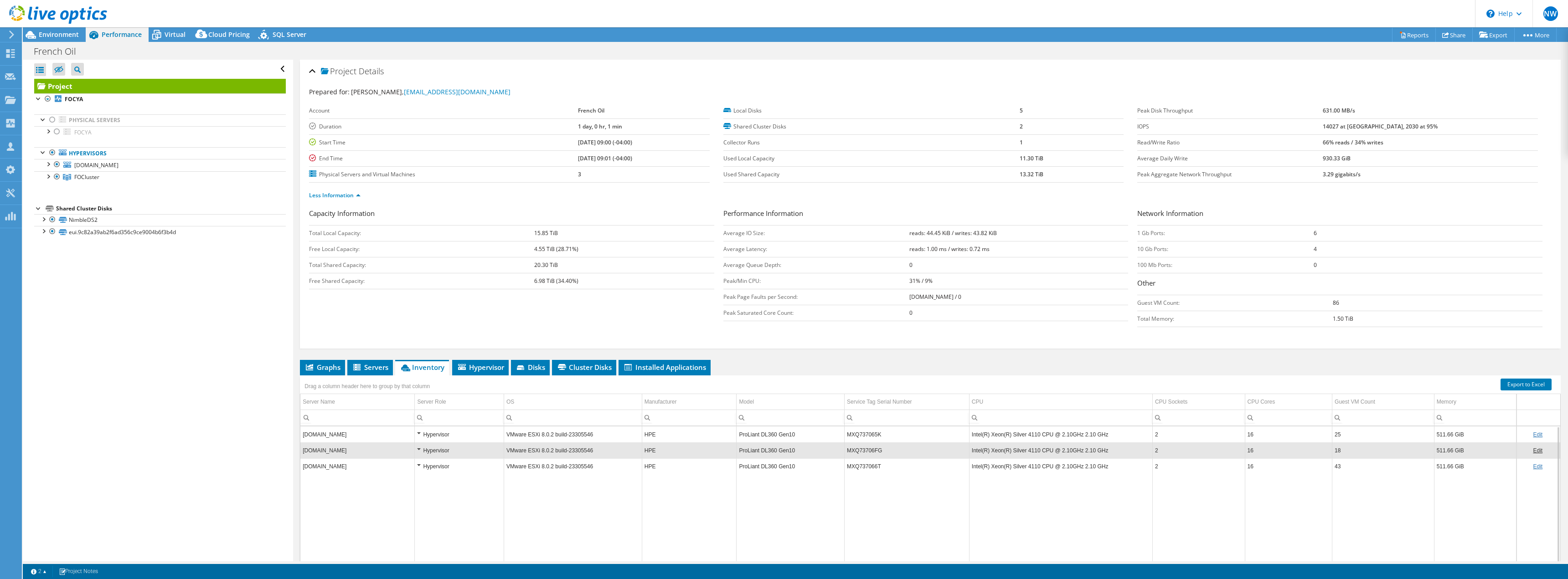
click at [418, 465] on div "Hypervisor" at bounding box center [459, 466] width 85 height 11
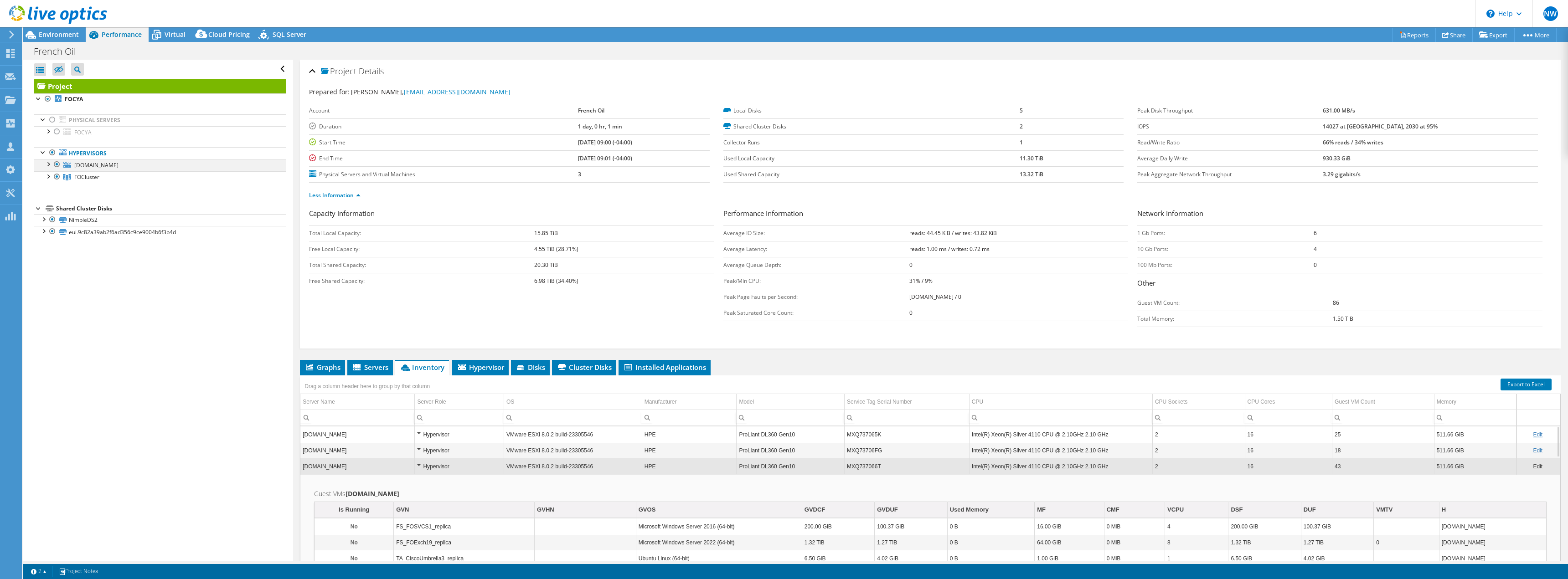
click at [49, 161] on div at bounding box center [47, 163] width 9 height 9
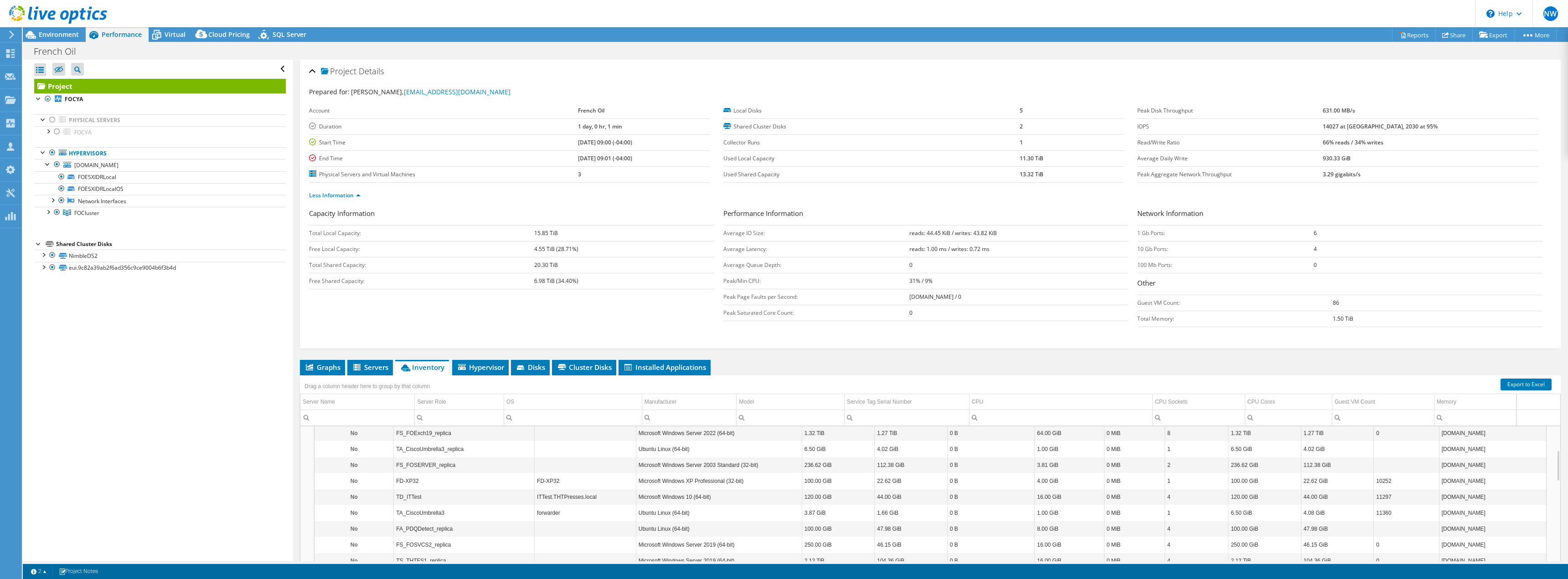
scroll to position [55, 0]
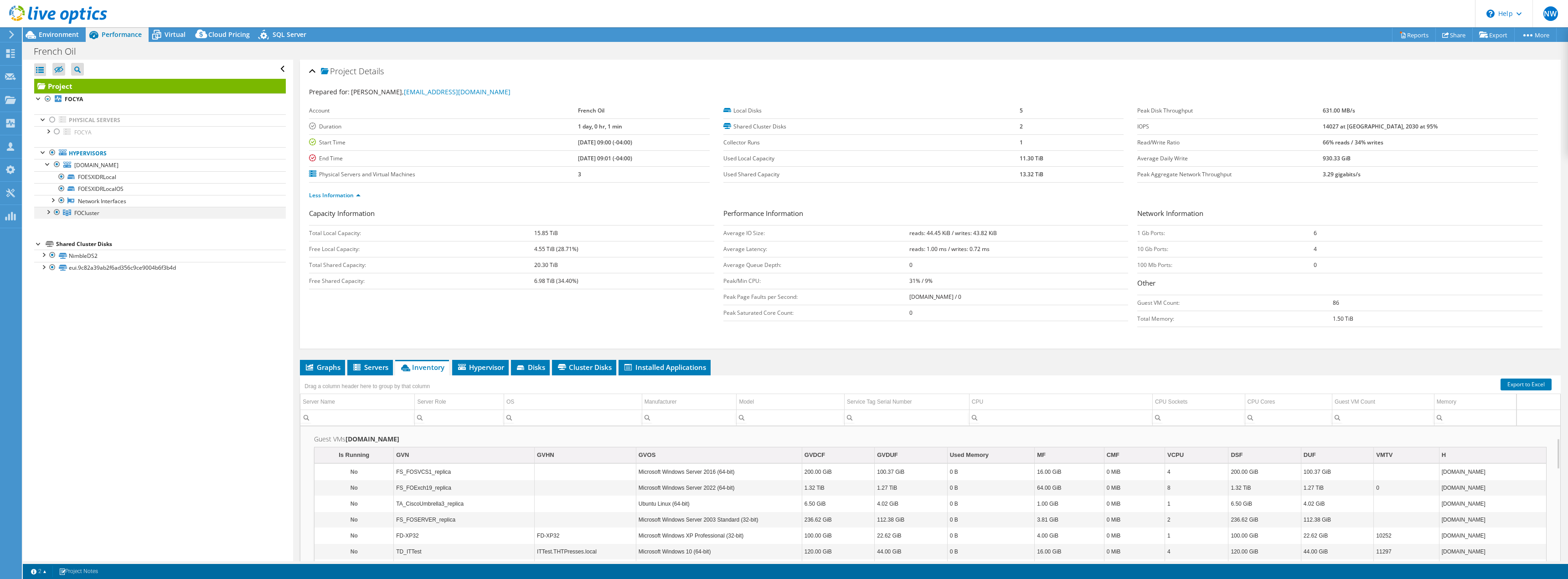
click at [49, 212] on div at bounding box center [47, 211] width 9 height 9
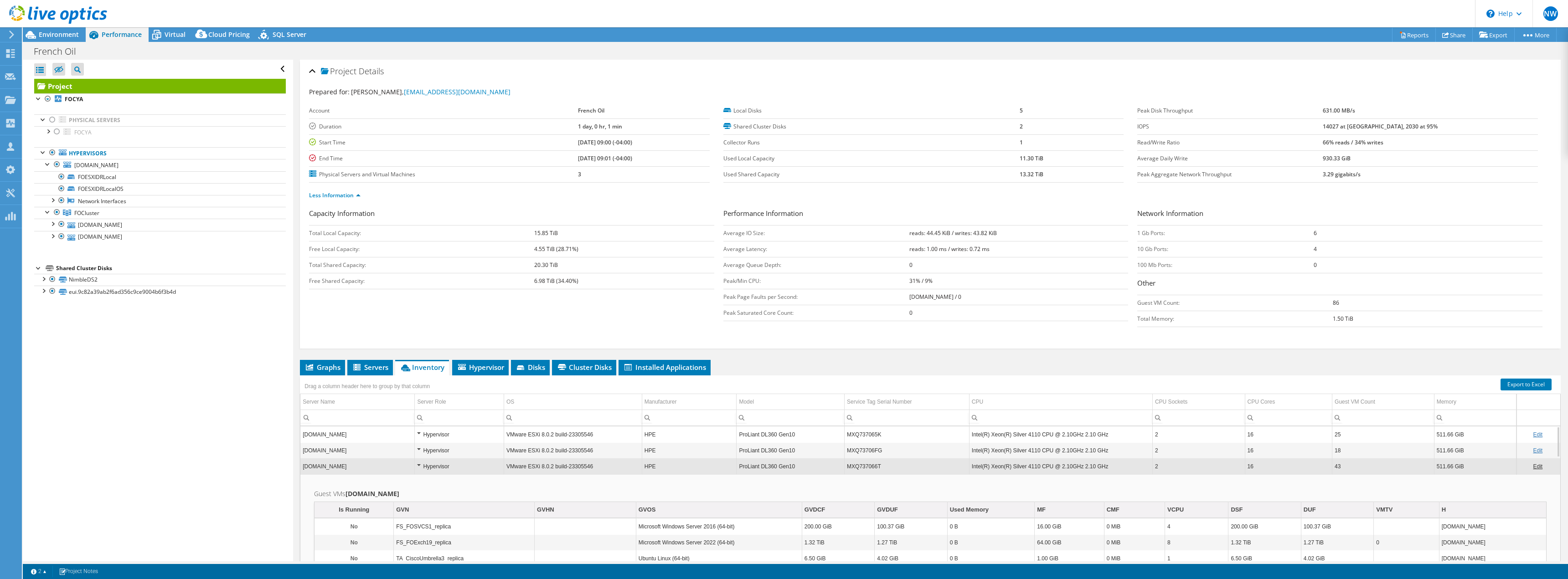
click at [419, 450] on div "Hypervisor" at bounding box center [459, 451] width 85 height 11
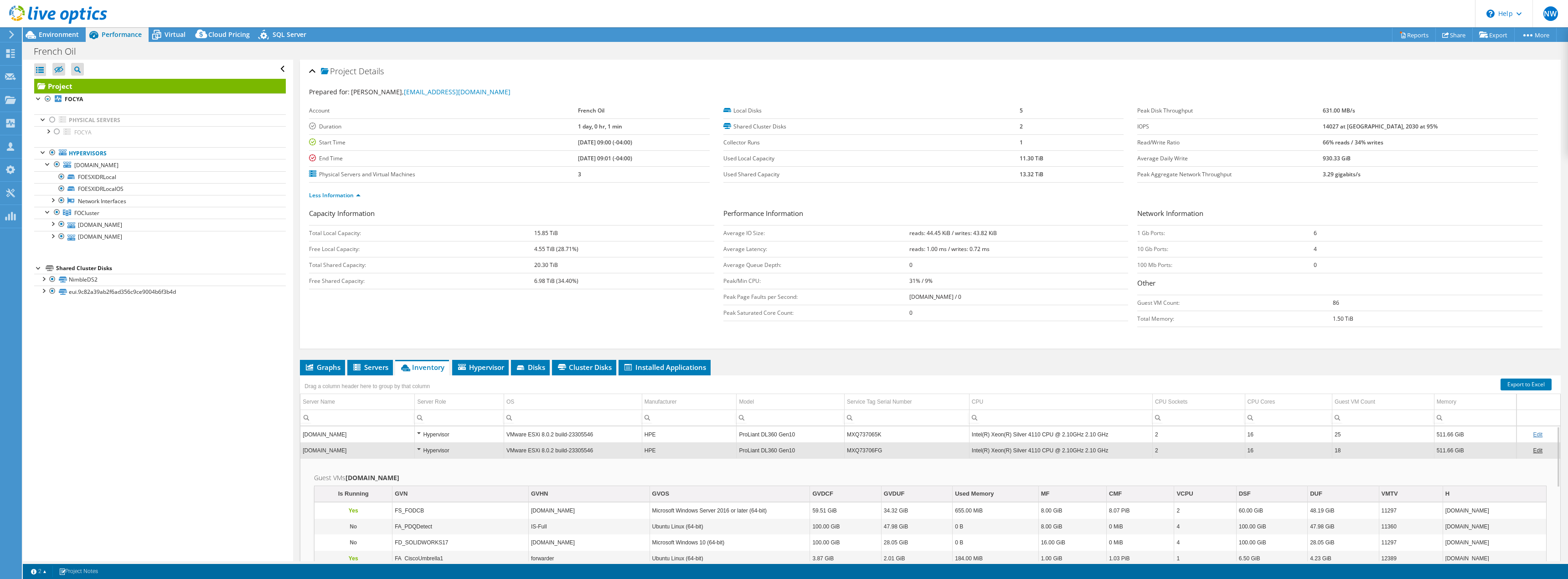
click at [419, 451] on div "Hypervisor" at bounding box center [459, 451] width 85 height 11
